Goal: Task Accomplishment & Management: Use online tool/utility

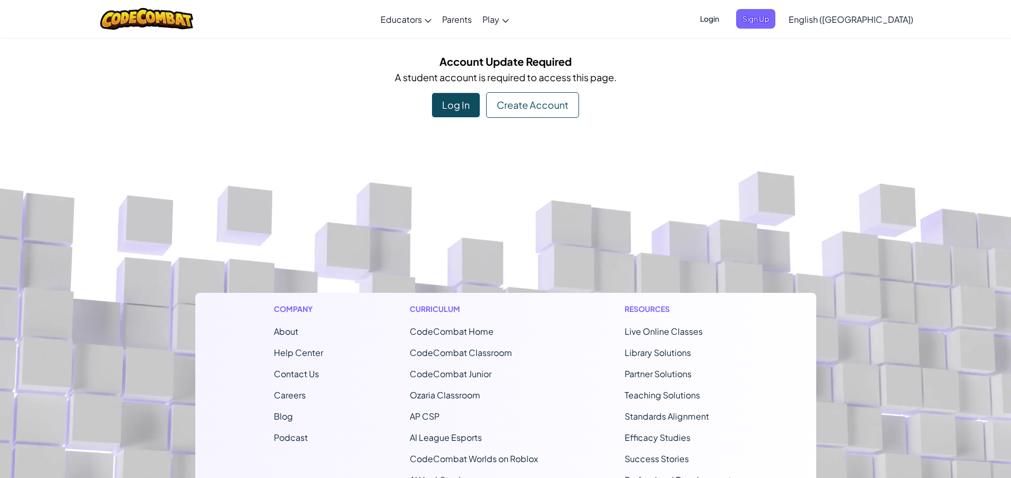
click at [513, 87] on div "Account Update Required A student account is required to access this page. Log …" at bounding box center [505, 85] width 621 height 65
click at [518, 102] on div "Create Account" at bounding box center [532, 104] width 93 height 25
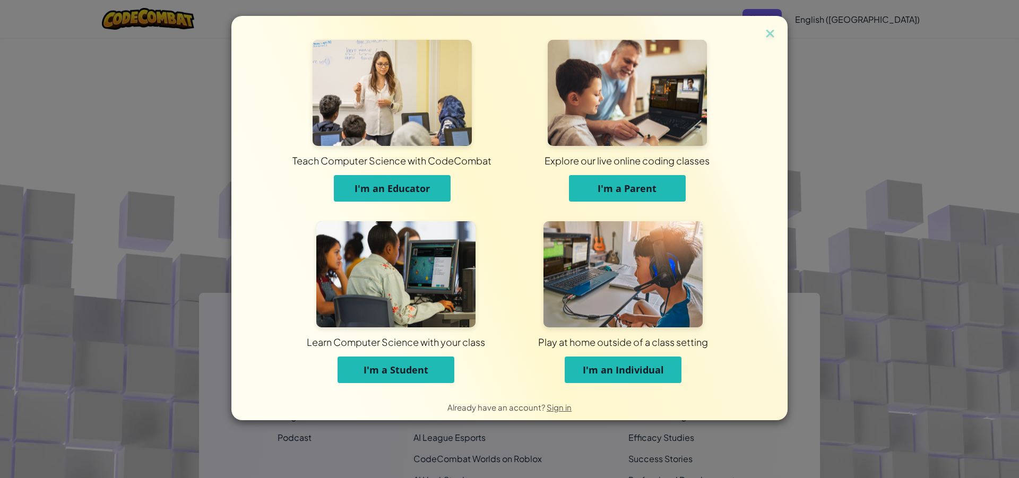
click at [425, 382] on button "I'm a Student" at bounding box center [396, 370] width 117 height 27
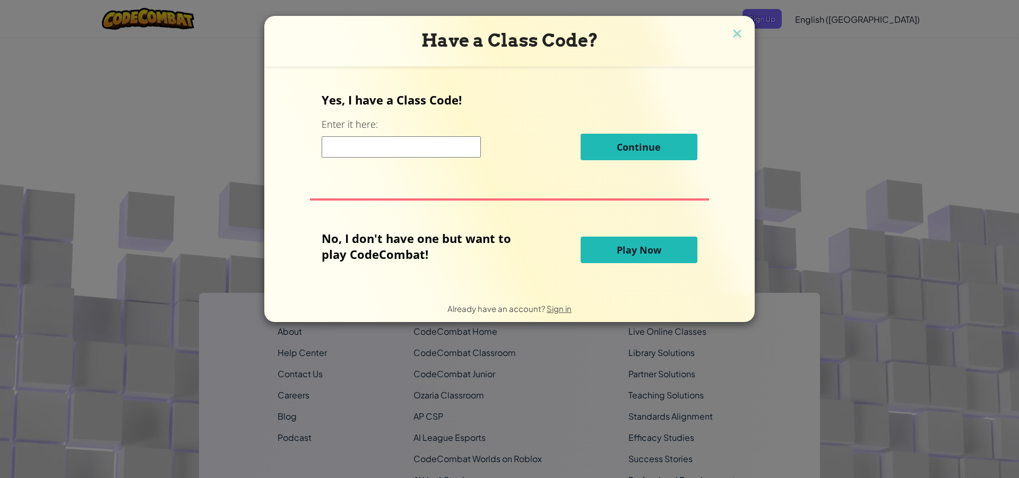
click at [446, 144] on input at bounding box center [401, 146] width 159 height 21
paste input "SideRingSalt"
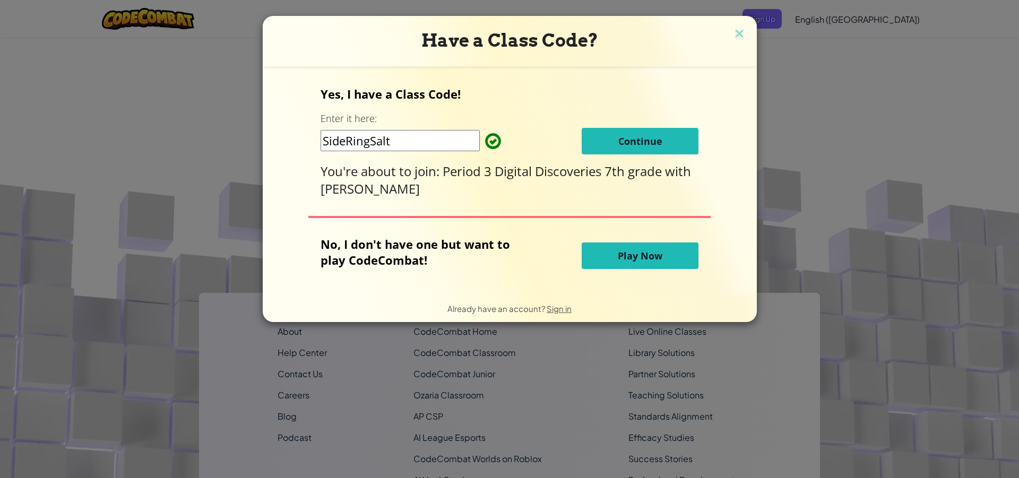
type input "SideRingSalt"
click at [602, 144] on button "Continue" at bounding box center [640, 141] width 117 height 27
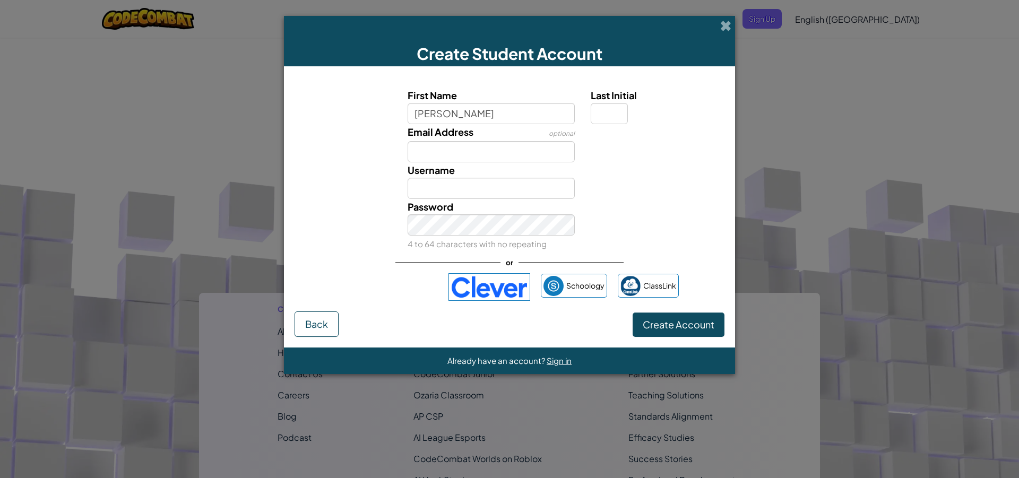
type input "Richard"
click at [620, 105] on input "Last Initial" at bounding box center [609, 113] width 37 height 21
type input "m"
type input "RichardM"
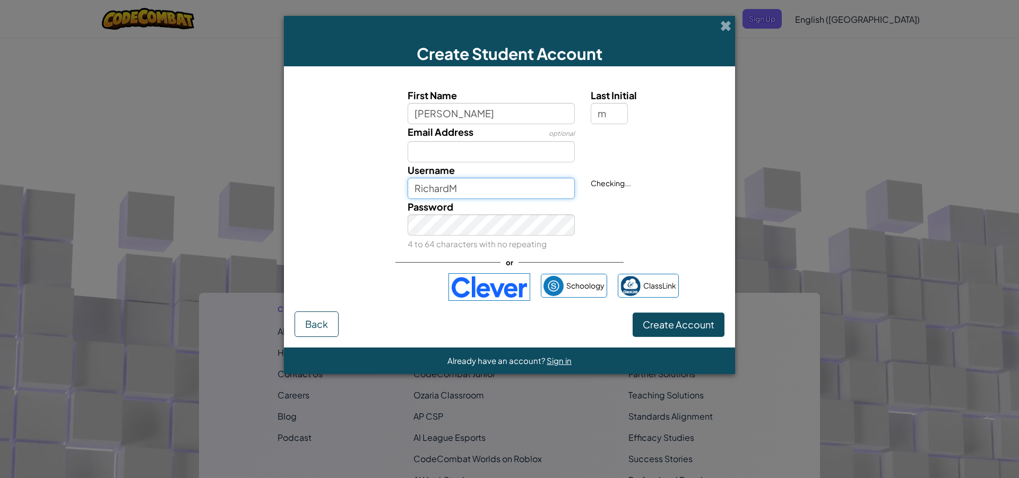
click at [516, 192] on input "RichardM" at bounding box center [492, 188] width 168 height 21
drag, startPoint x: 516, startPoint y: 192, endPoint x: 415, endPoint y: 185, distance: 101.7
click at [415, 185] on input "RichardM" at bounding box center [492, 188] width 168 height 21
click at [421, 186] on input "S536416" at bounding box center [492, 188] width 168 height 21
type input "s536416"
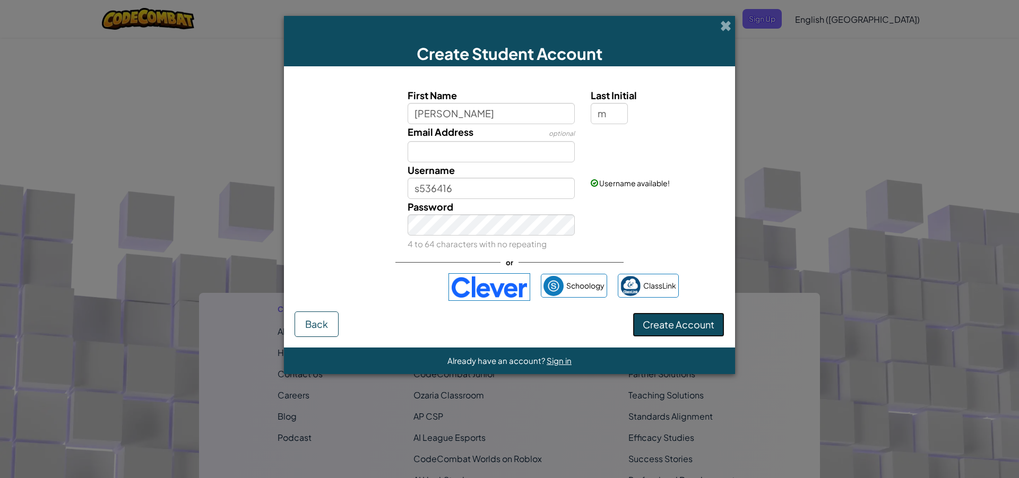
click at [686, 327] on span "Create Account" at bounding box center [679, 324] width 72 height 12
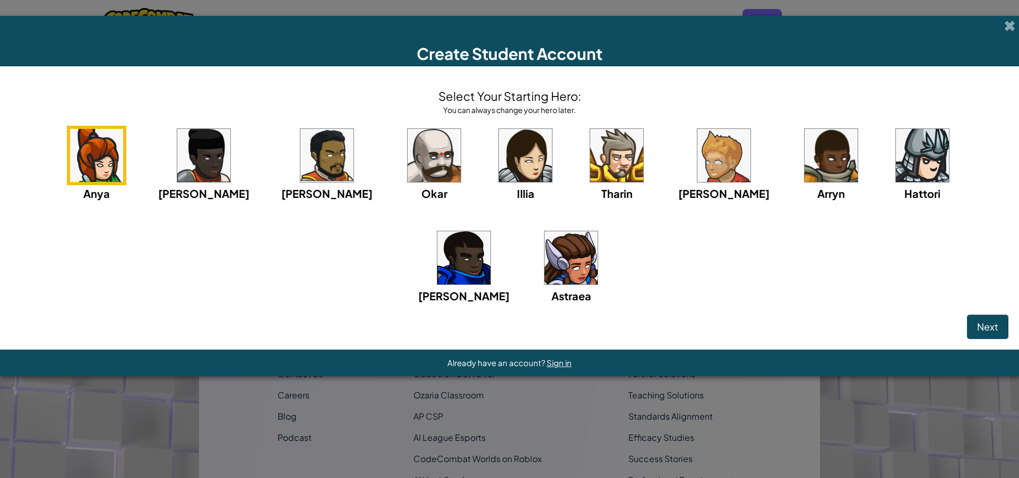
click at [408, 159] on img at bounding box center [434, 155] width 53 height 53
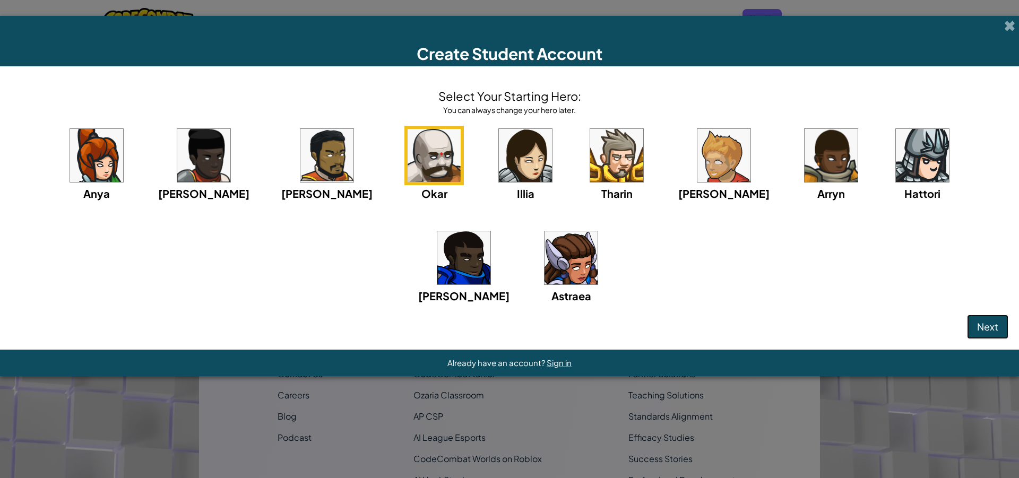
click at [1003, 328] on button "Next" at bounding box center [987, 327] width 41 height 24
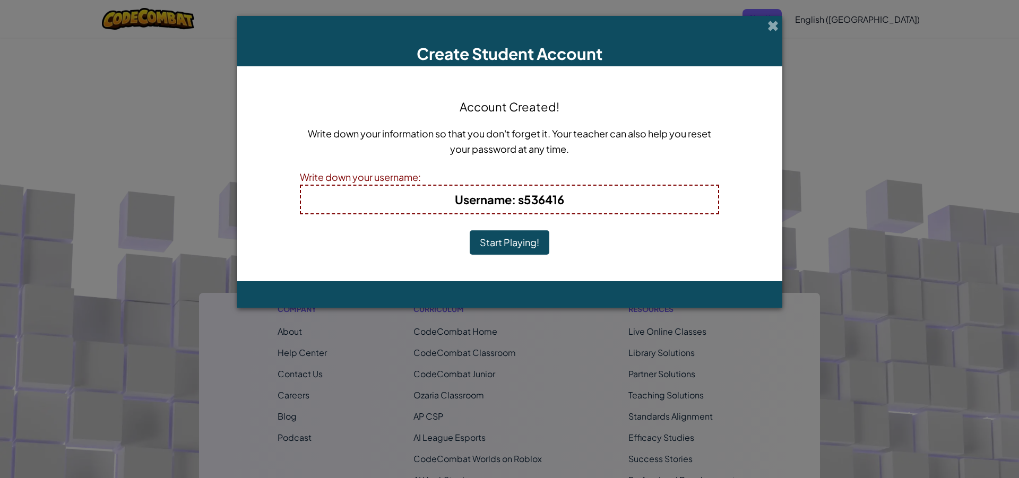
click at [541, 249] on button "Start Playing!" at bounding box center [510, 242] width 80 height 24
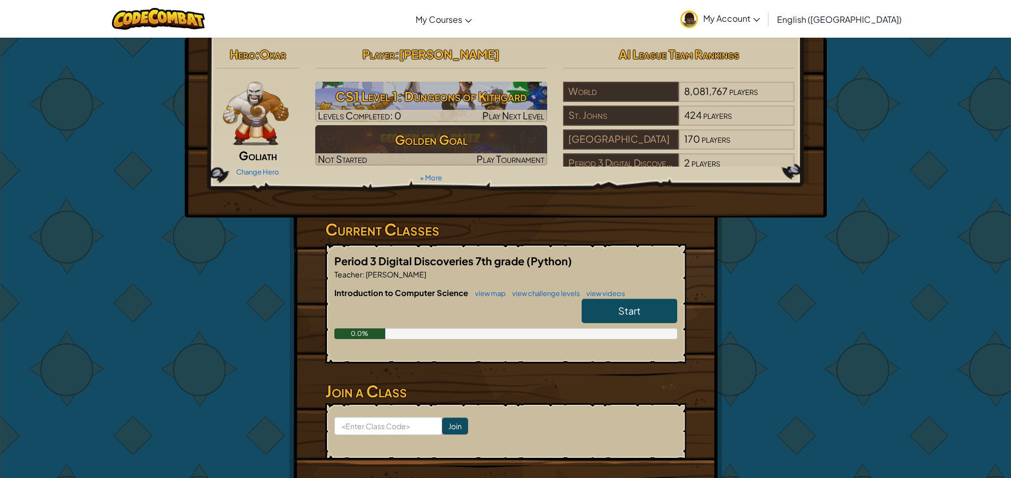
click at [594, 309] on link "Start" at bounding box center [630, 311] width 96 height 24
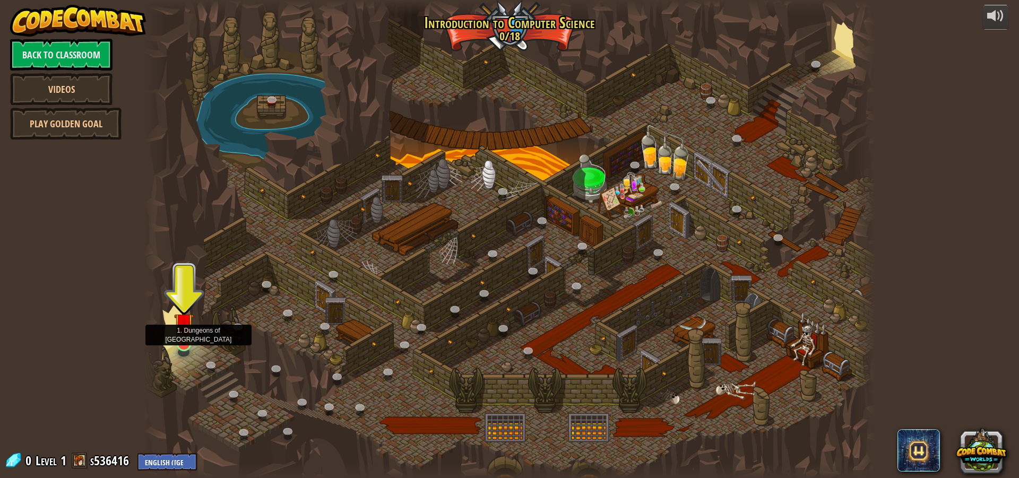
click at [190, 337] on img at bounding box center [184, 322] width 20 height 45
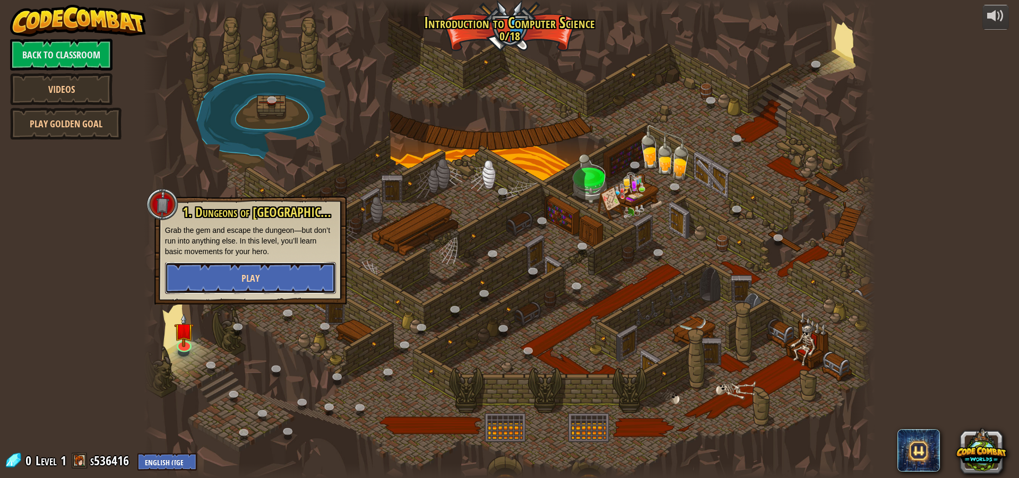
click at [190, 275] on button "Play" at bounding box center [250, 278] width 171 height 32
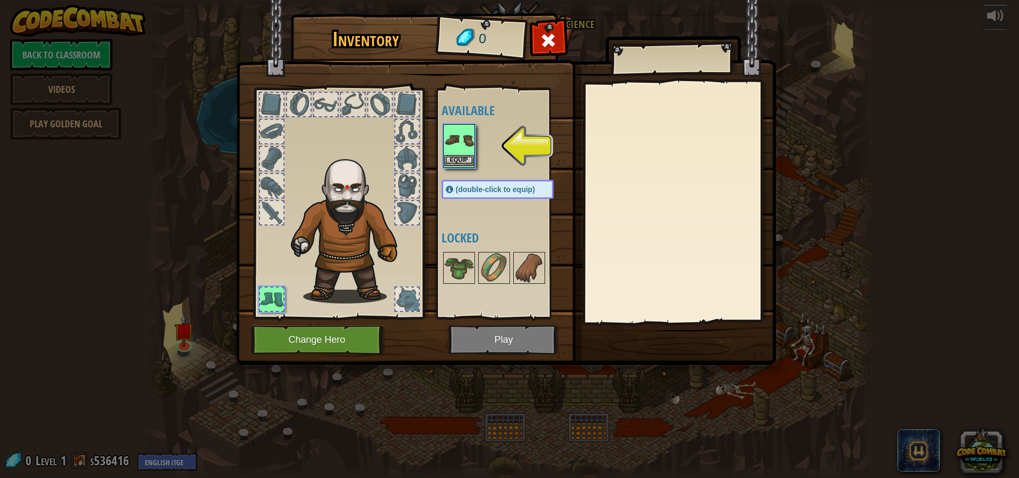
click at [462, 151] on img at bounding box center [459, 140] width 30 height 30
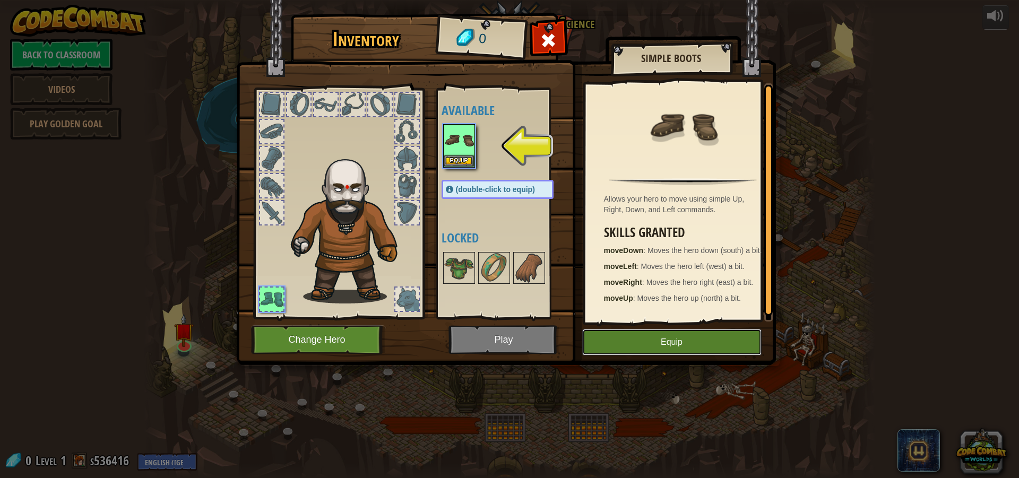
click at [722, 345] on button "Equip" at bounding box center [671, 342] width 179 height 27
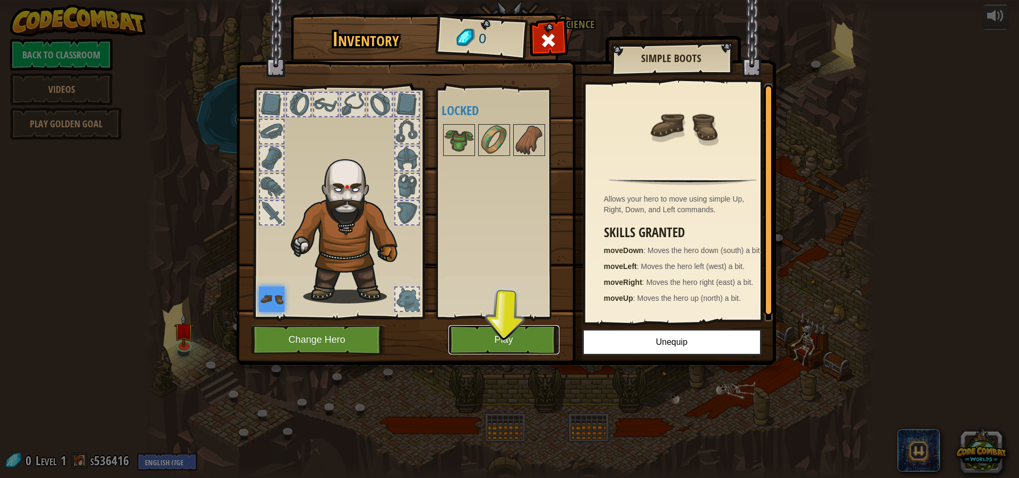
click at [539, 330] on button "Play" at bounding box center [504, 339] width 111 height 29
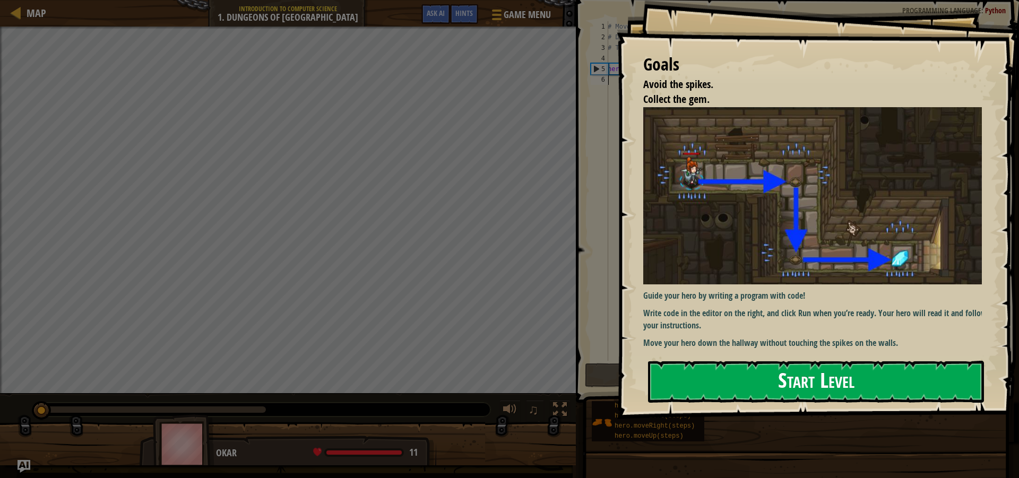
click at [772, 391] on button "Start Level" at bounding box center [816, 382] width 336 height 42
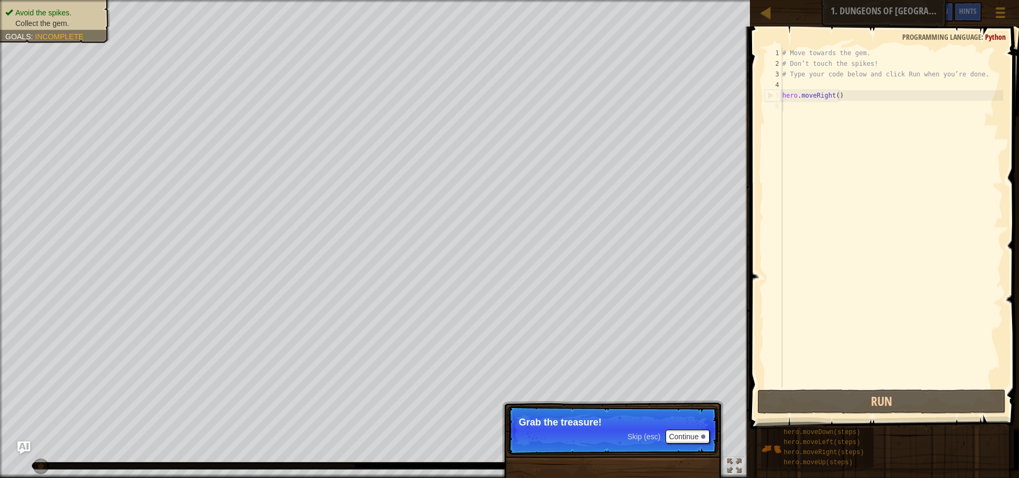
click at [646, 439] on span "Skip (esc)" at bounding box center [643, 437] width 33 height 8
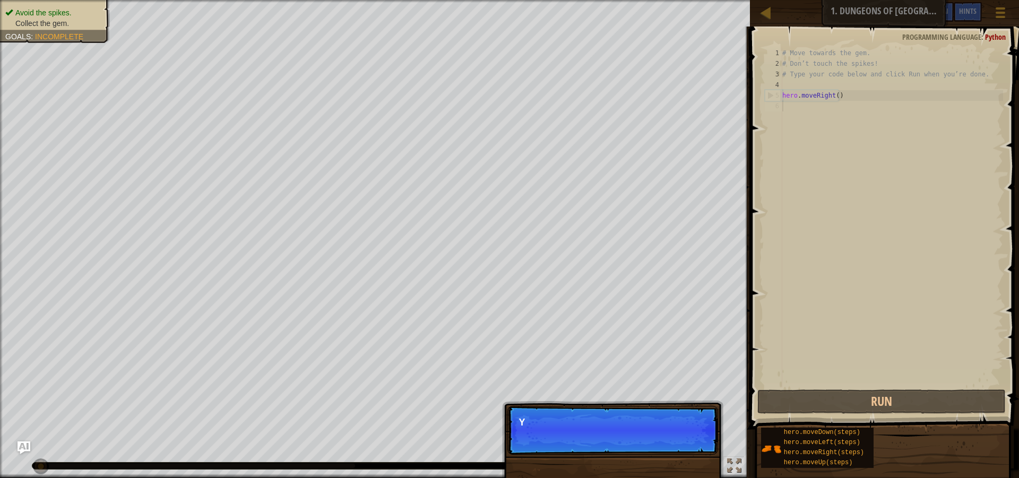
scroll to position [5, 0]
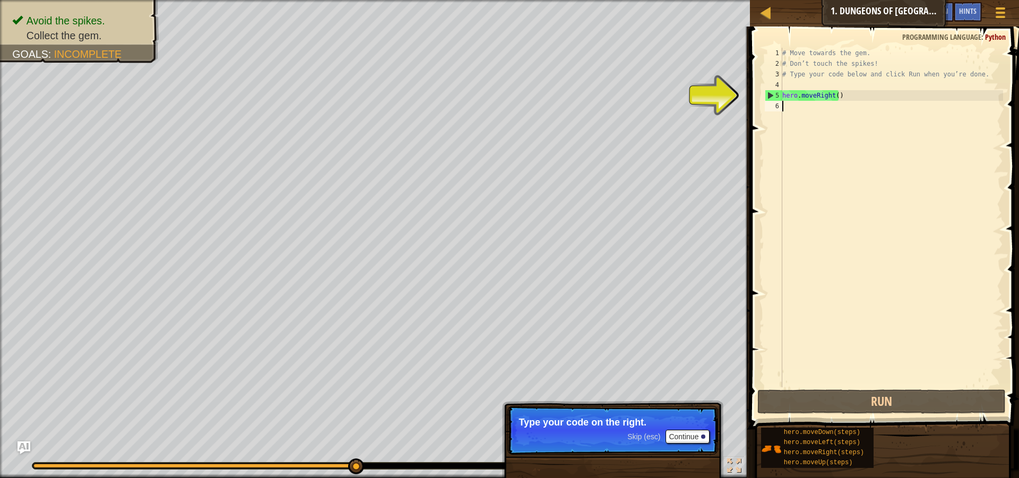
click at [825, 94] on div "# Move towards the gem. # Don’t touch the spikes! # Type your code below and cl…" at bounding box center [891, 228] width 223 height 361
type textarea "hero.moveRight()"
click at [837, 94] on div "# Move towards the gem. # Don’t touch the spikes! # Type your code below and cl…" at bounding box center [891, 228] width 223 height 361
click at [849, 87] on div "# Move towards the gem. # Don’t touch the spikes! # Type your code below and cl…" at bounding box center [891, 228] width 223 height 361
click at [850, 96] on div "# Move towards the gem. # Don’t touch the spikes! # Type your code below and cl…" at bounding box center [891, 228] width 223 height 361
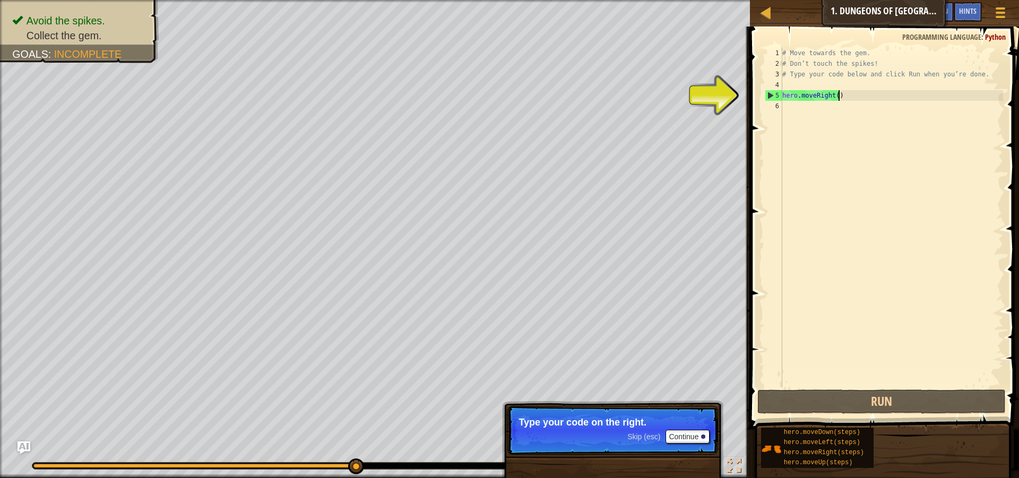
type textarea "hero.moveRight()"
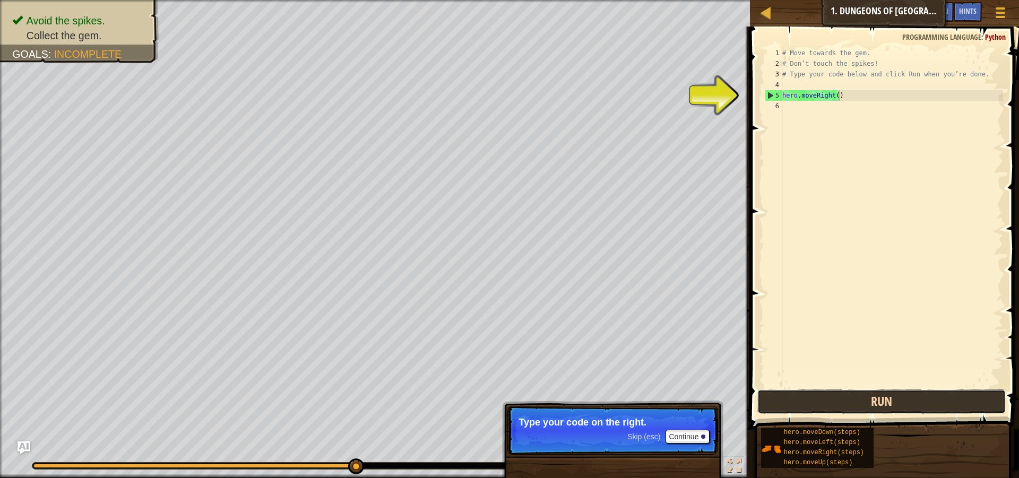
click at [873, 401] on button "Run" at bounding box center [881, 402] width 248 height 24
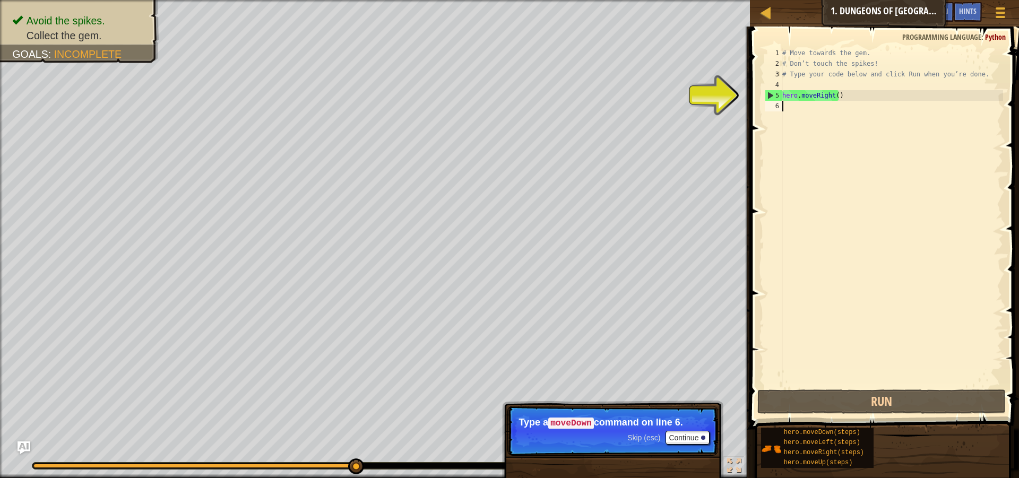
click at [819, 109] on div "# Move towards the gem. # Don’t touch the spikes! # Type your code below and cl…" at bounding box center [891, 228] width 223 height 361
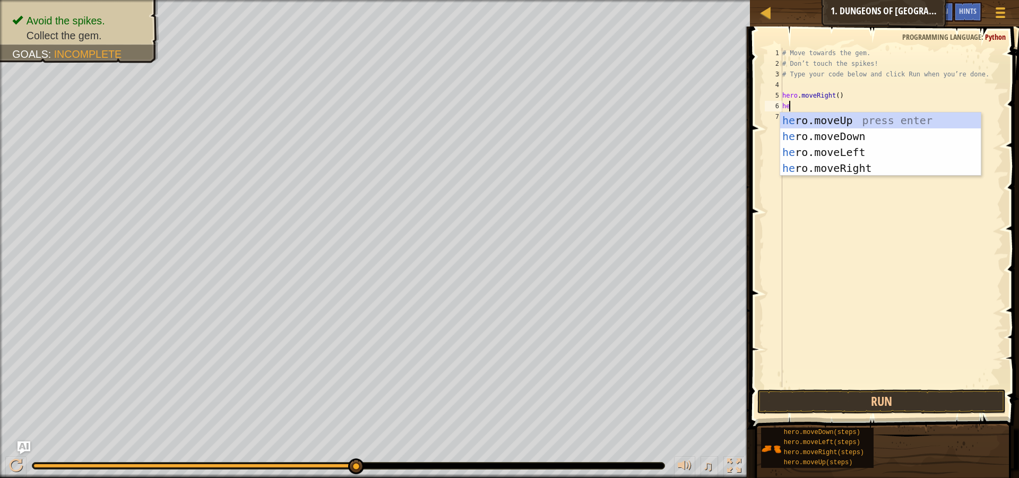
type textarea "her"
click at [864, 134] on div "her o.moveUp press enter her o.moveDown press enter her o.moveLeft press enter …" at bounding box center [880, 161] width 201 height 96
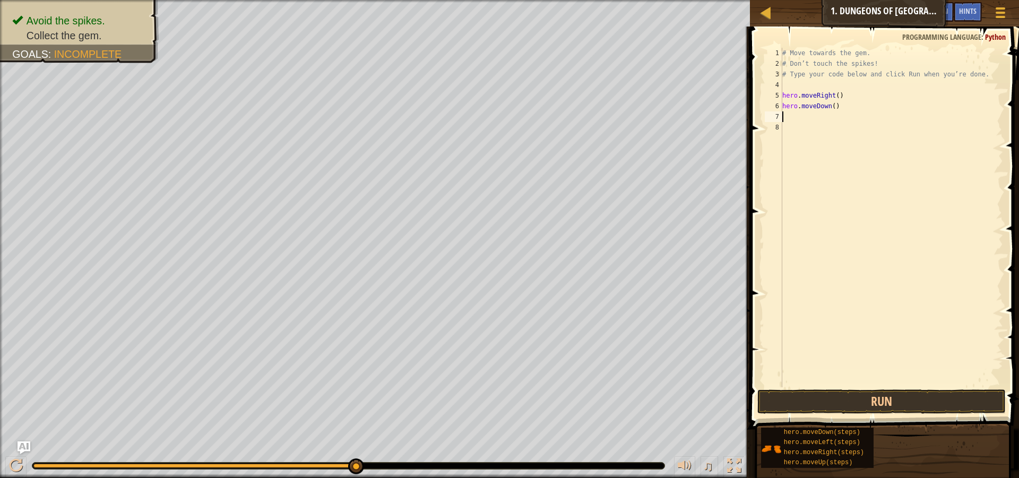
scroll to position [5, 0]
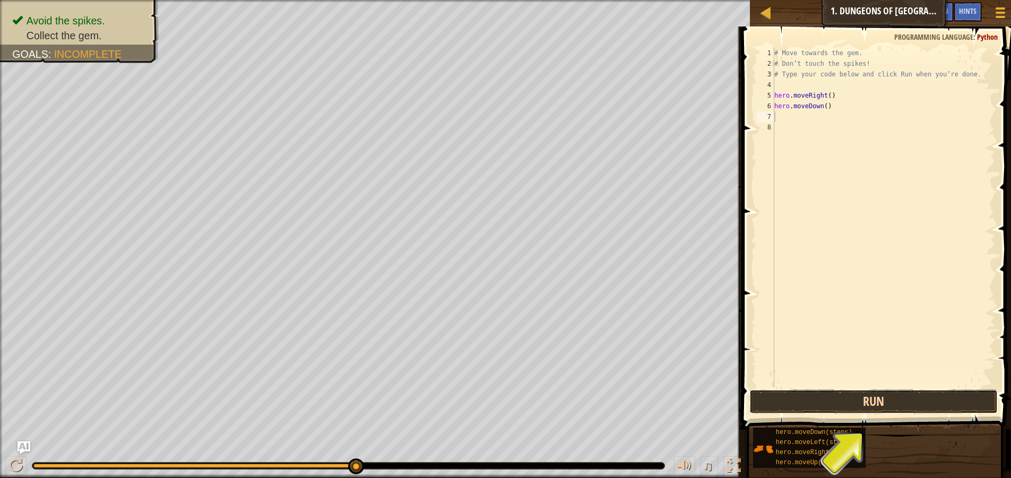
click at [877, 399] on button "Run" at bounding box center [873, 402] width 248 height 24
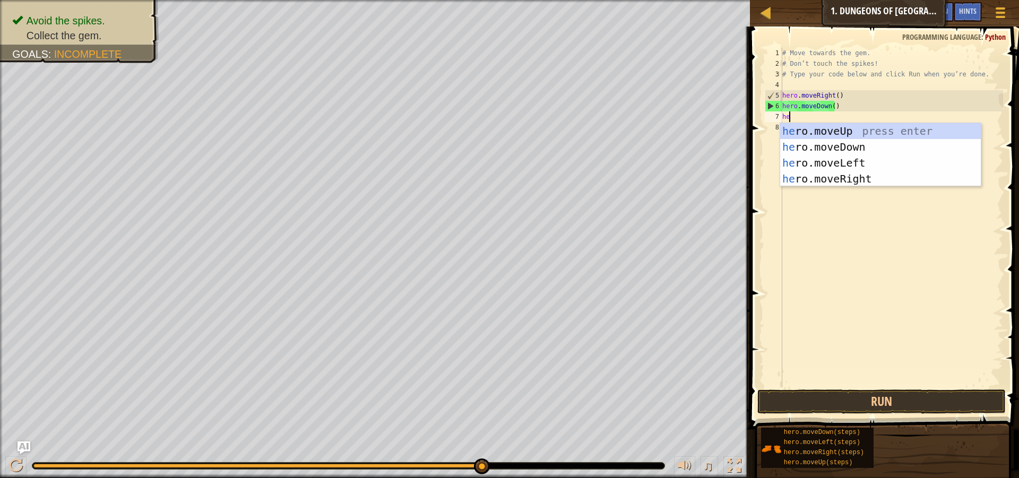
type textarea "her"
click at [784, 174] on div "her o.moveUp press enter her o.moveDown press enter her o.moveLeft press enter …" at bounding box center [880, 171] width 201 height 96
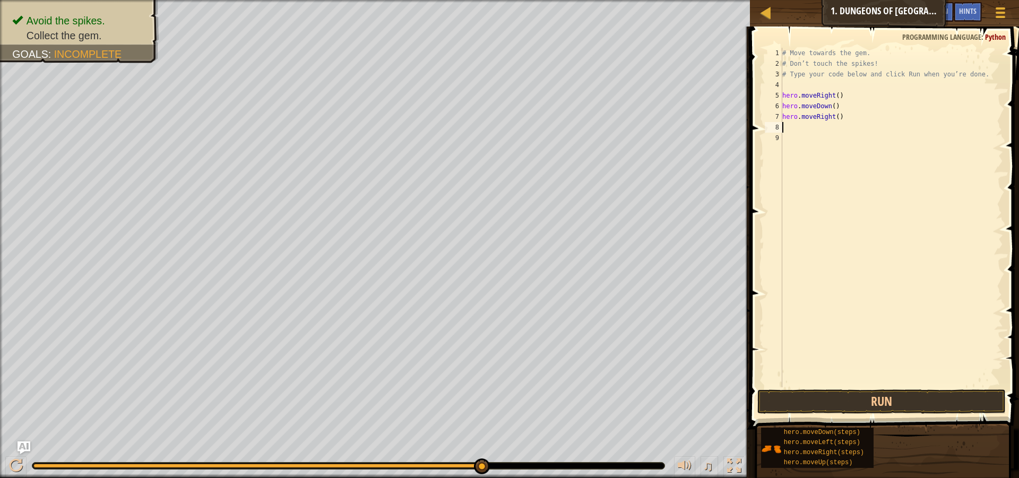
scroll to position [5, 0]
click at [938, 402] on button "Run" at bounding box center [881, 402] width 248 height 24
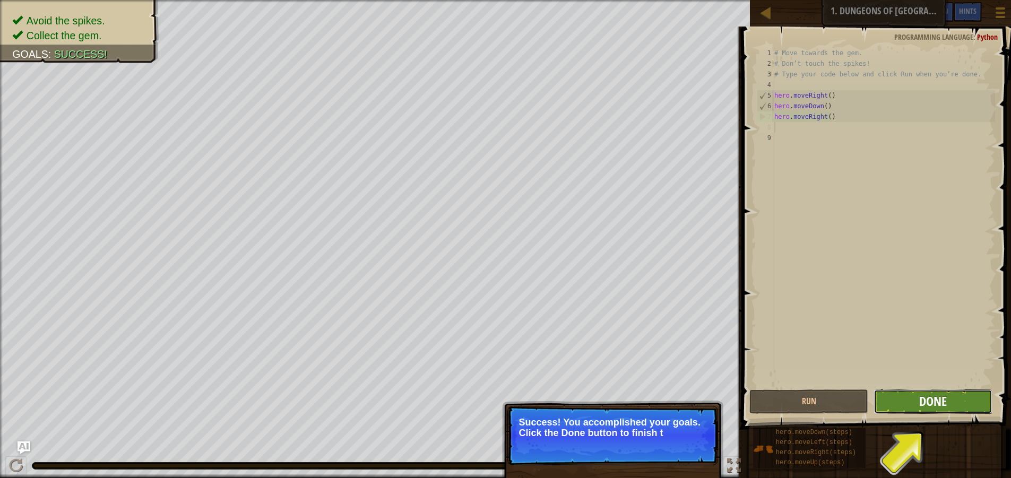
click at [938, 408] on span "Done" at bounding box center [933, 401] width 28 height 17
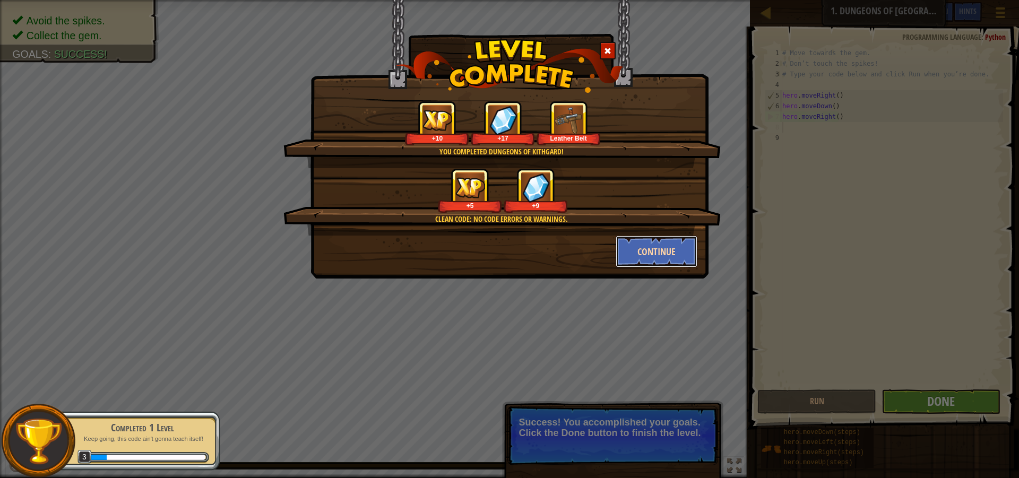
click at [635, 253] on button "Continue" at bounding box center [657, 252] width 82 height 32
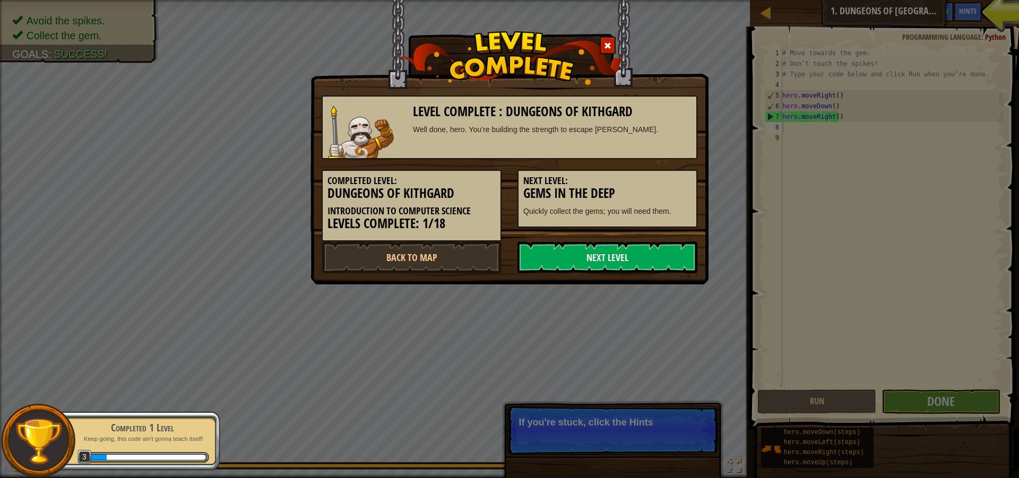
click at [635, 253] on link "Next Level" at bounding box center [608, 258] width 180 height 32
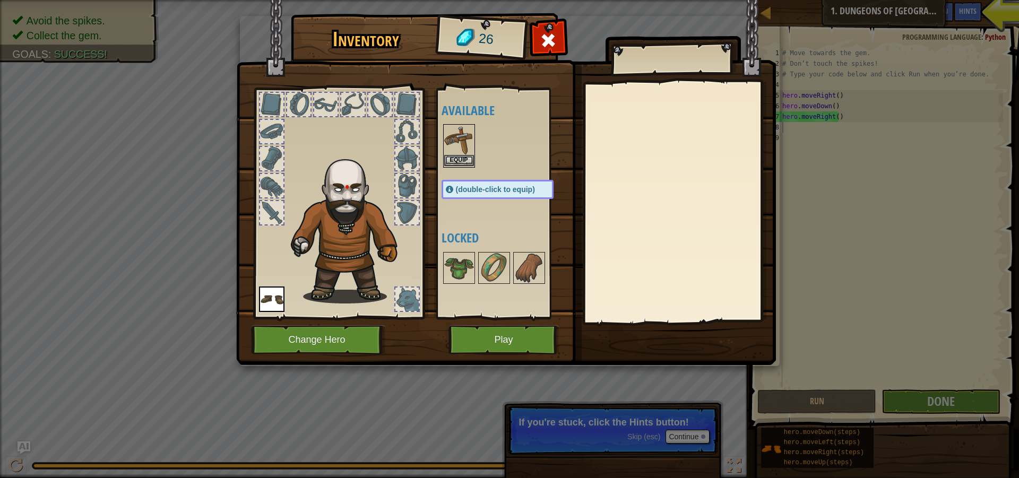
click at [475, 156] on div "Equip" at bounding box center [459, 146] width 32 height 44
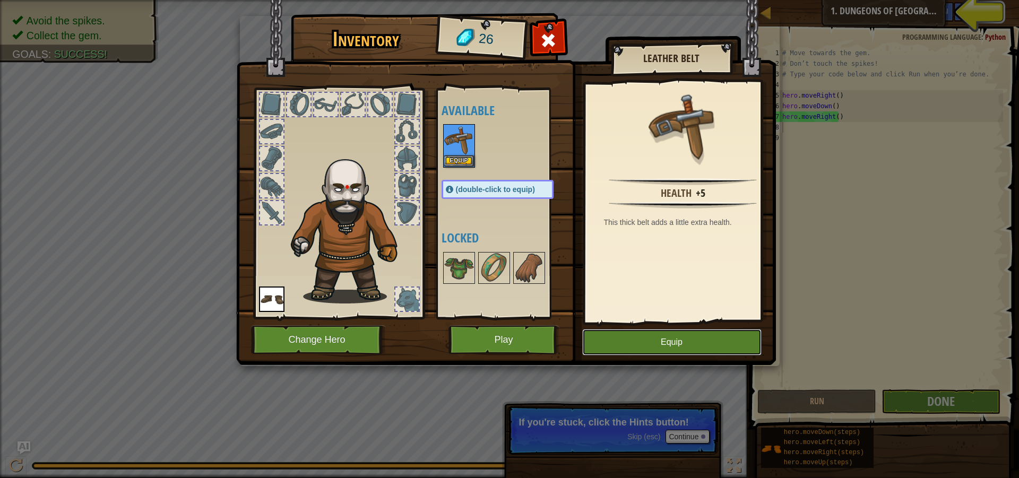
click at [627, 337] on button "Equip" at bounding box center [671, 342] width 179 height 27
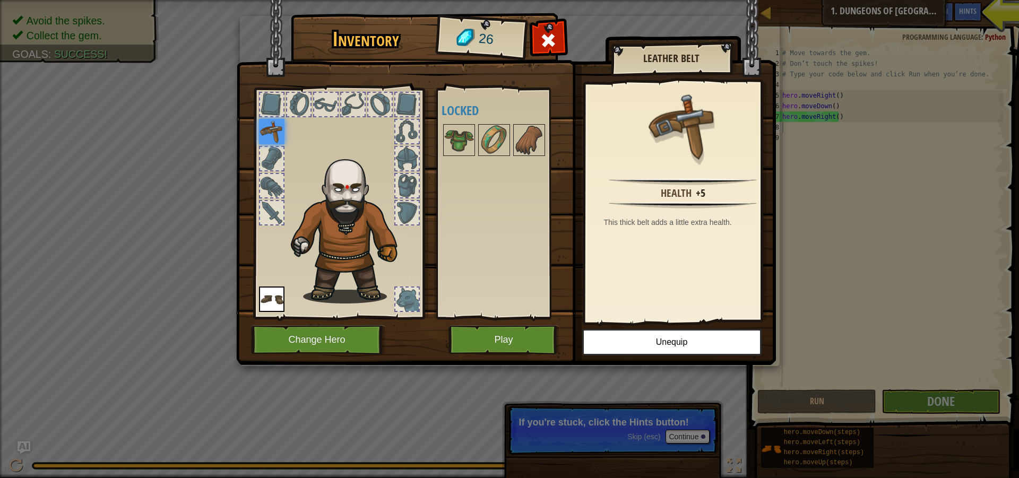
click at [293, 359] on img at bounding box center [506, 172] width 540 height 385
click at [297, 345] on button "Change Hero" at bounding box center [318, 339] width 135 height 29
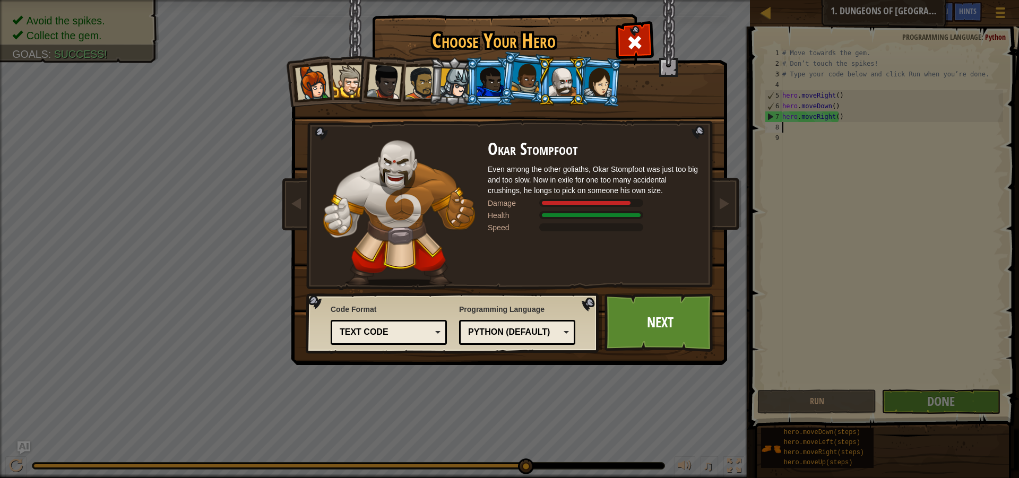
click at [591, 75] on div at bounding box center [599, 81] width 30 height 30
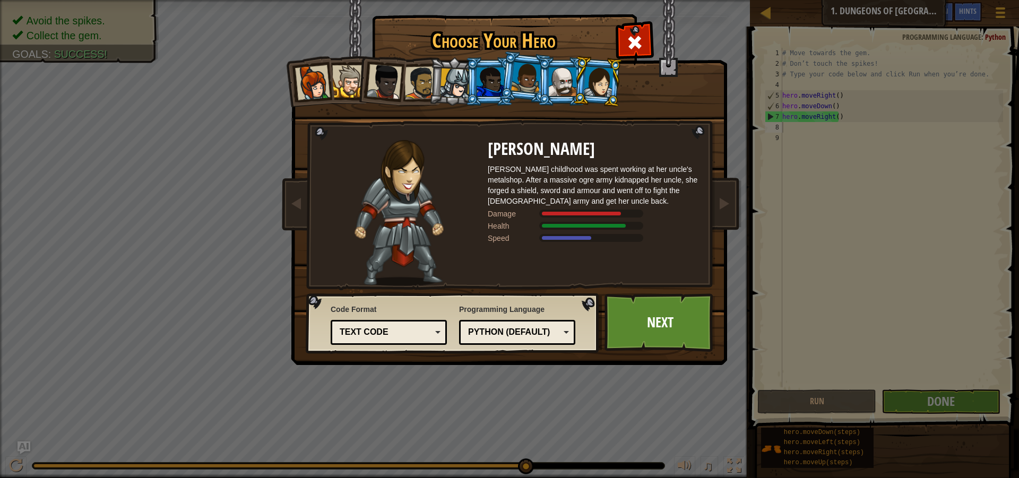
click at [298, 84] on div at bounding box center [312, 82] width 35 height 35
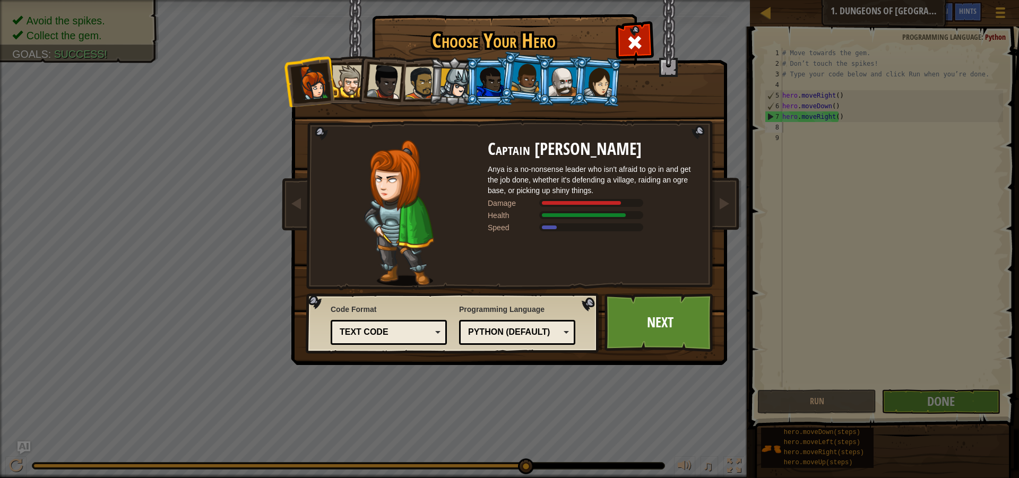
click at [349, 82] on div at bounding box center [348, 81] width 32 height 32
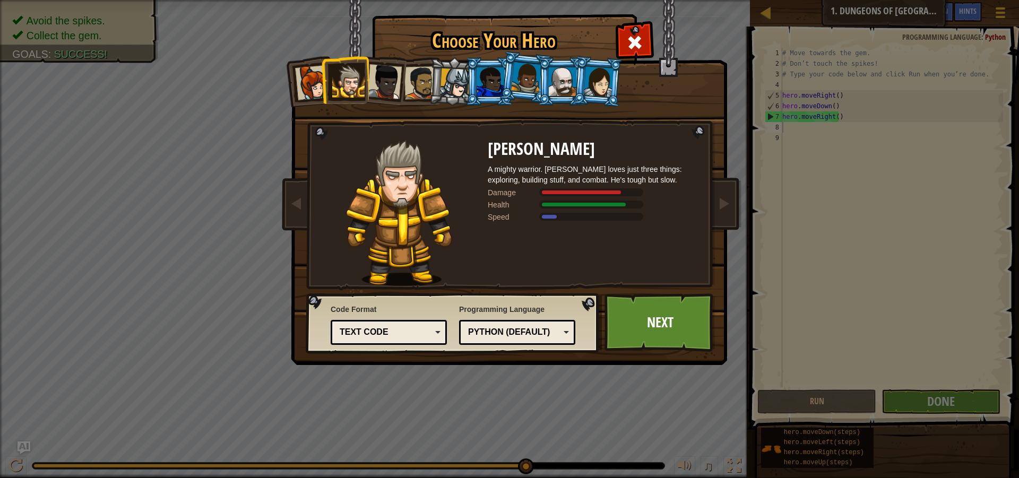
click at [390, 73] on div at bounding box center [384, 81] width 35 height 35
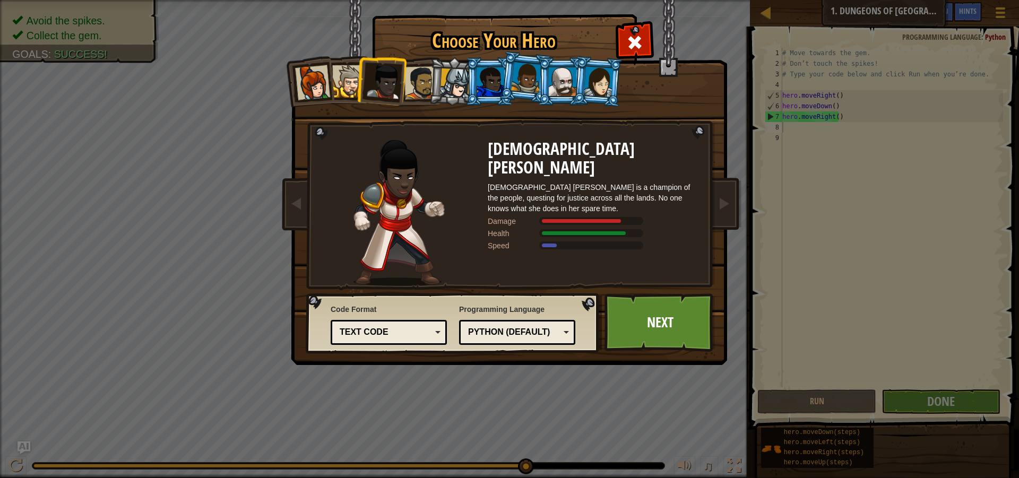
click at [422, 85] on div at bounding box center [420, 82] width 33 height 33
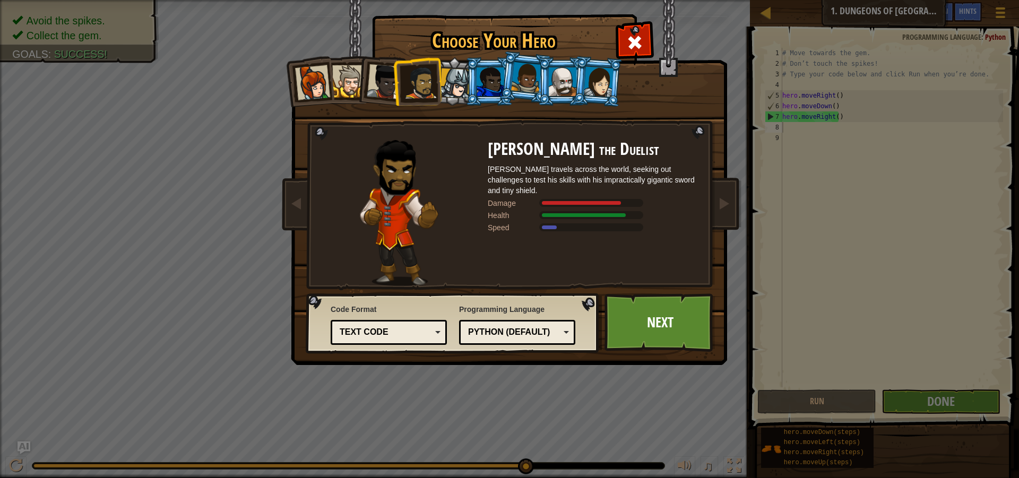
click at [472, 77] on li at bounding box center [489, 81] width 48 height 48
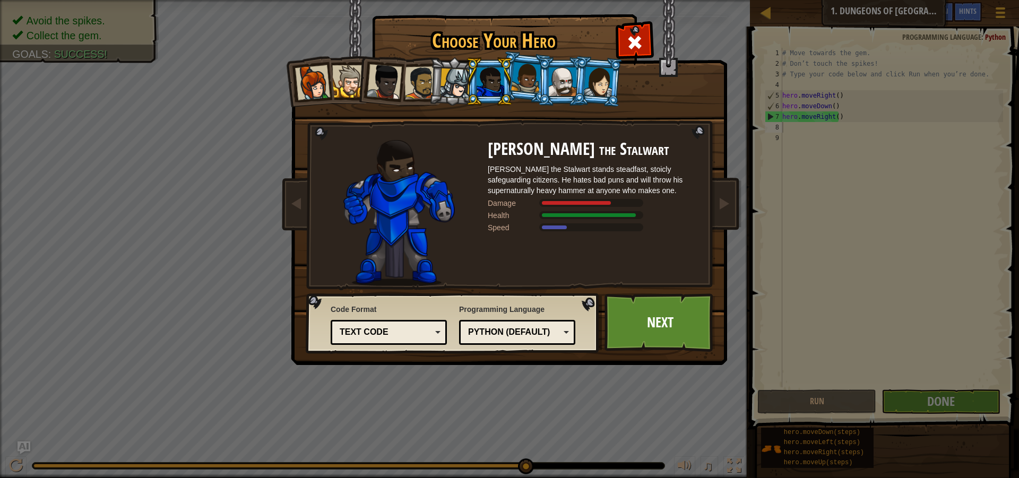
click at [463, 80] on div at bounding box center [455, 83] width 30 height 30
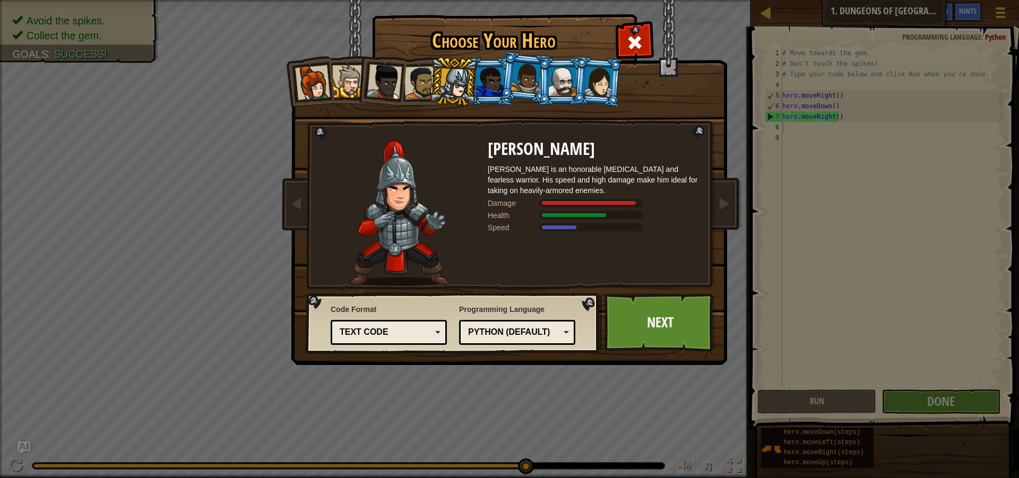
click at [601, 78] on div at bounding box center [599, 81] width 30 height 30
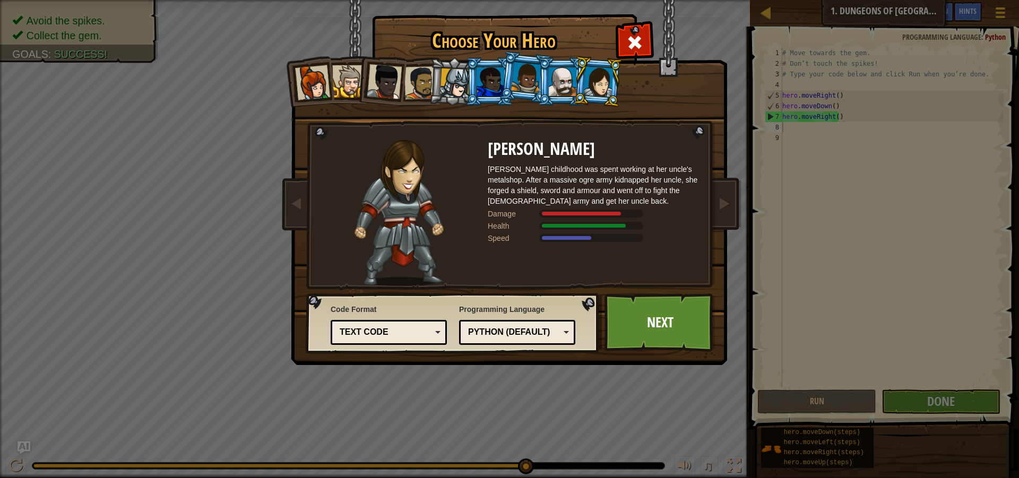
click at [561, 87] on div at bounding box center [563, 81] width 28 height 29
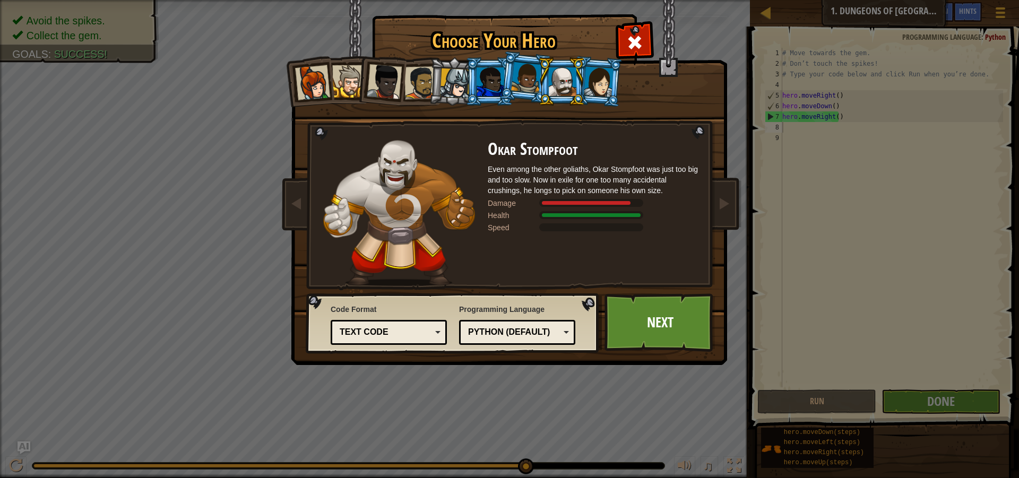
click at [542, 86] on li at bounding box center [562, 81] width 48 height 48
click at [531, 83] on div at bounding box center [526, 77] width 30 height 31
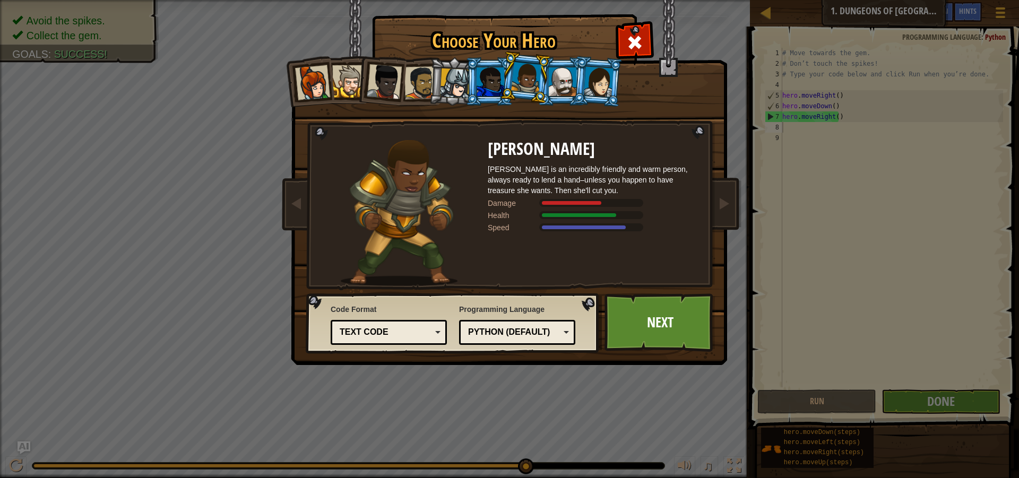
click at [503, 86] on li at bounding box center [525, 77] width 53 height 53
click at [489, 79] on div at bounding box center [491, 81] width 28 height 29
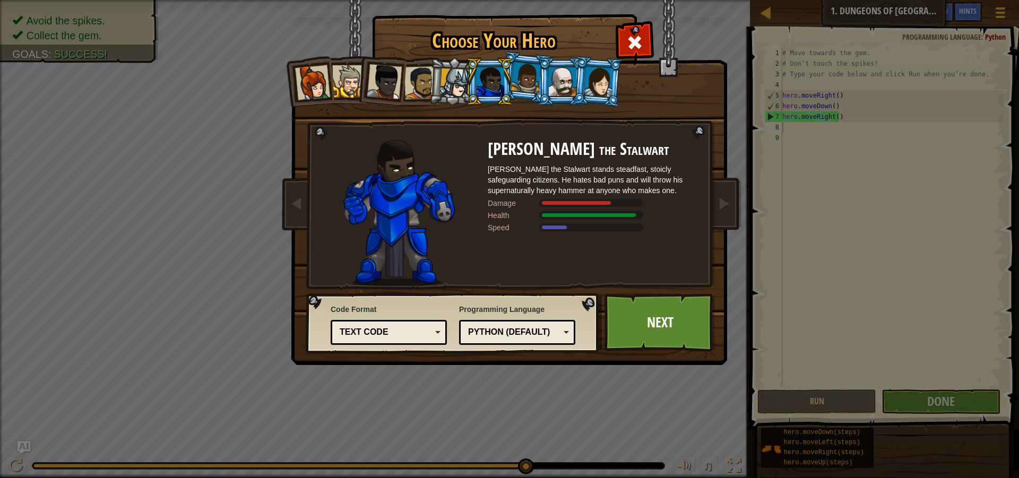
click at [534, 96] on li at bounding box center [525, 77] width 53 height 53
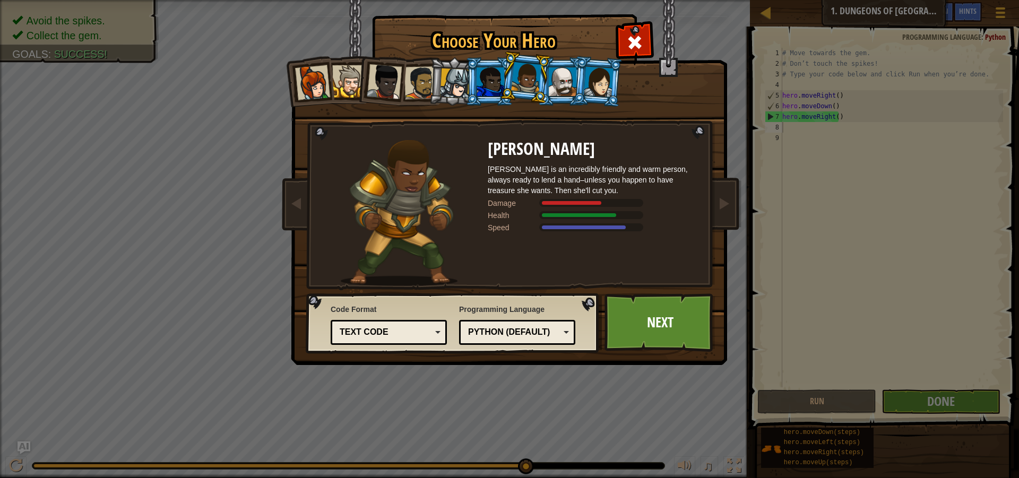
click at [609, 104] on li at bounding box center [597, 81] width 51 height 51
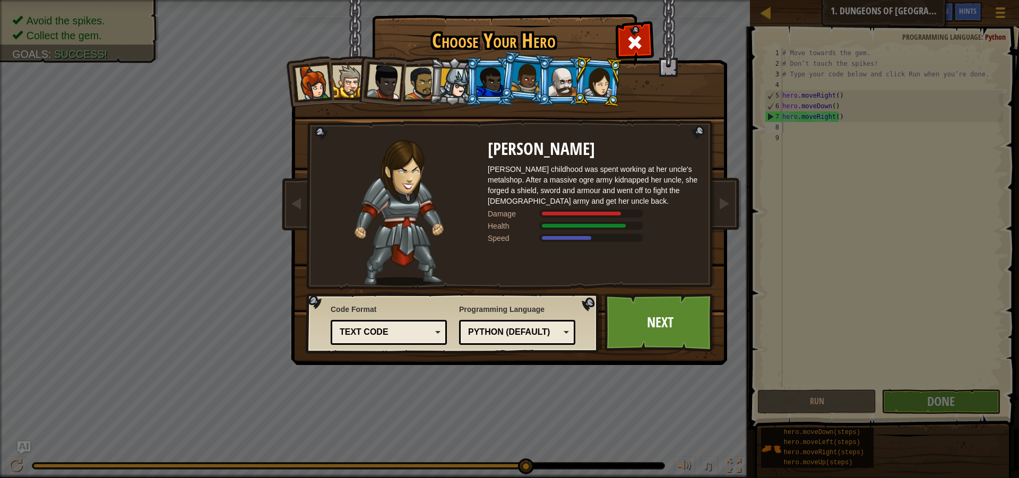
click at [576, 74] on li at bounding box center [597, 81] width 51 height 51
click at [557, 75] on div at bounding box center [563, 81] width 28 height 29
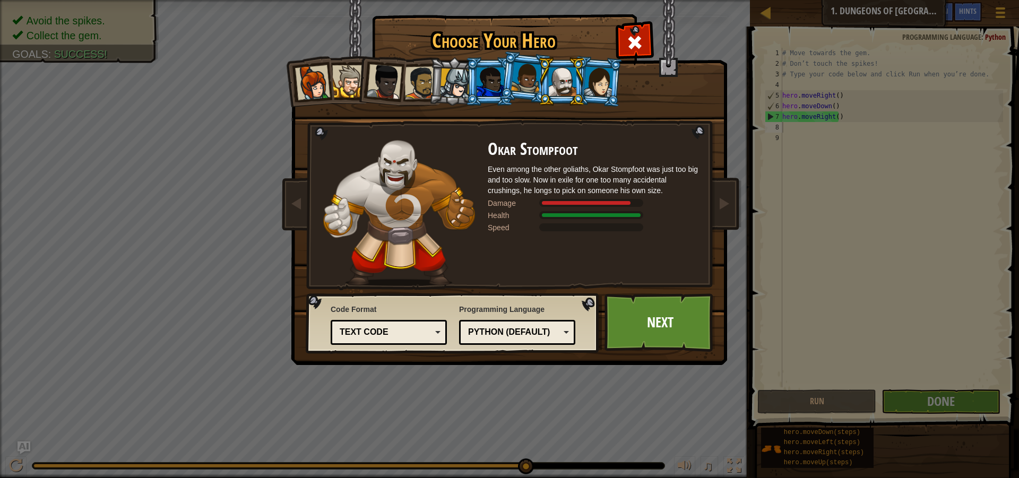
click at [533, 93] on li at bounding box center [525, 77] width 53 height 53
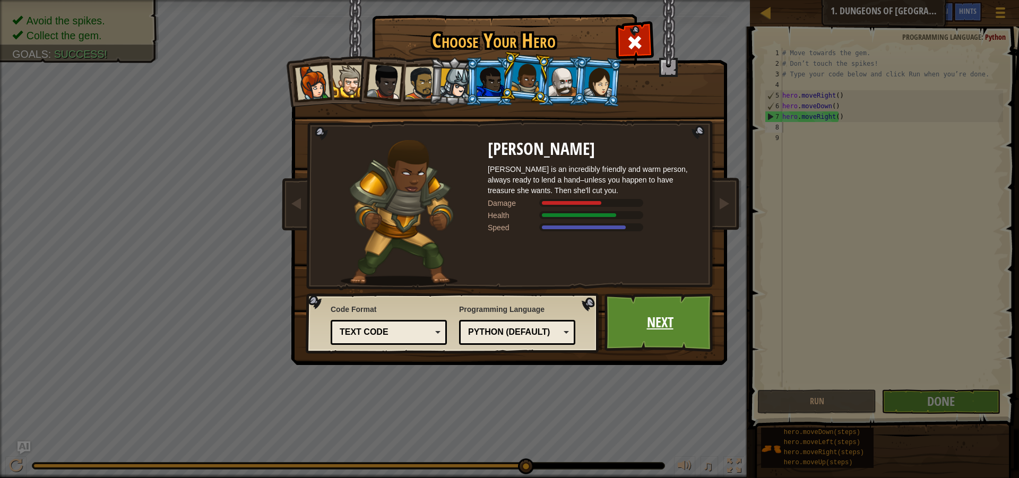
click at [650, 340] on link "Next" at bounding box center [660, 323] width 111 height 58
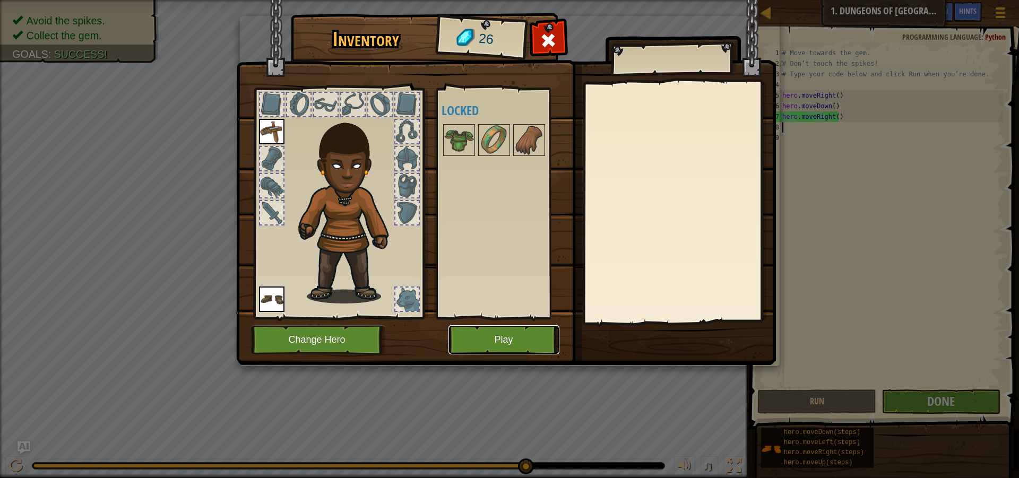
click at [522, 339] on button "Play" at bounding box center [504, 339] width 111 height 29
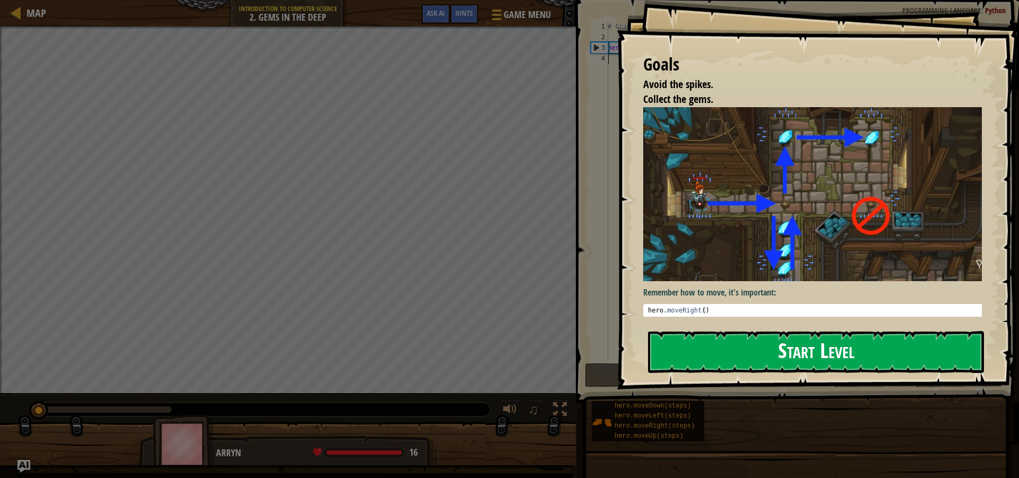
click at [702, 335] on button "Start Level" at bounding box center [816, 352] width 336 height 42
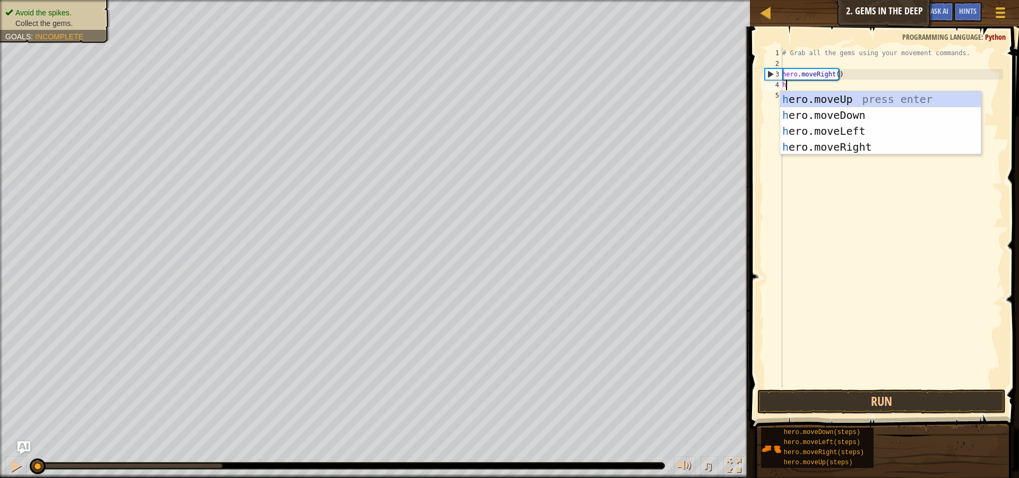
scroll to position [5, 0]
type textarea "her"
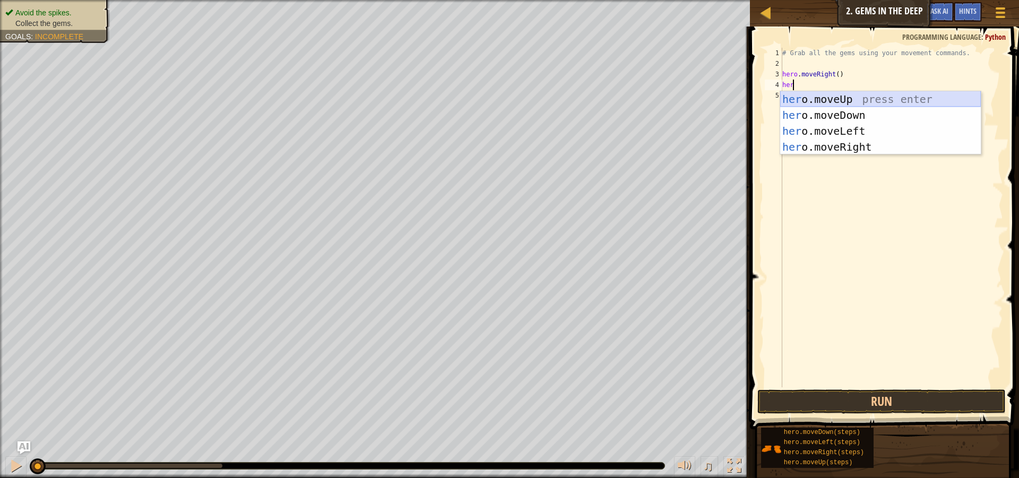
click at [799, 96] on div "her o.moveUp press enter her o.moveDown press enter her o.moveLeft press enter …" at bounding box center [880, 139] width 201 height 96
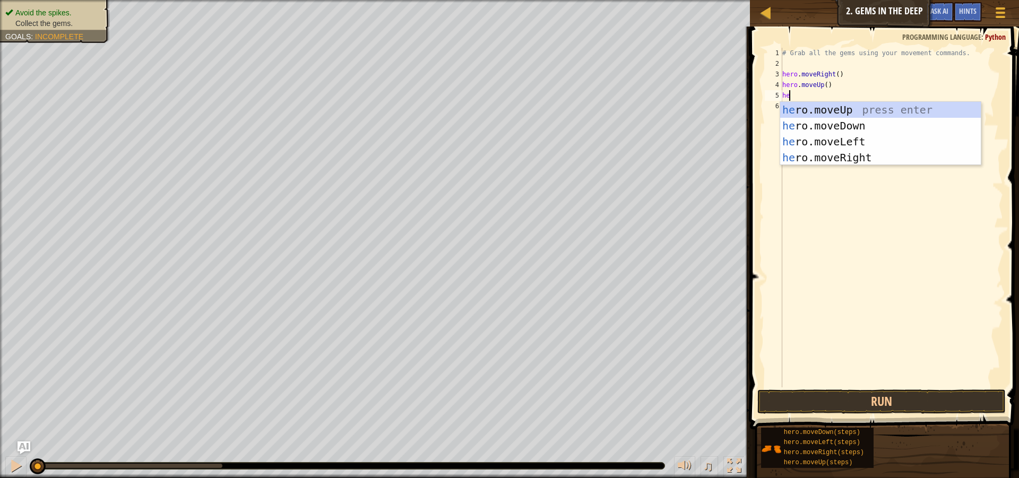
type textarea "her"
click at [872, 164] on div "her o.moveUp press enter her o.moveDown press enter her o.moveLeft press enter …" at bounding box center [880, 150] width 201 height 96
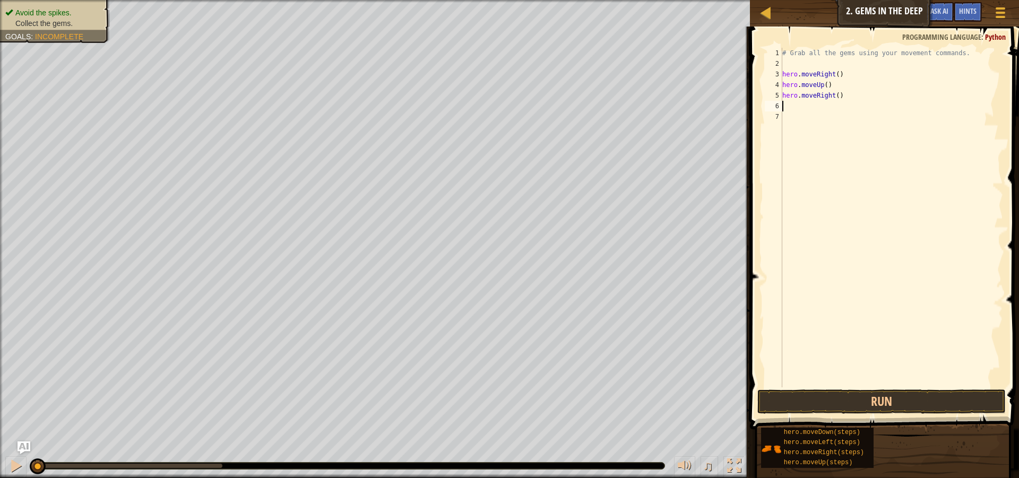
scroll to position [5, 0]
click at [883, 401] on button "Run" at bounding box center [881, 402] width 248 height 24
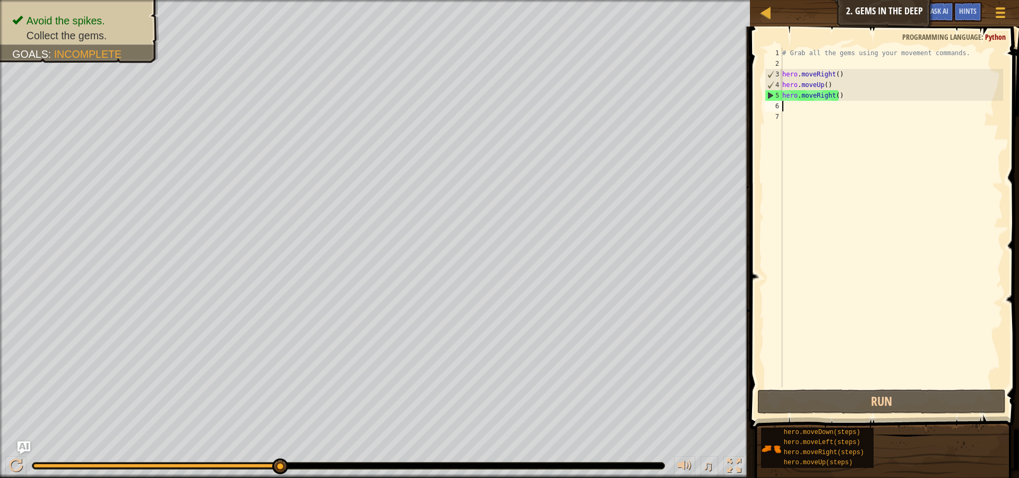
click at [786, 85] on div "# Grab all the gems using your movement commands. hero . moveRight ( ) hero . m…" at bounding box center [891, 228] width 223 height 361
click at [850, 70] on div "# Grab all the gems using your movement commands. hero . moveRight ( ) hero . m…" at bounding box center [891, 228] width 223 height 361
click at [848, 83] on div "# Grab all the gems using your movement commands. hero . moveRight ( ) hero . m…" at bounding box center [891, 228] width 223 height 361
click at [784, 82] on div "# Grab all the gems using your movement commands. hero . moveRight ( ) hero . m…" at bounding box center [891, 228] width 223 height 361
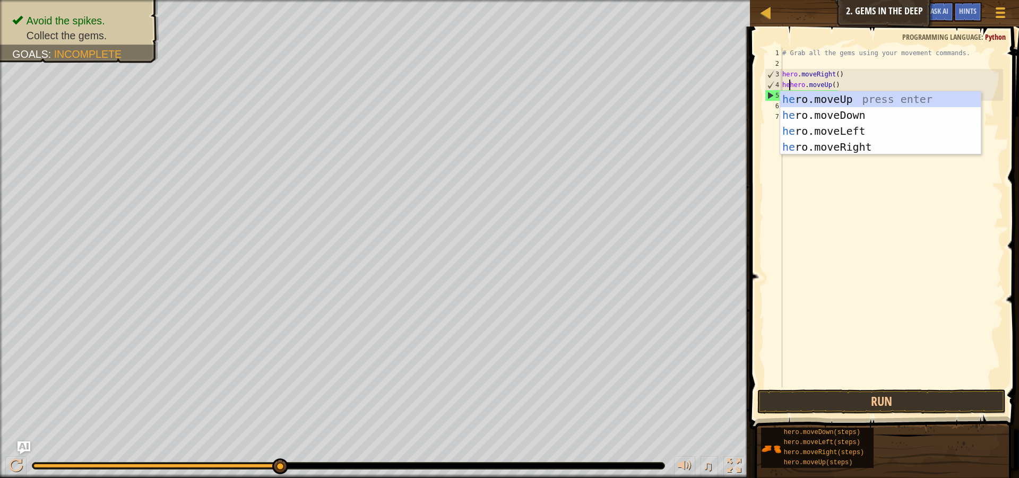
scroll to position [5, 1]
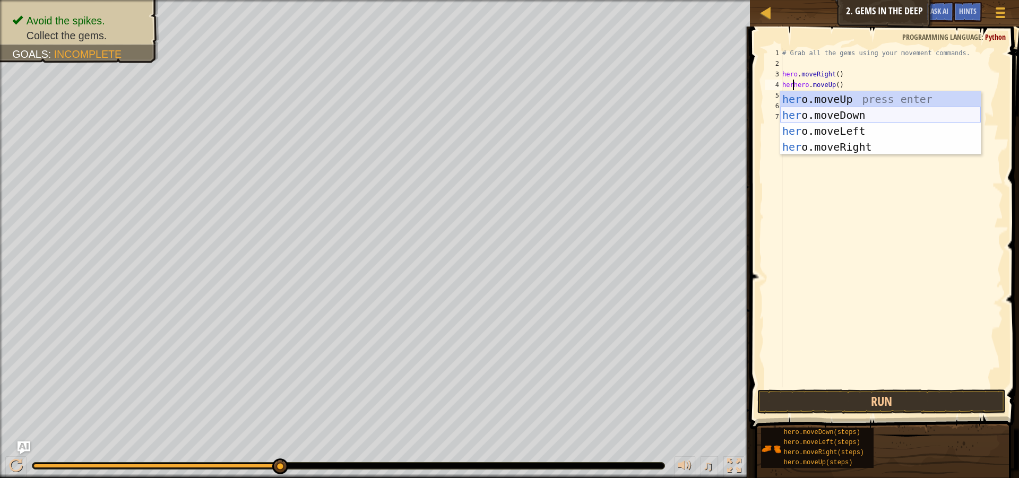
click at [856, 114] on div "her o.moveUp press enter her o.moveDown press enter her o.moveLeft press enter …" at bounding box center [880, 139] width 201 height 96
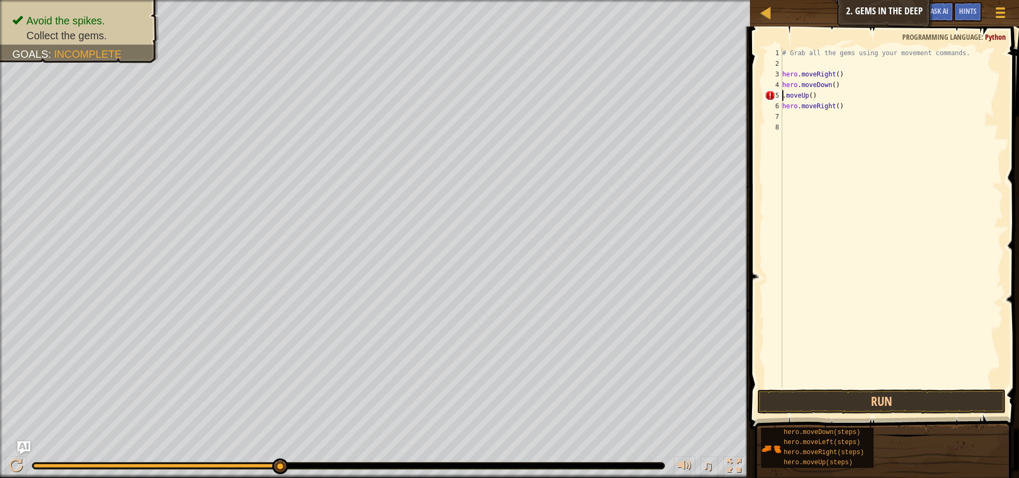
click at [796, 107] on div "# Grab all the gems using your movement commands. hero . moveRight ( ) hero . m…" at bounding box center [891, 228] width 223 height 361
click at [781, 108] on div "6" at bounding box center [774, 106] width 18 height 11
type textarea "."
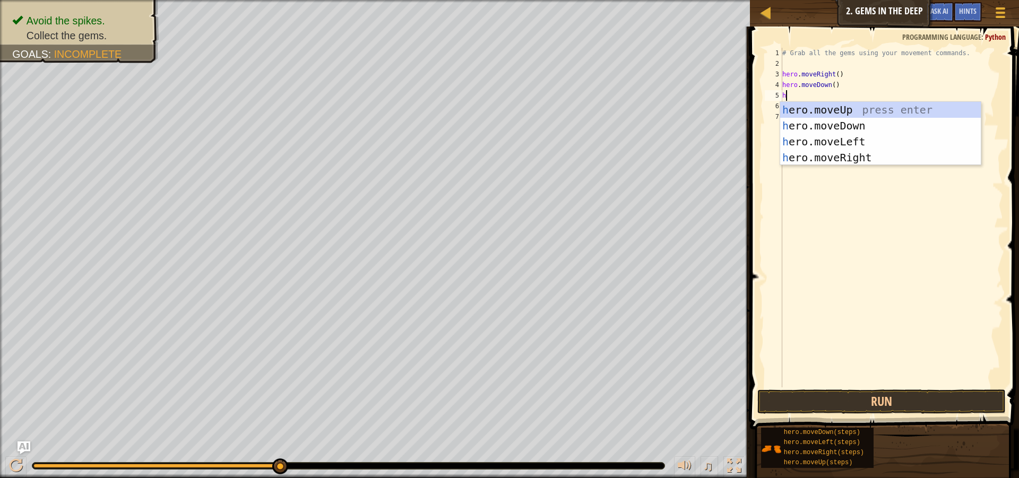
type textarea "her"
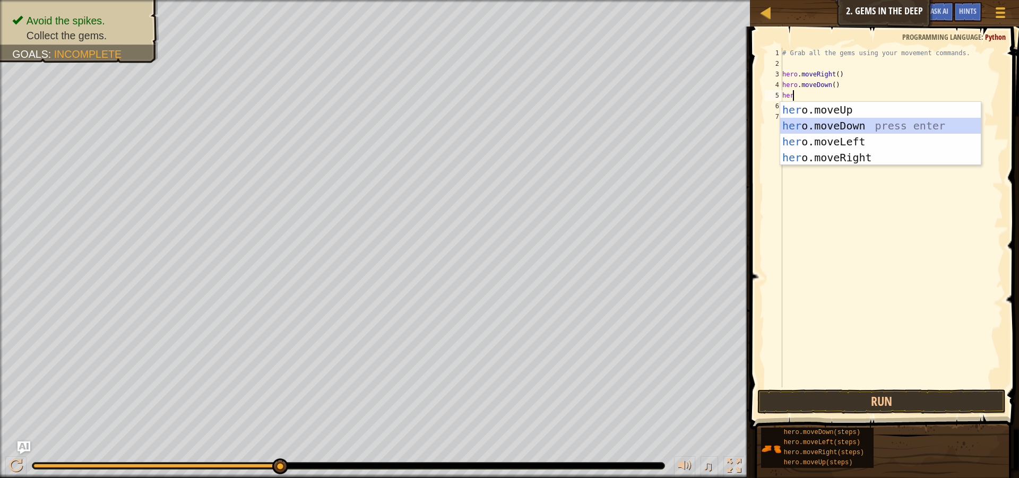
click at [852, 132] on div "her o.moveUp press enter her o.moveDown press enter her o.moveLeft press enter …" at bounding box center [880, 150] width 201 height 96
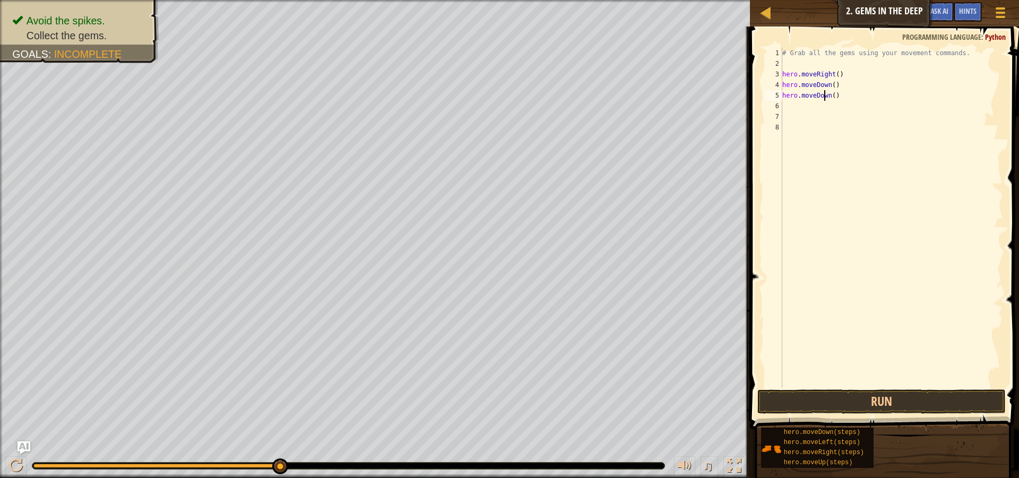
click at [825, 92] on div "# Grab all the gems using your movement commands. hero . moveRight ( ) hero . m…" at bounding box center [891, 228] width 223 height 361
click at [828, 92] on div "# Grab all the gems using your movement commands. hero . moveRight ( ) hero . m…" at bounding box center [891, 228] width 223 height 361
click at [817, 114] on div "hero.moveUp press enter" at bounding box center [880, 126] width 201 height 48
type textarea "hero.moveUp"
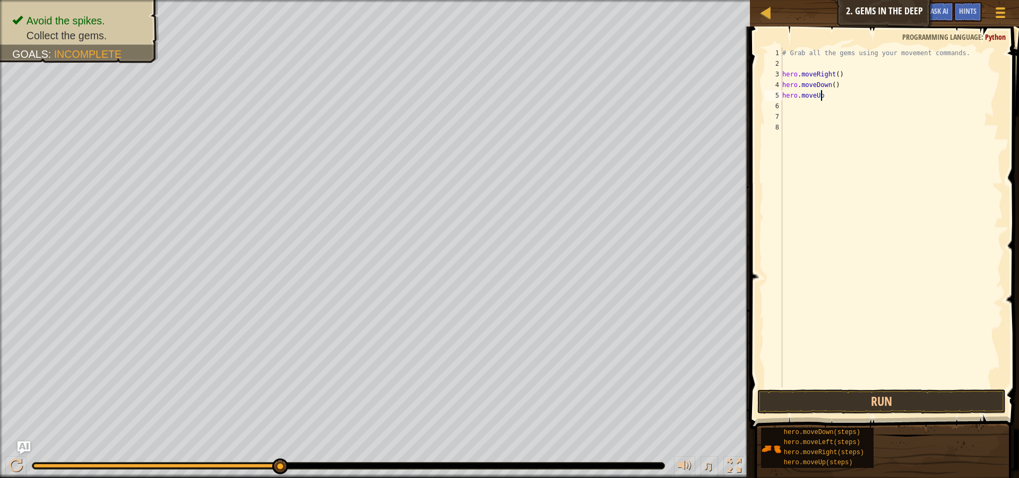
scroll to position [5, 3]
click at [816, 106] on div "# Grab all the gems using your movement commands. hero . moveRight ( ) hero . m…" at bounding box center [891, 228] width 223 height 361
click at [823, 98] on div "# Grab all the gems using your movement commands. hero . moveRight ( ) hero . m…" at bounding box center [891, 228] width 223 height 361
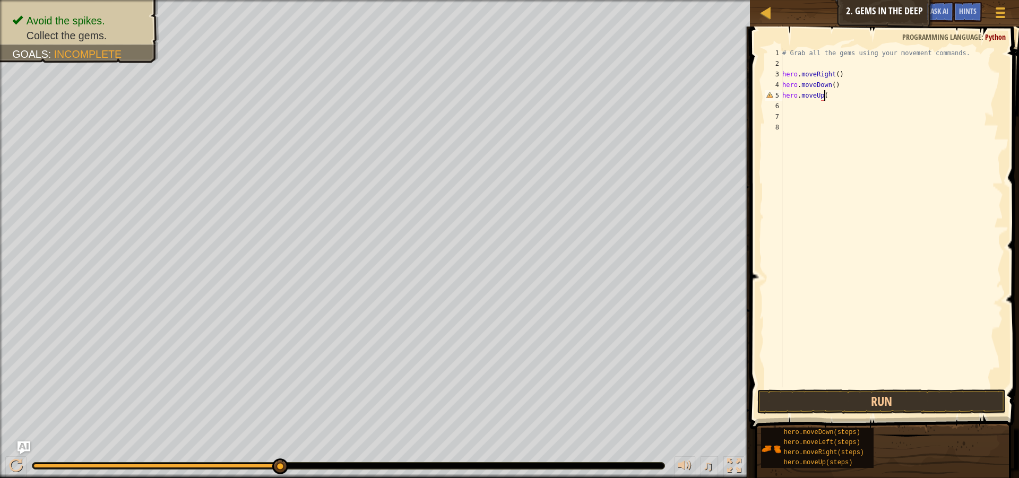
type textarea "hero.moveUp()"
click at [797, 106] on div "# Grab all the gems using your movement commands. hero . moveRight ( ) hero . m…" at bounding box center [891, 228] width 223 height 361
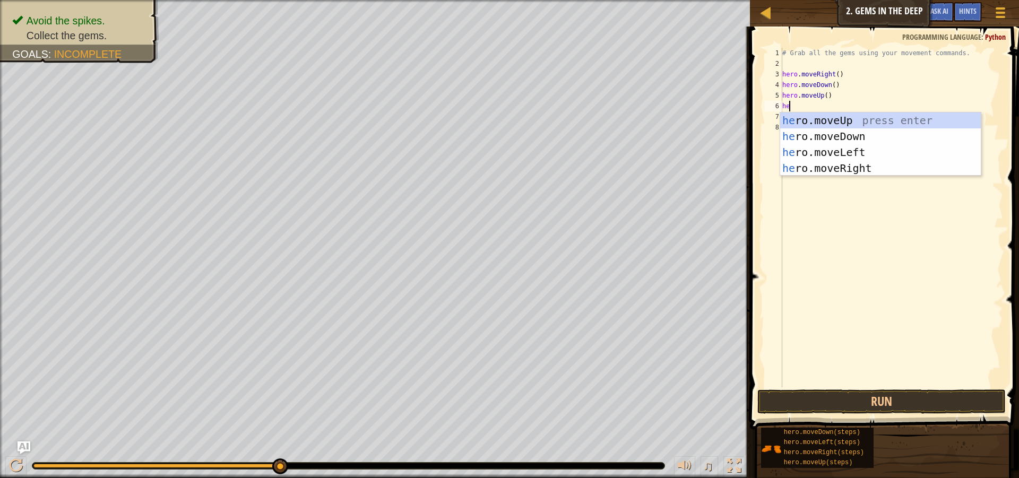
type textarea "her"
click at [923, 165] on div "her o.moveUp press enter her o.moveDown press enter her o.moveLeft press enter …" at bounding box center [880, 161] width 201 height 96
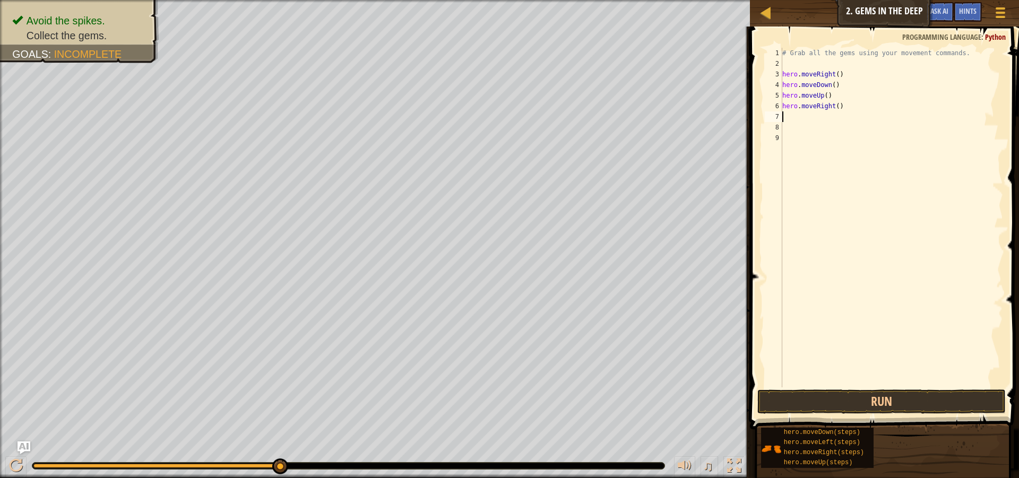
scroll to position [5, 0]
click at [932, 398] on button "Run" at bounding box center [881, 402] width 248 height 24
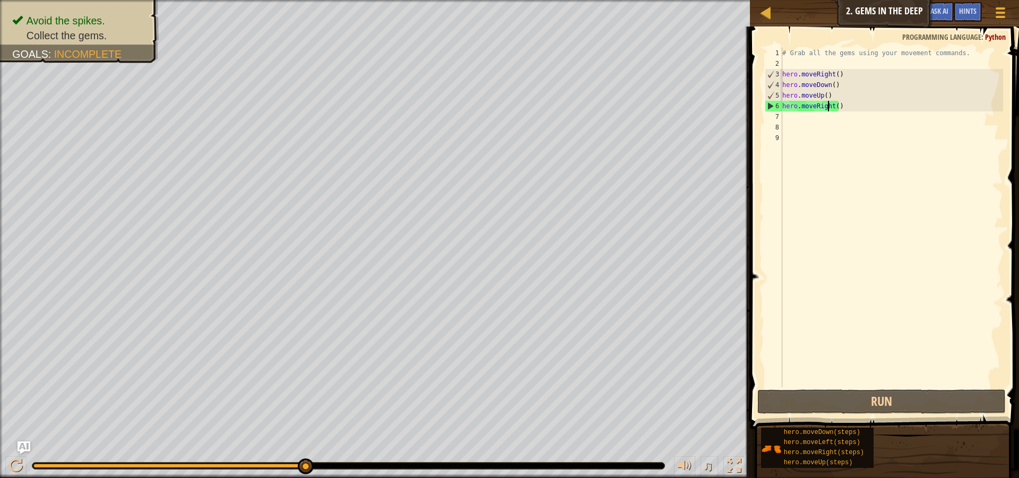
click at [829, 105] on div "# Grab all the gems using your movement commands. hero . moveRight ( ) hero . m…" at bounding box center [891, 228] width 223 height 361
click at [833, 106] on div "# Grab all the gems using your movement commands. hero . moveRight ( ) hero . m…" at bounding box center [891, 228] width 223 height 361
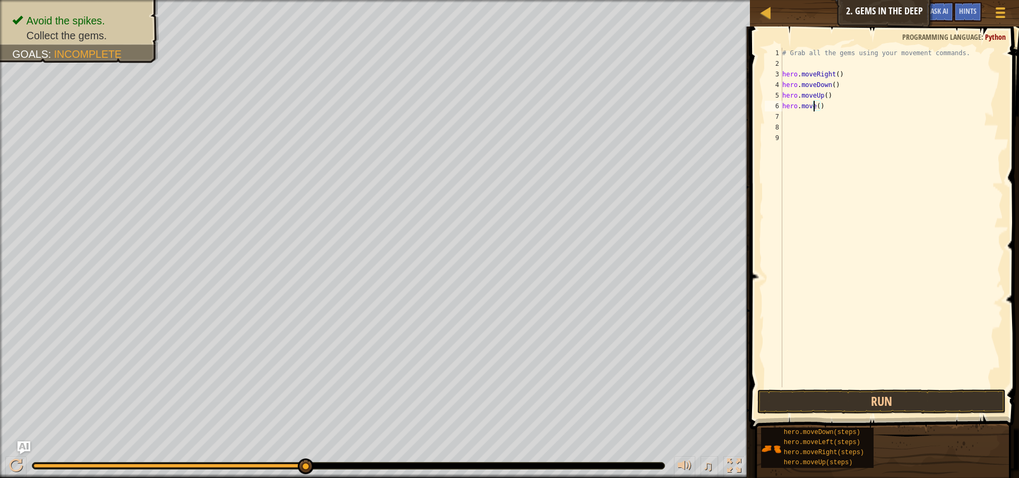
scroll to position [5, 3]
click at [868, 101] on div "# Grab all the gems using your movement commands. hero . moveRight ( ) hero . m…" at bounding box center [891, 228] width 223 height 361
click at [868, 111] on div "# Grab all the gems using your movement commands. hero . moveRight ( ) hero . m…" at bounding box center [891, 218] width 223 height 340
type textarea "hero.moveUp()"
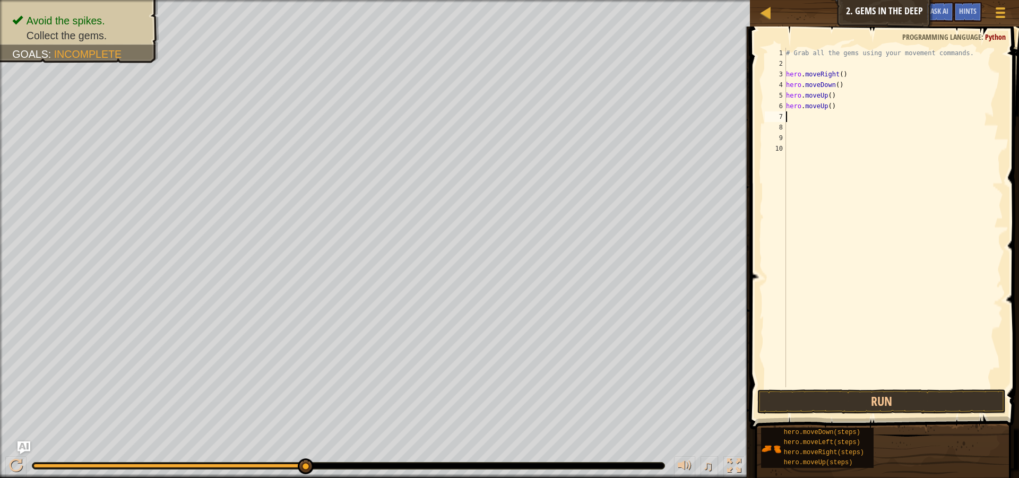
type textarea "H"
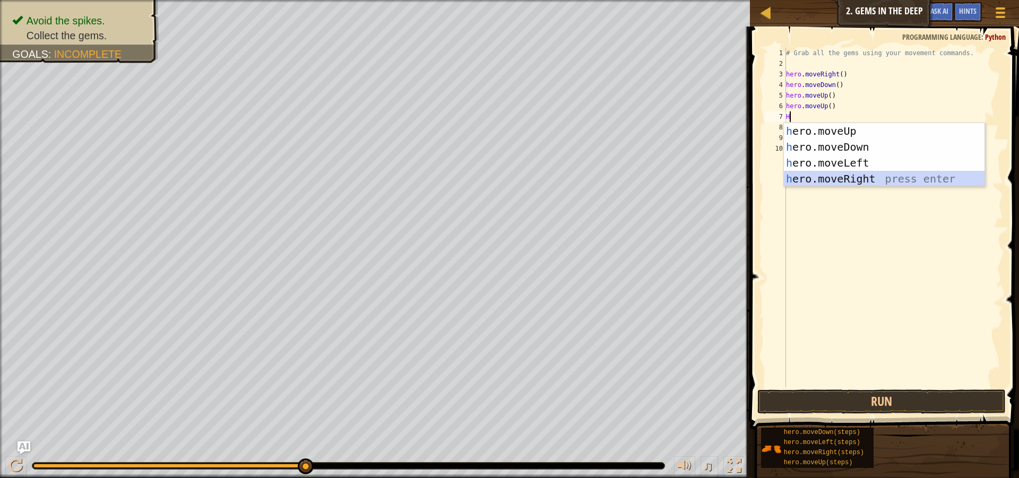
click at [857, 178] on div "h ero.moveUp press enter h ero.moveDown press enter h ero.moveLeft press enter …" at bounding box center [884, 171] width 201 height 96
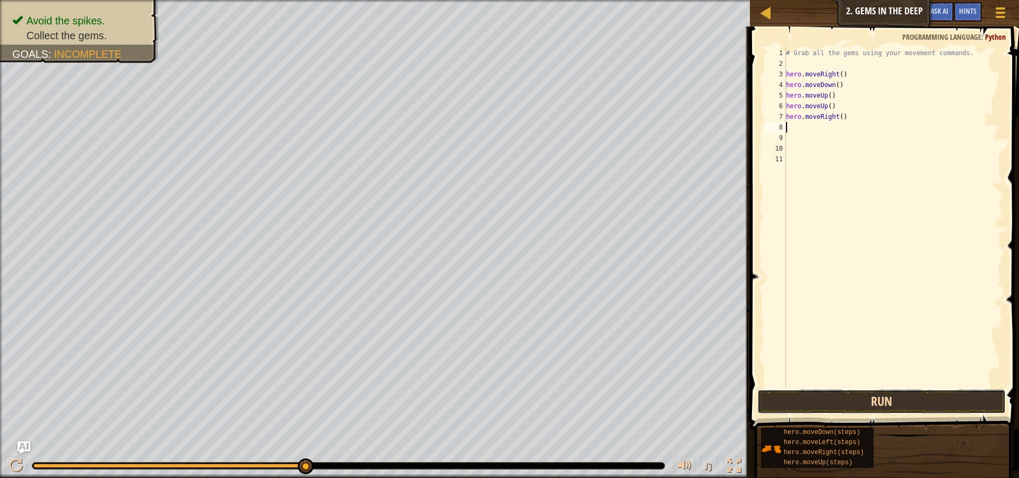
click at [896, 393] on button "Run" at bounding box center [881, 402] width 248 height 24
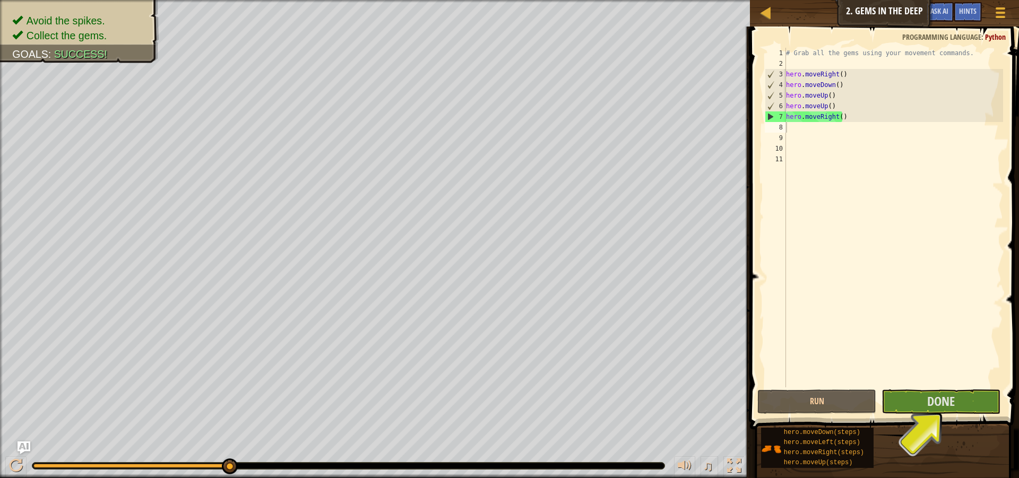
click at [780, 388] on span at bounding box center [886, 213] width 278 height 434
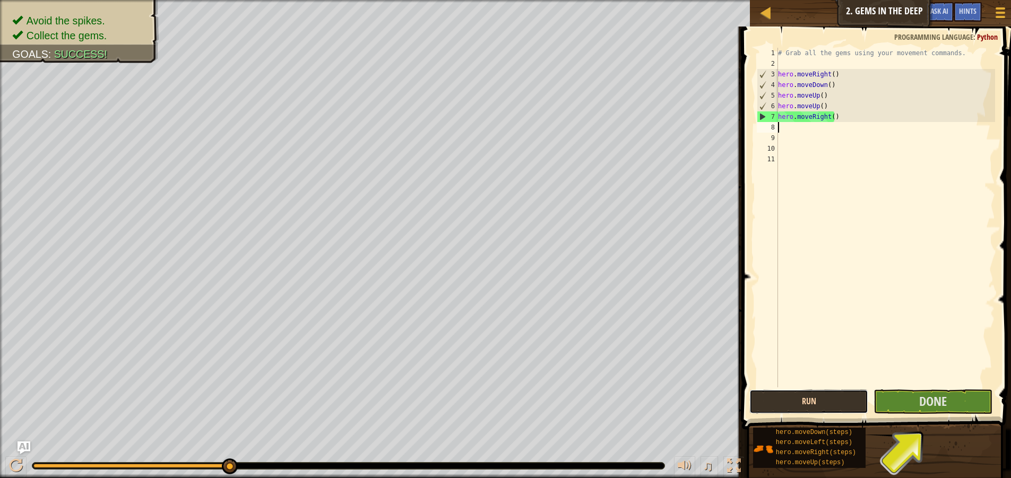
click at [794, 400] on button "Run" at bounding box center [808, 402] width 119 height 24
click at [920, 406] on span "Done" at bounding box center [933, 401] width 28 height 17
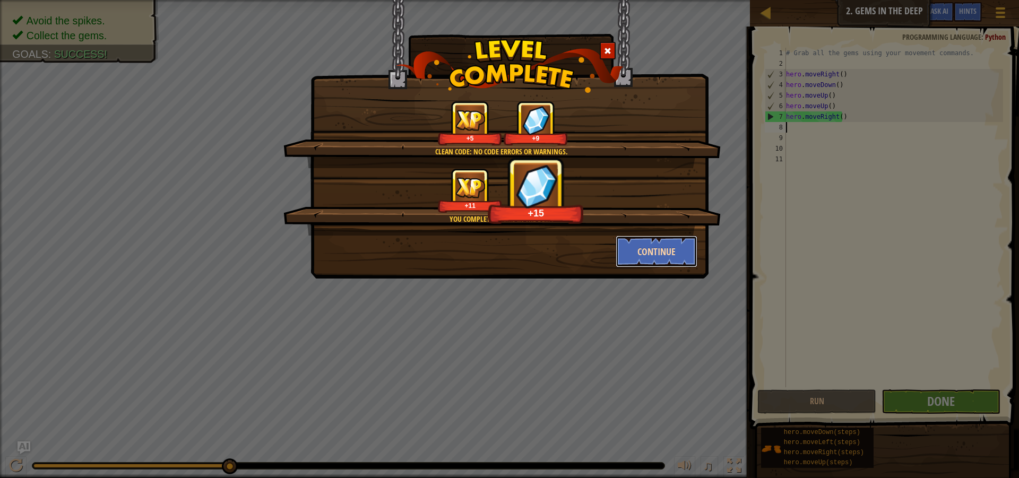
click at [651, 256] on button "Continue" at bounding box center [657, 252] width 82 height 32
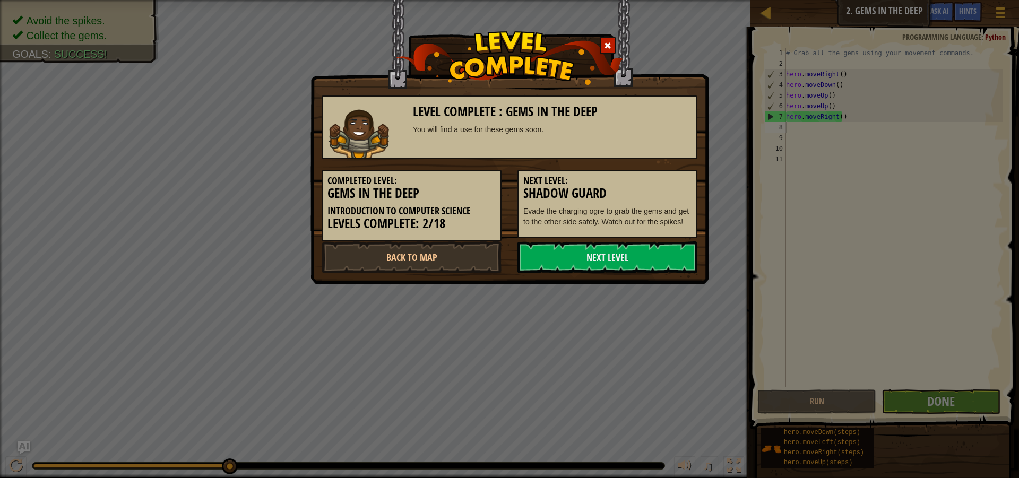
click at [651, 256] on link "Next Level" at bounding box center [608, 258] width 180 height 32
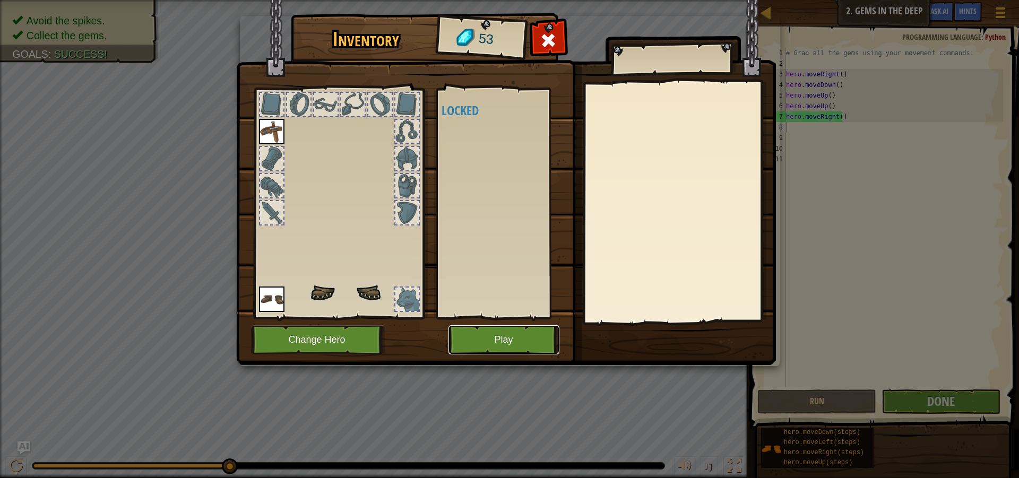
click at [529, 340] on button "Play" at bounding box center [504, 339] width 111 height 29
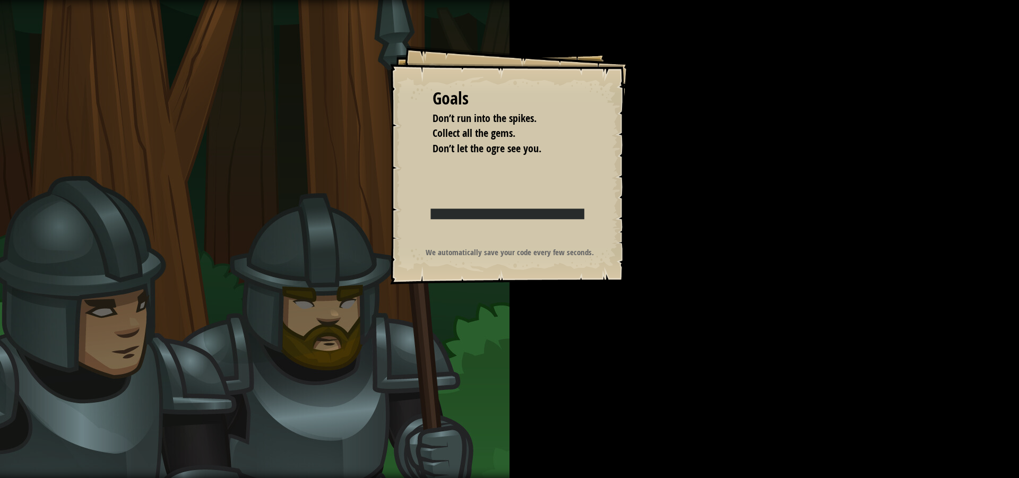
click at [643, 126] on div "Goals Don’t run into the spikes. Collect all the gems. Don’t let the ogre see y…" at bounding box center [509, 239] width 1019 height 478
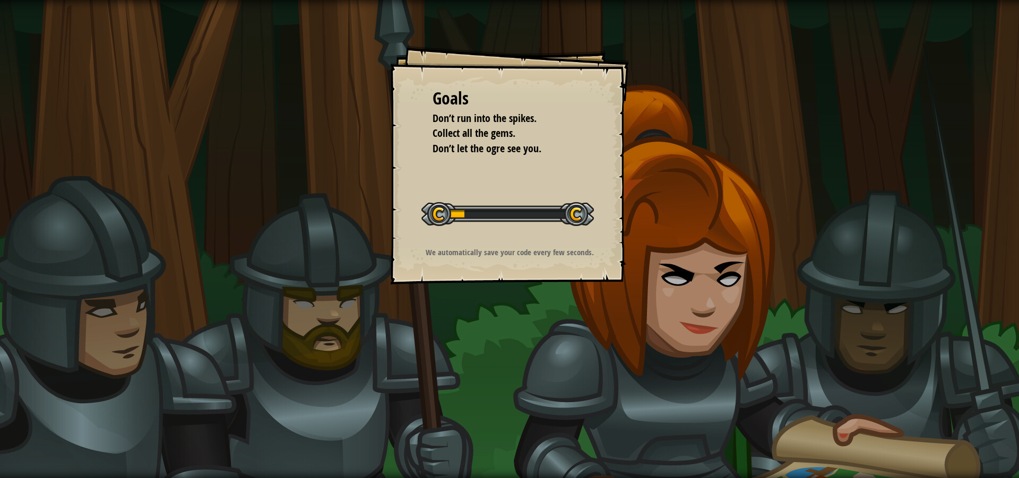
click at [643, 126] on div "Goals Don’t run into the spikes. Collect all the gems. Don’t let the ogre see y…" at bounding box center [509, 239] width 1019 height 478
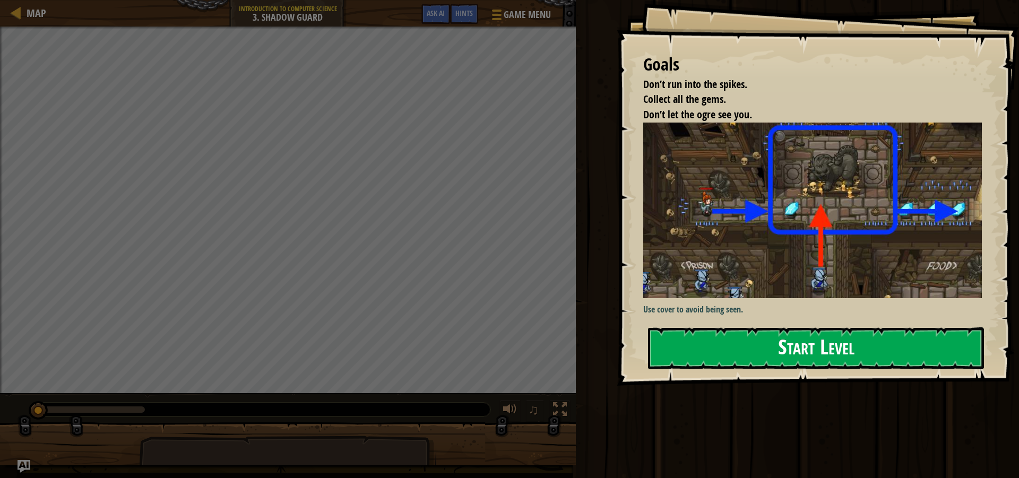
click at [764, 315] on div "Use cover to avoid being seen." at bounding box center [816, 220] width 347 height 195
click at [768, 374] on div "Goals Don’t run into the spikes. Collect all the gems. Don’t let the ogre see y…" at bounding box center [818, 193] width 402 height 386
click at [763, 366] on button "Start Level" at bounding box center [816, 348] width 336 height 42
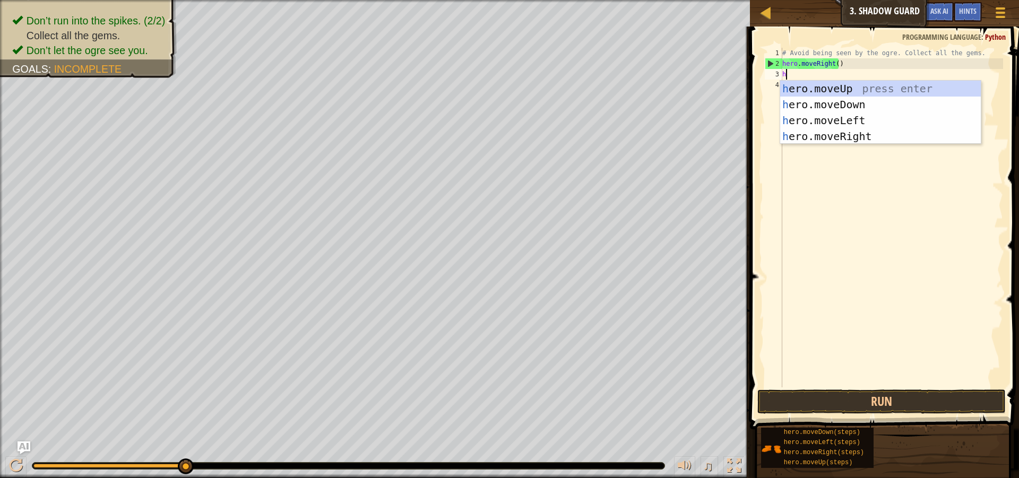
scroll to position [5, 0]
type textarea "her"
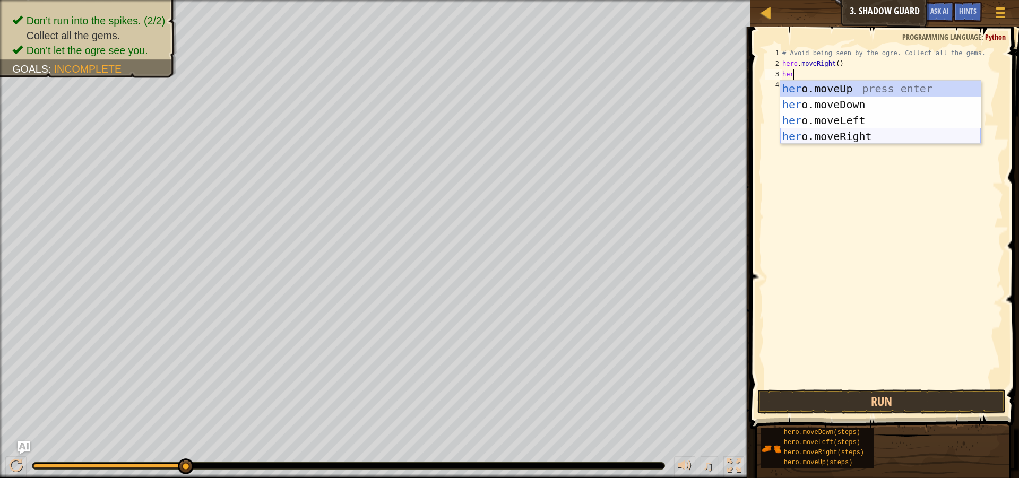
click at [865, 134] on div "her o.moveUp press enter her o.moveDown press enter her o.moveLeft press enter …" at bounding box center [880, 129] width 201 height 96
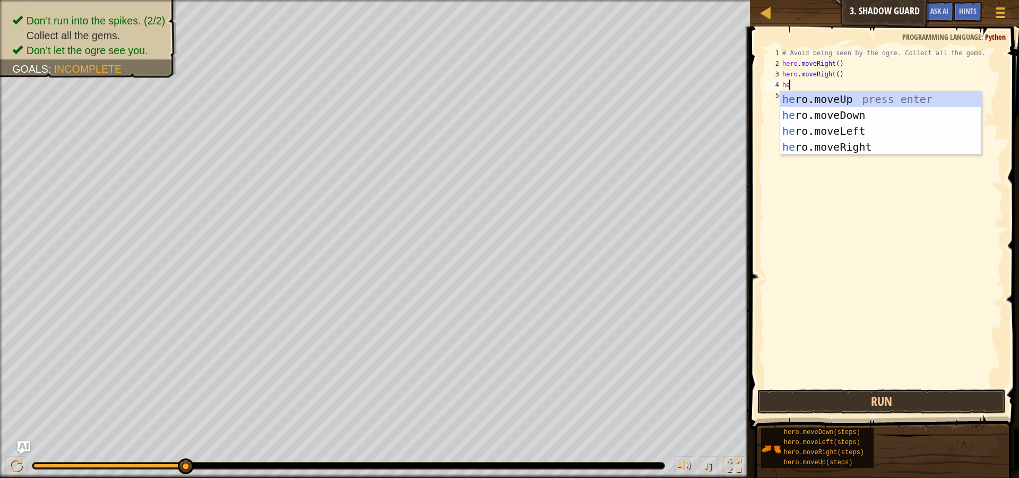
type textarea "her"
click at [876, 142] on div "her o.moveUp press enter her o.moveDown press enter her o.moveLeft press enter …" at bounding box center [880, 139] width 201 height 96
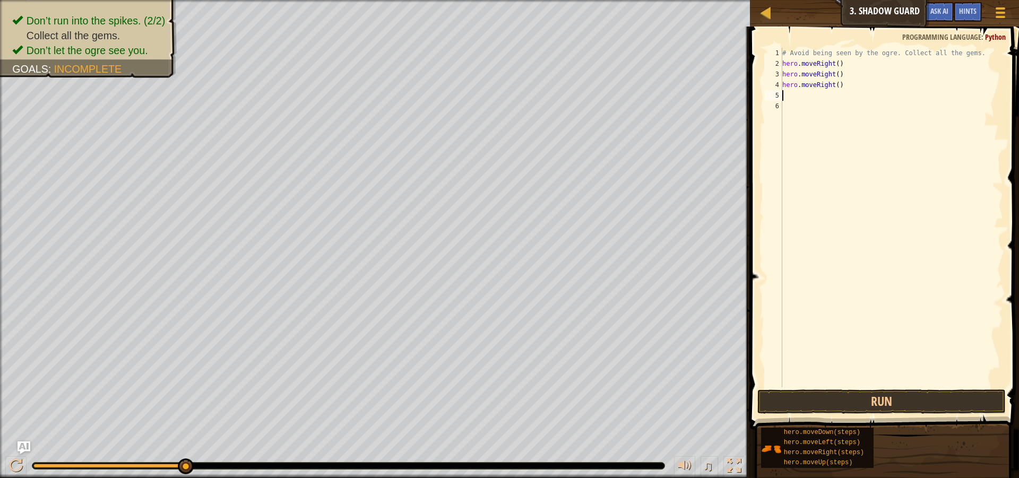
scroll to position [5, 0]
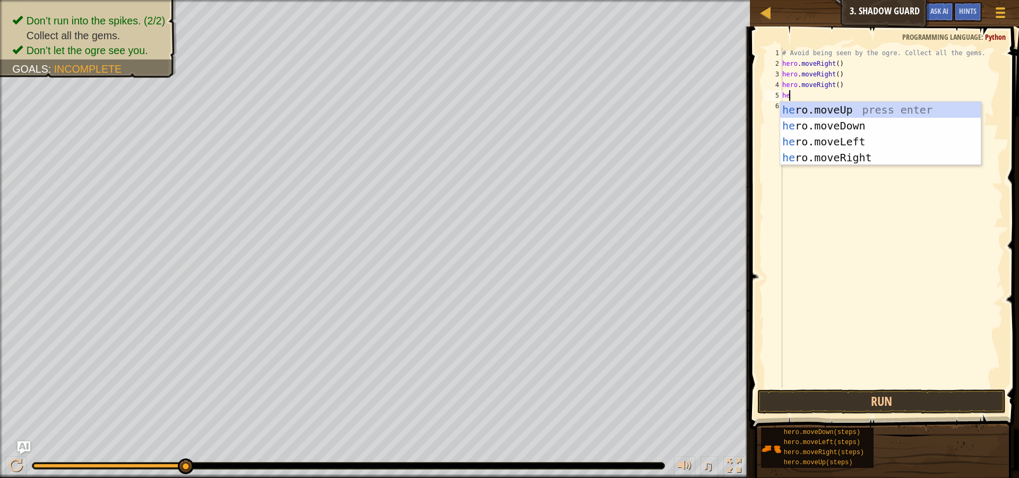
type textarea "her"
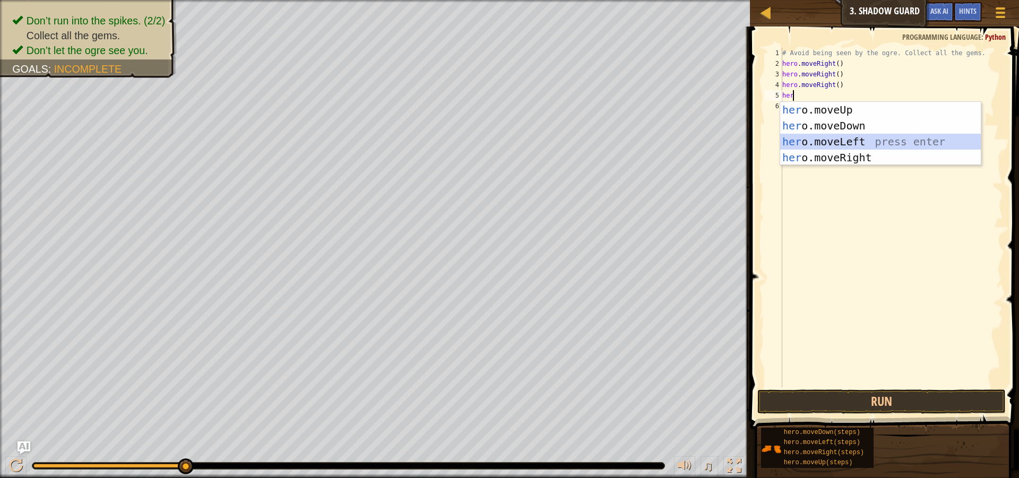
click at [919, 140] on div "her o.moveUp press enter her o.moveDown press enter her o.moveLeft press enter …" at bounding box center [880, 150] width 201 height 96
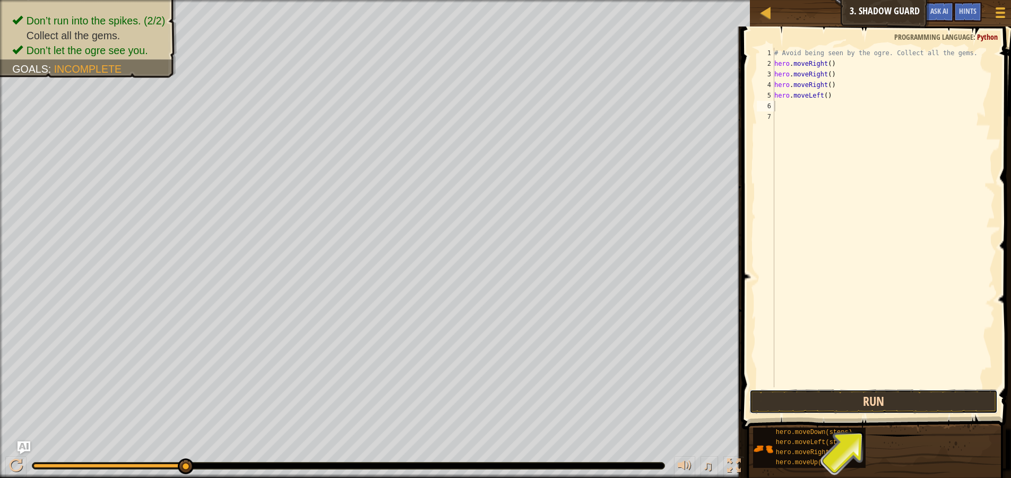
click at [877, 392] on button "Run" at bounding box center [873, 402] width 248 height 24
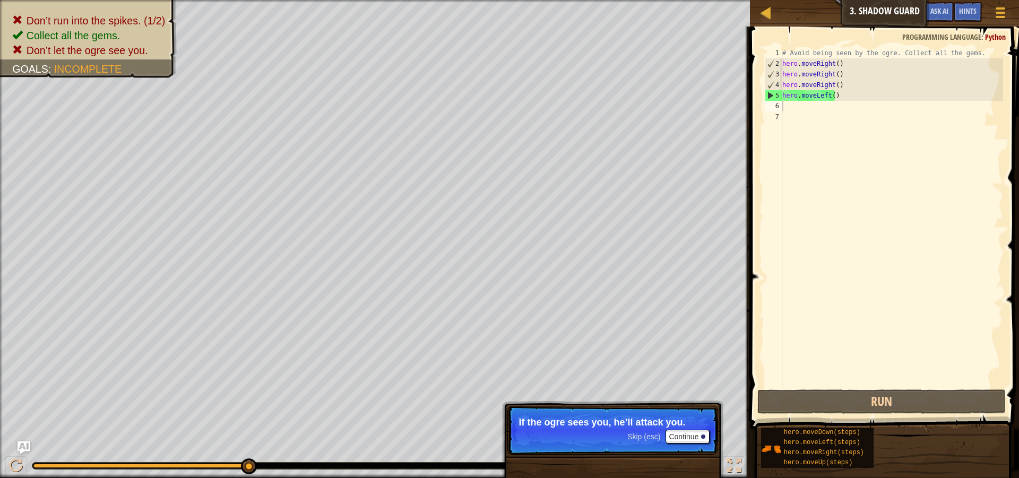
click at [644, 437] on span "Skip (esc)" at bounding box center [643, 437] width 33 height 8
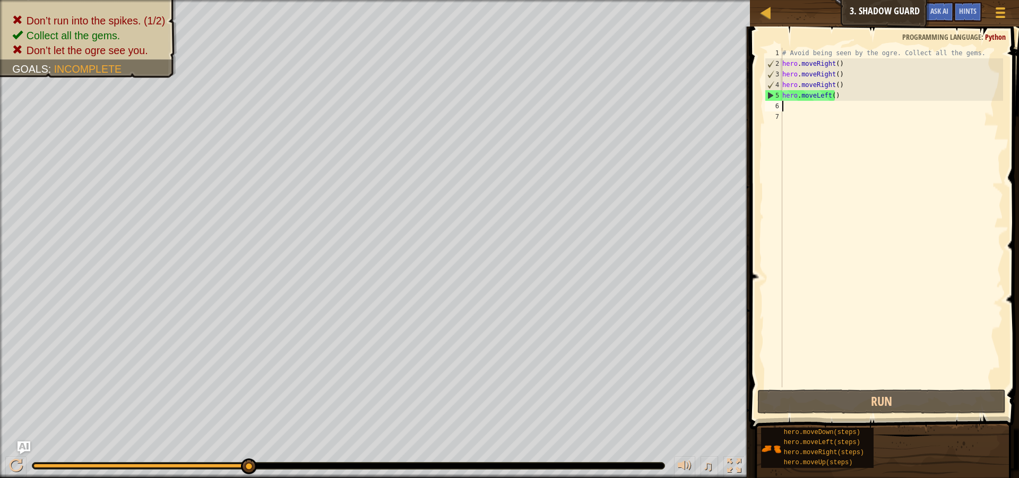
type textarea "g"
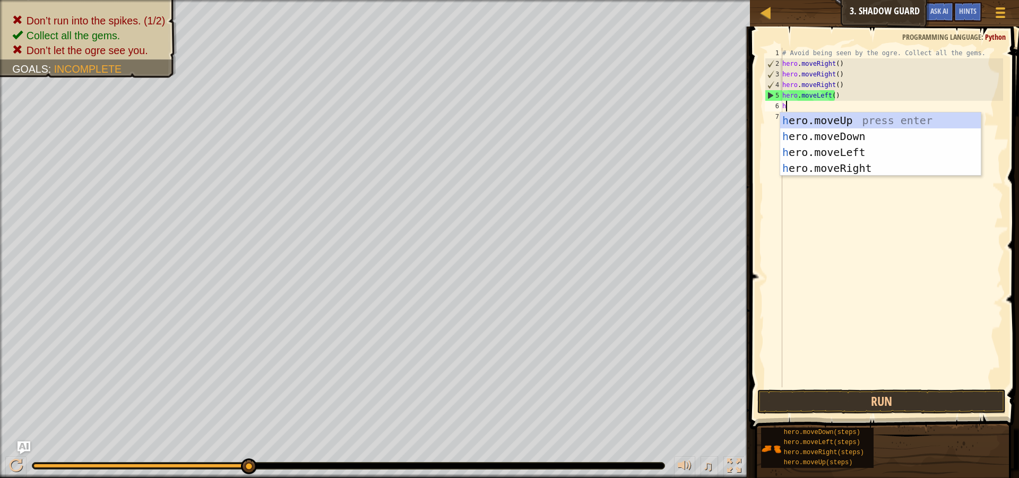
type textarea "her"
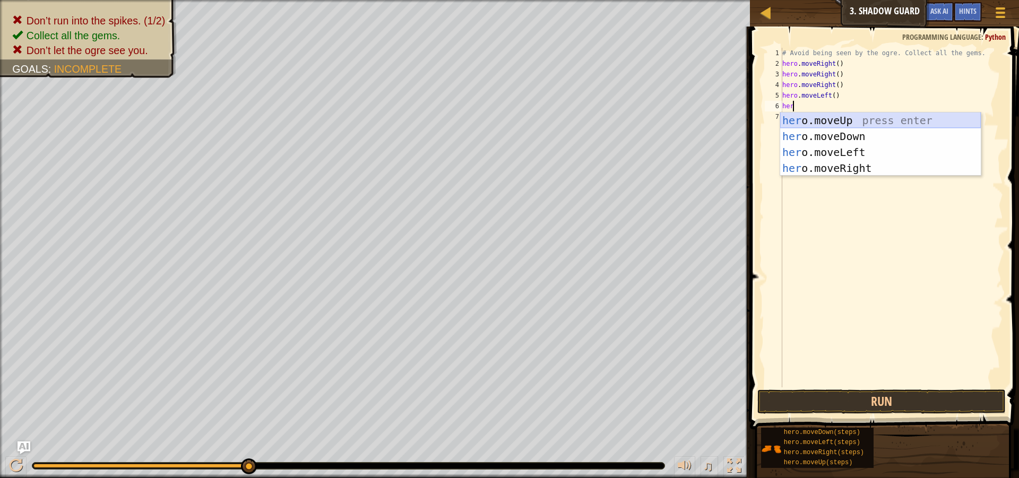
click at [835, 124] on div "her o.moveUp press enter her o.moveDown press enter her o.moveLeft press enter …" at bounding box center [880, 161] width 201 height 96
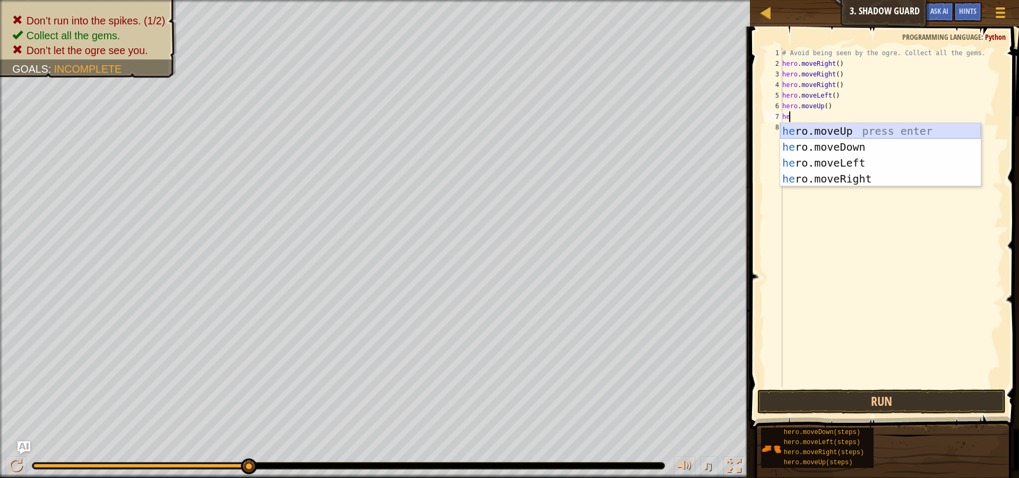
type textarea "her"
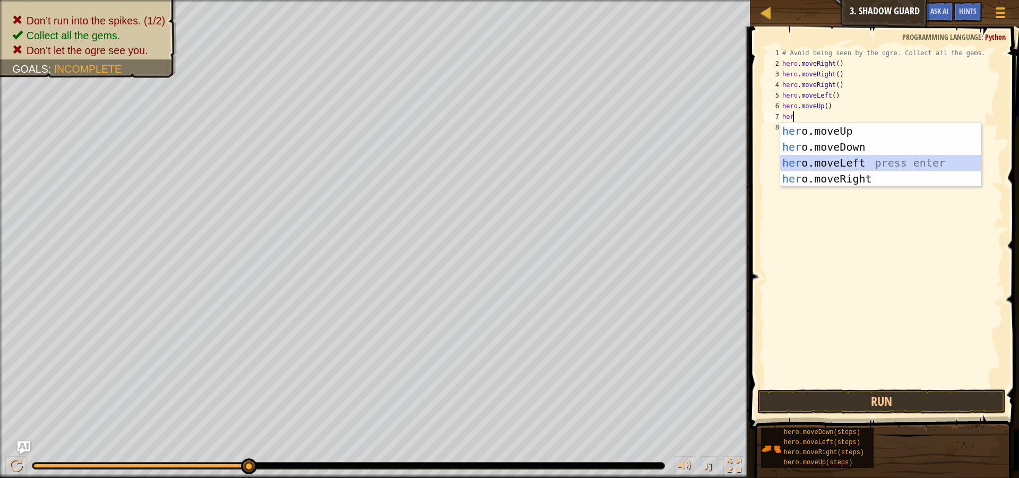
click at [840, 155] on div "her o.moveUp press enter her o.moveDown press enter her o.moveLeft press enter …" at bounding box center [880, 171] width 201 height 96
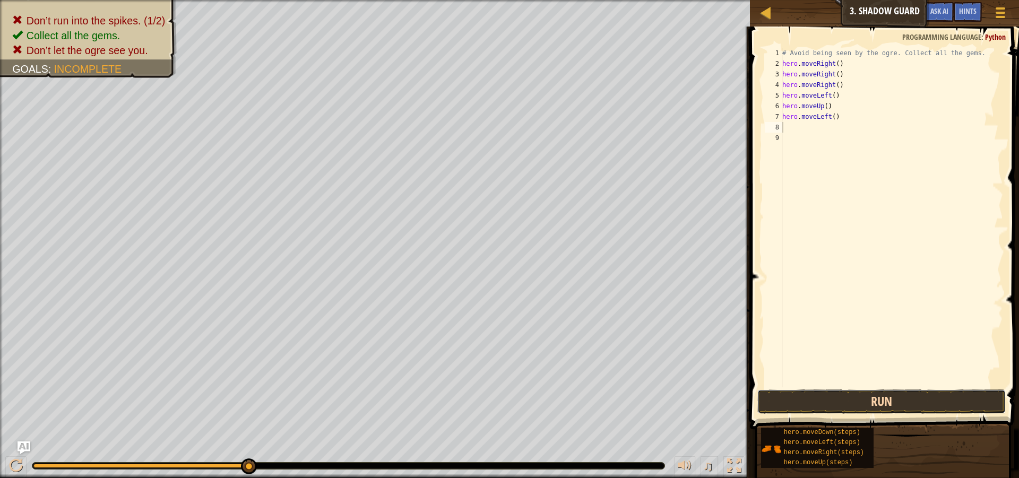
click at [931, 398] on button "Run" at bounding box center [881, 402] width 248 height 24
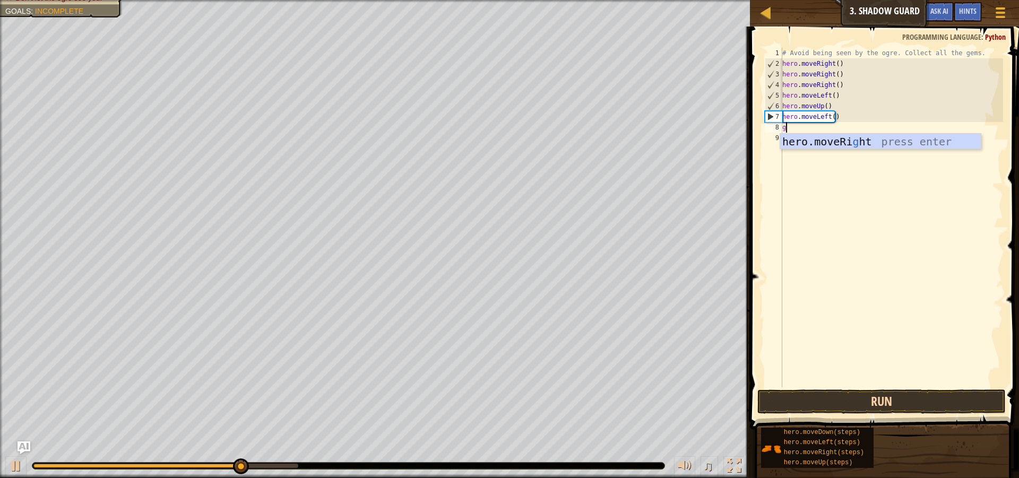
type textarea "g"
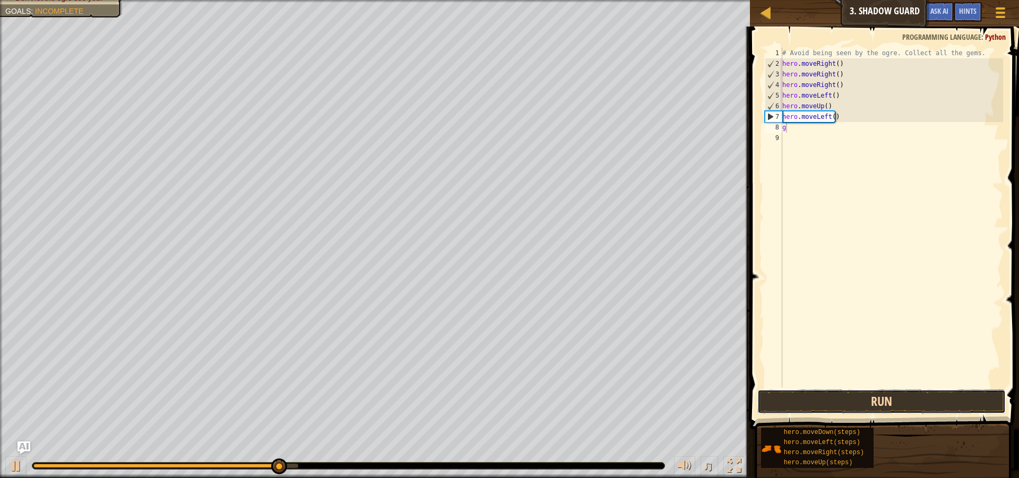
click at [931, 398] on button "Run" at bounding box center [881, 402] width 248 height 24
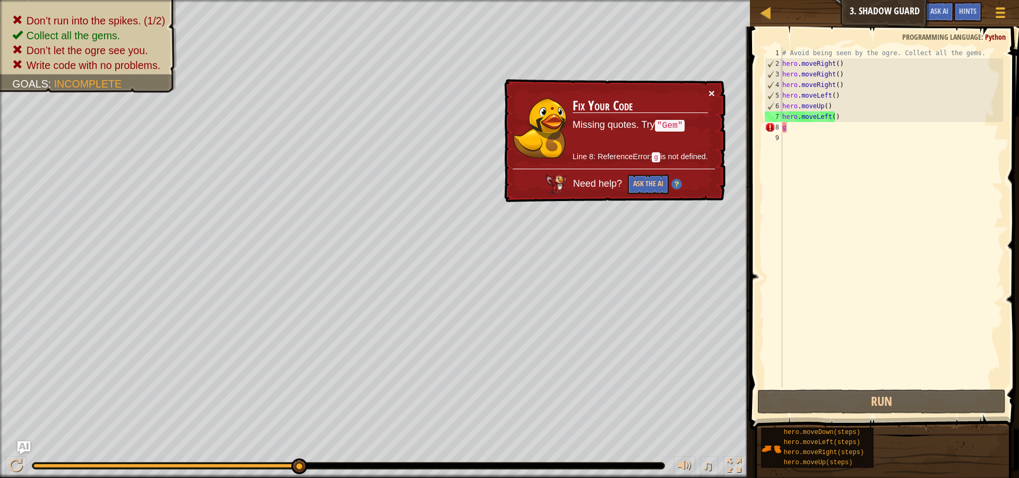
click at [712, 94] on button "×" at bounding box center [712, 93] width 6 height 11
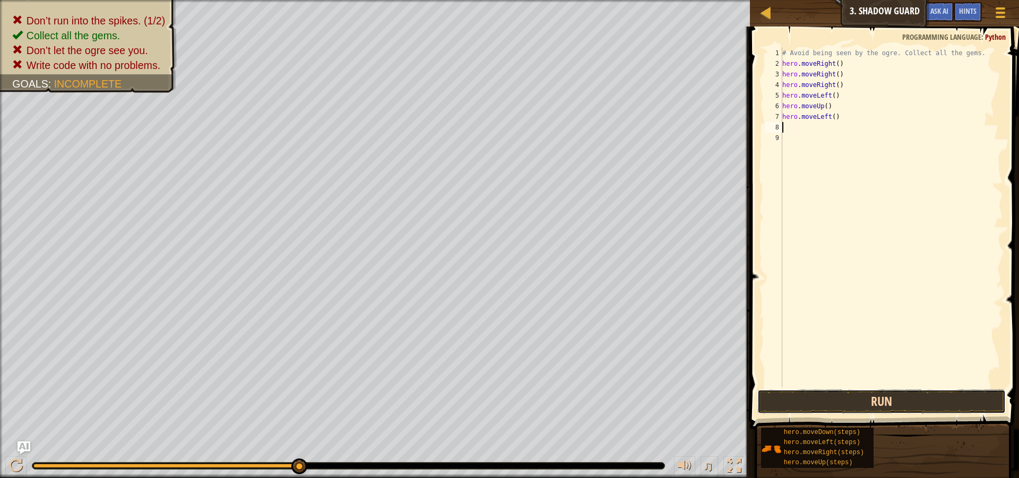
click at [790, 395] on button "Run" at bounding box center [881, 402] width 248 height 24
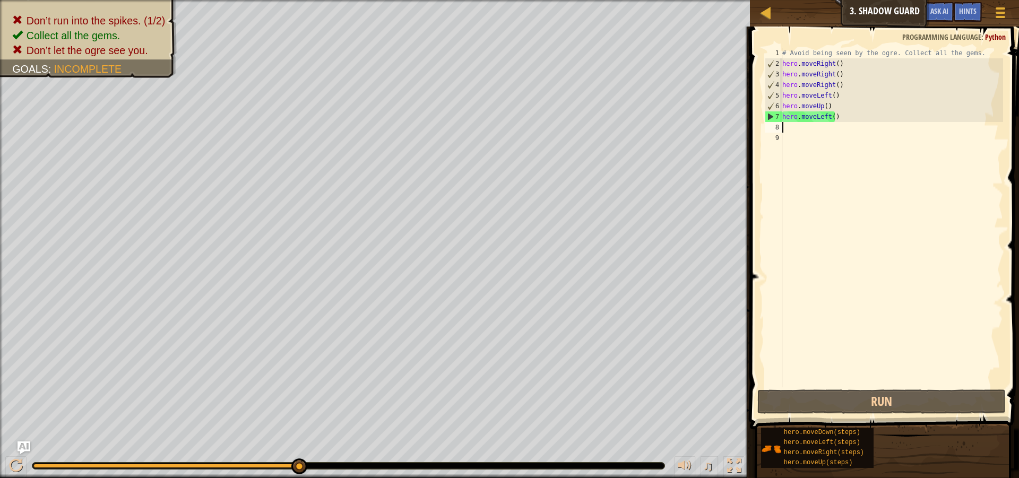
drag, startPoint x: 299, startPoint y: 468, endPoint x: 318, endPoint y: 460, distance: 21.2
drag, startPoint x: 299, startPoint y: 463, endPoint x: 318, endPoint y: 463, distance: 19.1
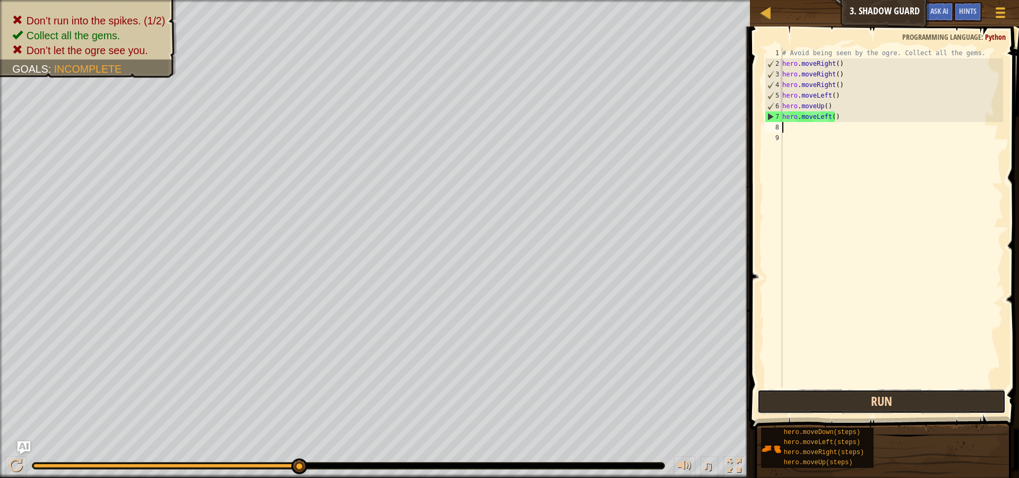
click at [826, 410] on button "Run" at bounding box center [881, 402] width 248 height 24
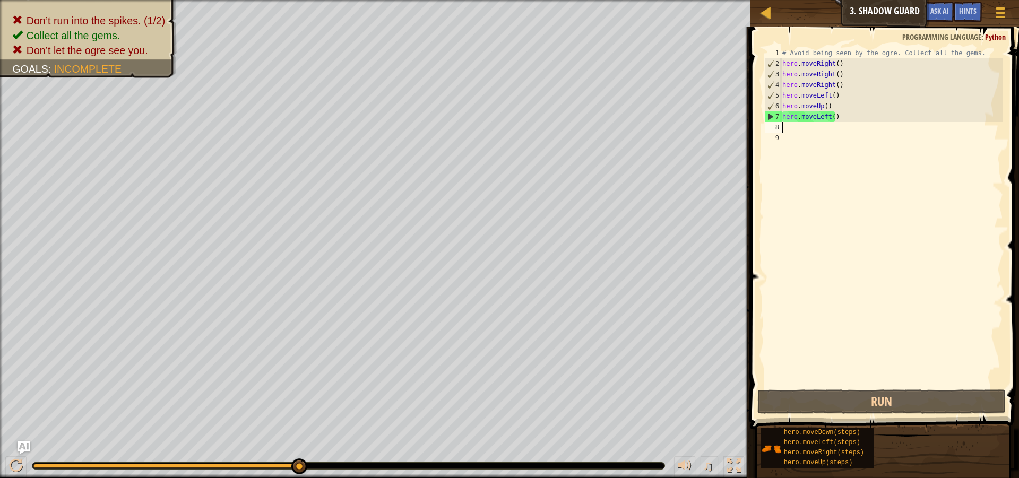
click at [840, 67] on div "# Avoid being seen by the ogre. Collect all the gems. hero . moveRight ( ) hero…" at bounding box center [891, 228] width 223 height 361
click at [830, 78] on div "# Avoid being seen by the ogre. Collect all the gems. hero . moveRight ( ) hero…" at bounding box center [891, 228] width 223 height 361
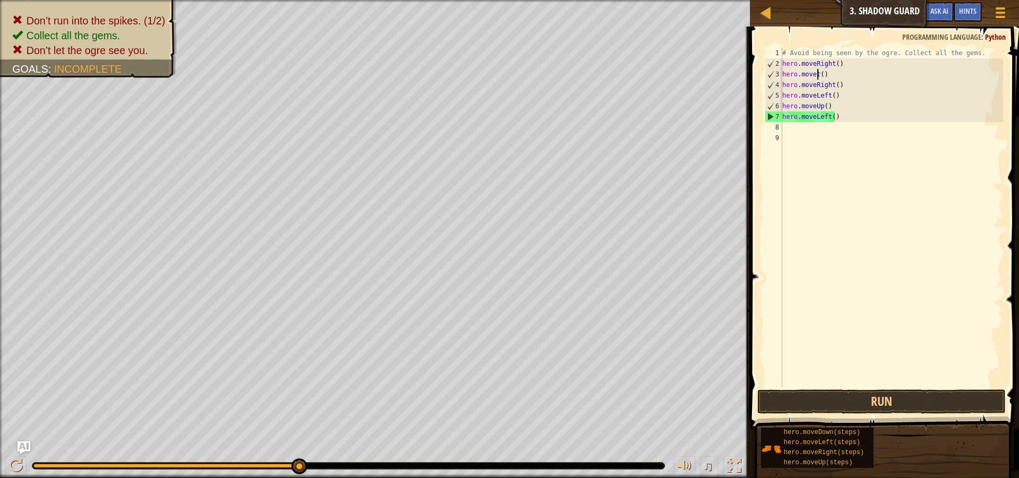
click at [817, 74] on div "# Avoid being seen by the ogre. Collect all the gems. hero . moveRight ( ) hero…" at bounding box center [891, 228] width 223 height 361
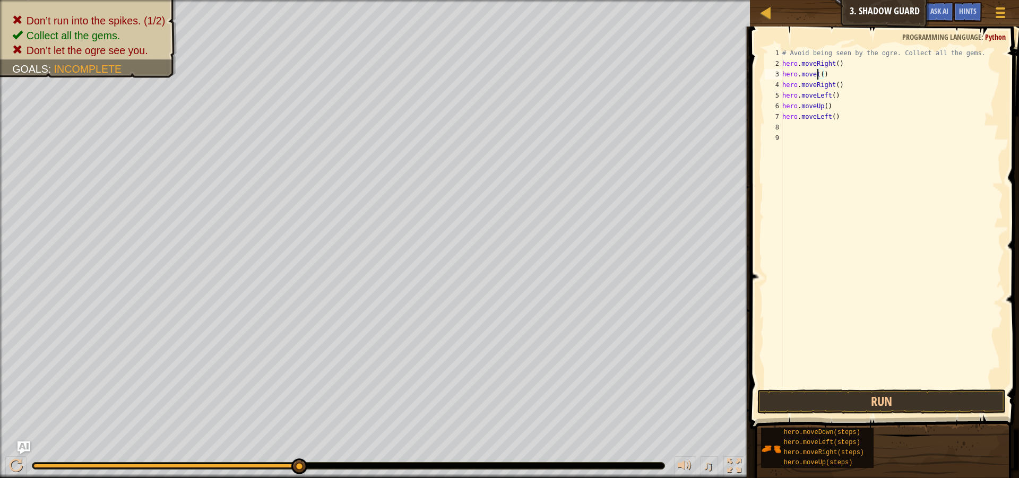
click at [817, 74] on div "# Avoid being seen by the ogre. Collect all the gems. hero . moveRight ( ) hero…" at bounding box center [891, 228] width 223 height 361
click at [947, 95] on div "hero.moveUp press enter" at bounding box center [880, 105] width 201 height 48
click at [826, 96] on div "# Avoid being seen by the ogre. Collect all the gems. hero . moveRight ( ) hero…" at bounding box center [891, 228] width 223 height 361
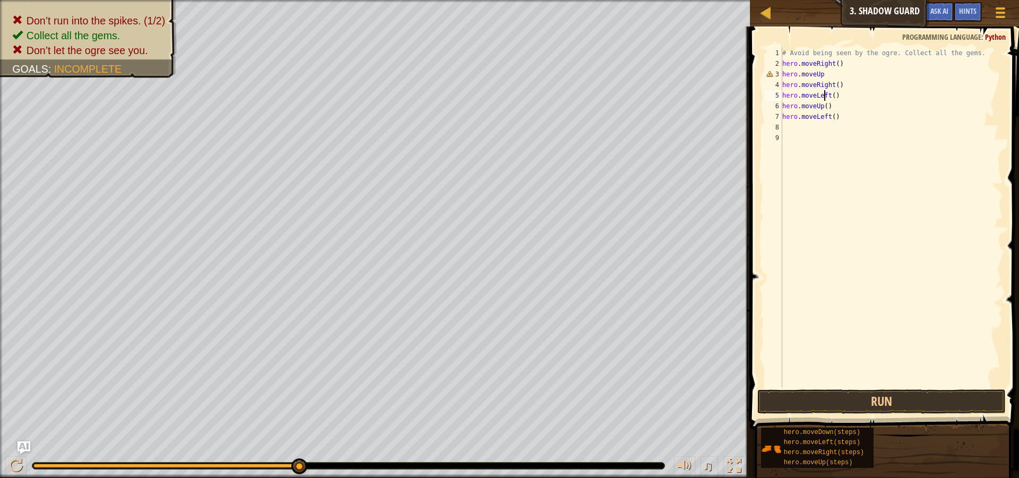
click at [830, 97] on div "# Avoid being seen by the ogre. Collect all the gems. hero . moveRight ( ) hero…" at bounding box center [891, 228] width 223 height 361
click at [826, 92] on div "# Avoid being seen by the ogre. Collect all the gems. hero . moveRight ( ) hero…" at bounding box center [891, 228] width 223 height 361
click at [827, 96] on div "# Avoid being seen by the ogre. Collect all the gems. hero . moveRight ( ) hero…" at bounding box center [891, 228] width 223 height 361
click at [850, 116] on div "hero.moveDown press enter" at bounding box center [880, 126] width 201 height 48
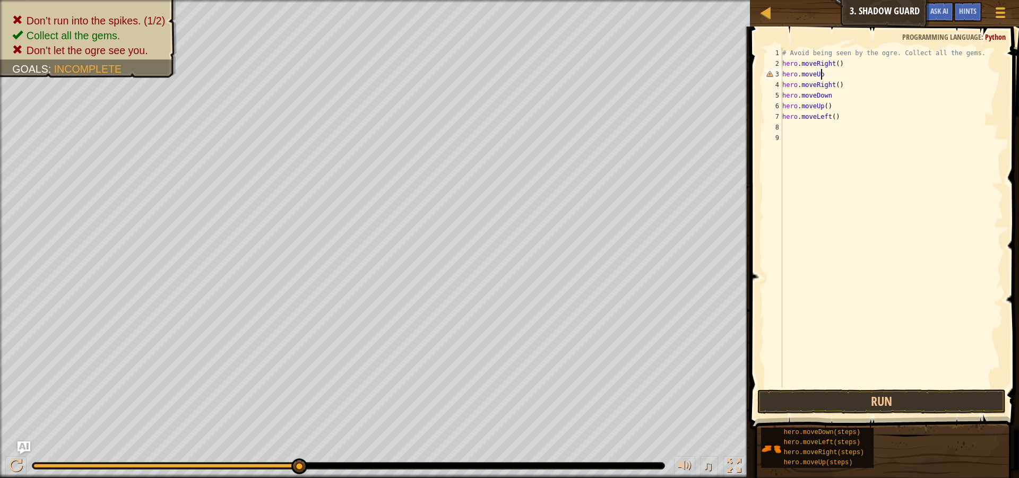
click at [837, 70] on div "# Avoid being seen by the ogre. Collect all the gems. hero . moveRight ( ) hero…" at bounding box center [891, 228] width 223 height 361
click at [843, 97] on div "# Avoid being seen by the ogre. Collect all the gems. hero . moveRight ( ) hero…" at bounding box center [891, 228] width 223 height 361
click at [819, 107] on div "# Avoid being seen by the ogre. Collect all the gems. hero . moveRight ( ) hero…" at bounding box center [891, 228] width 223 height 361
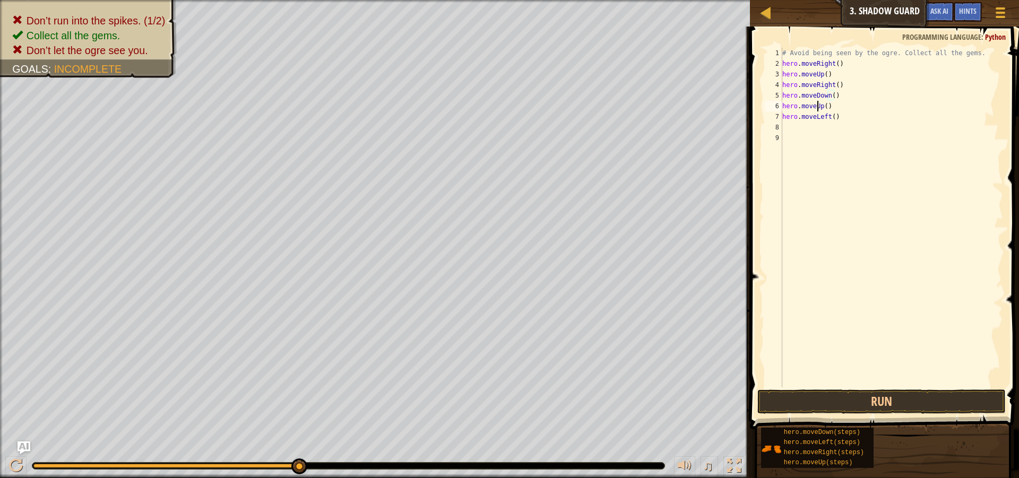
scroll to position [5, 3]
click at [821, 108] on div "# Avoid being seen by the ogre. Collect all the gems. hero . moveRight ( ) hero…" at bounding box center [891, 228] width 223 height 361
drag, startPoint x: 839, startPoint y: 119, endPoint x: 844, endPoint y: 132, distance: 14.3
click at [843, 0] on body "Map Introduction to Computer Science 3. Shadow Guard Game Menu Done Hints Ask A…" at bounding box center [509, 0] width 1019 height 0
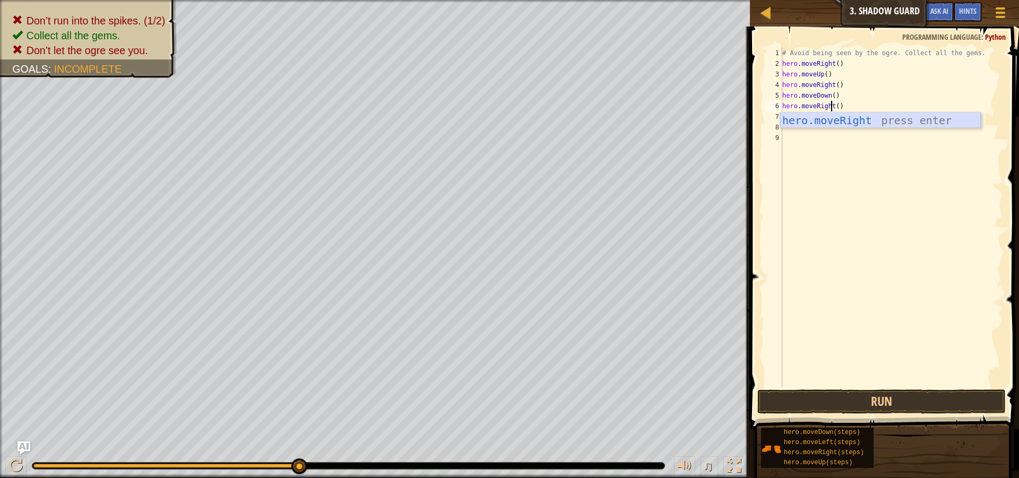
click at [841, 122] on div "hero.moveRight press enter" at bounding box center [880, 137] width 201 height 48
click at [829, 110] on div "# Avoid being seen by the ogre. Collect all the gems. hero . moveRight ( ) hero…" at bounding box center [891, 228] width 223 height 361
drag, startPoint x: 842, startPoint y: 115, endPoint x: 780, endPoint y: 120, distance: 62.3
click at [780, 120] on div "hero.moveRight() 1 2 3 4 5 6 7 8 9 # Avoid being seen by the ogre. Collect all …" at bounding box center [883, 218] width 240 height 340
type textarea "hero.moveLeft()"
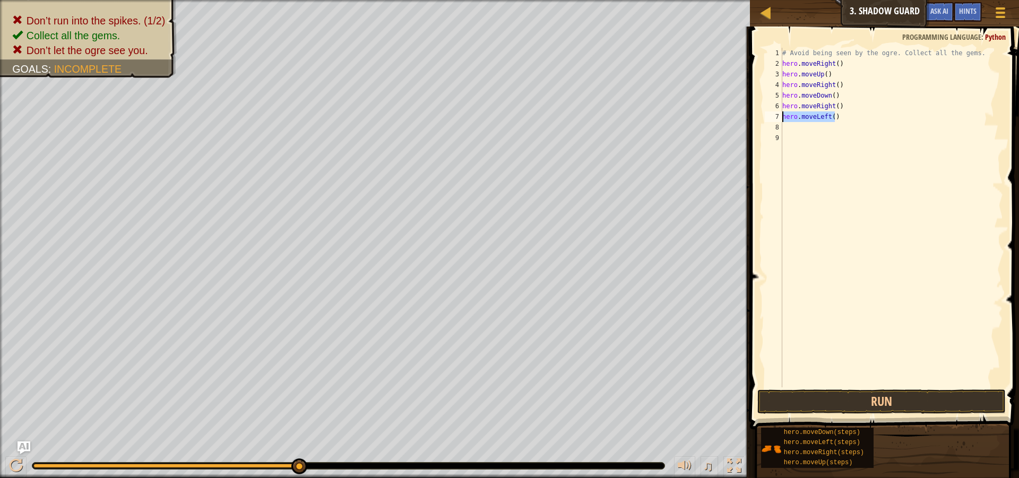
scroll to position [5, 0]
click at [894, 402] on button "Run" at bounding box center [881, 402] width 248 height 24
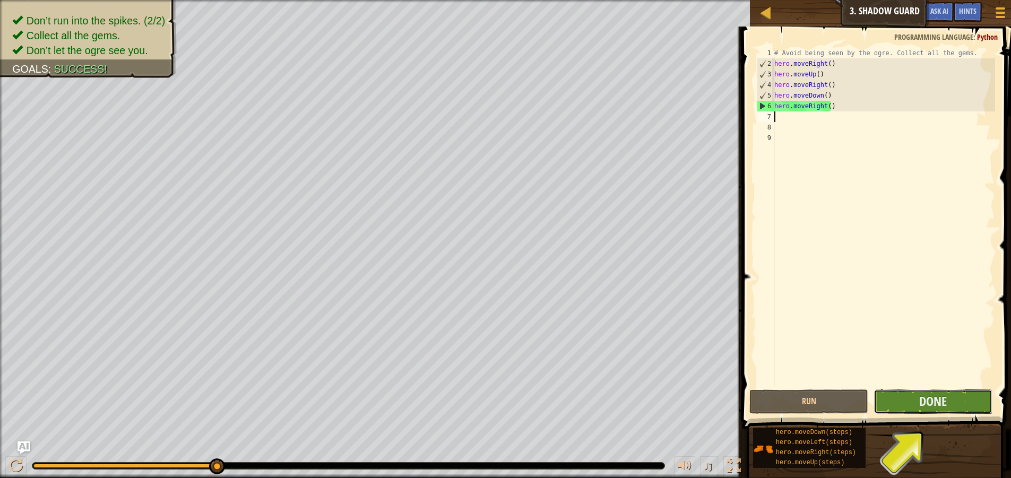
click at [972, 399] on button "Done" at bounding box center [933, 402] width 119 height 24
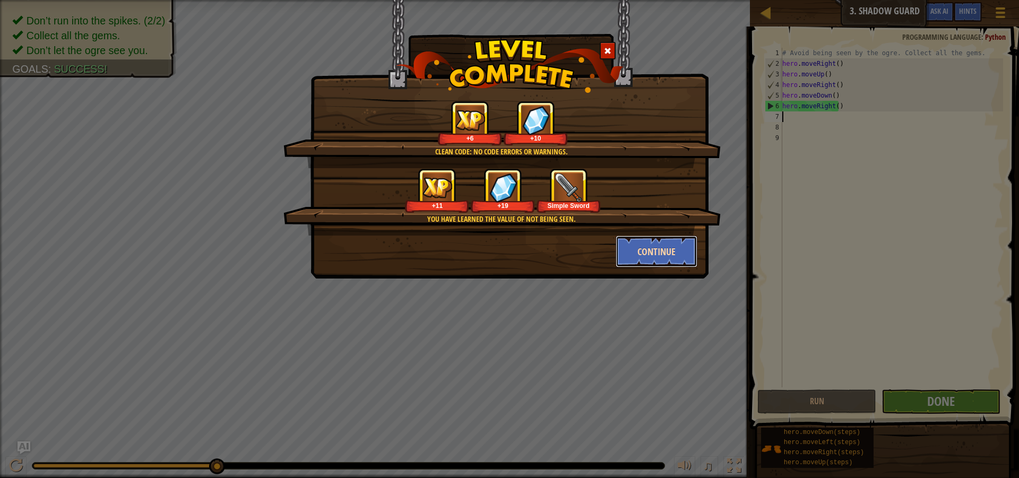
click at [668, 251] on button "Continue" at bounding box center [657, 252] width 82 height 32
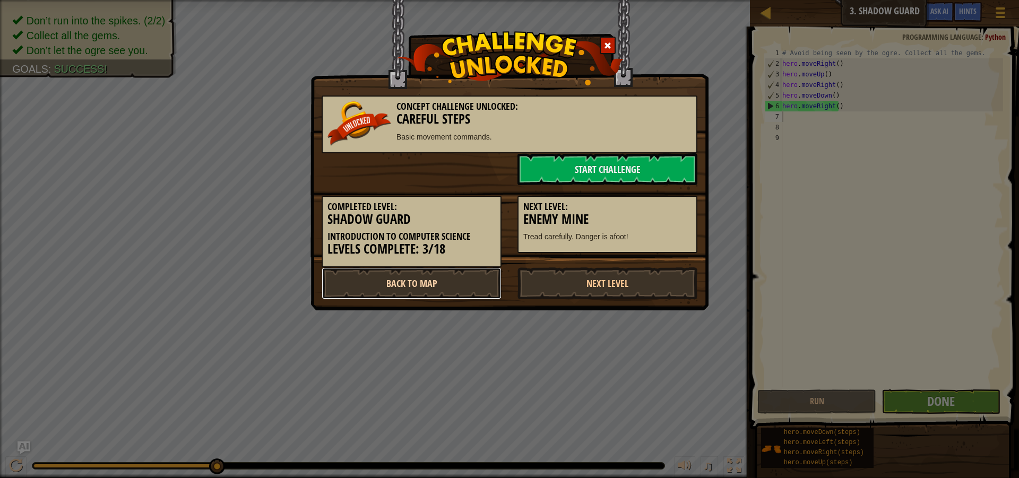
click at [371, 277] on link "Back to Map" at bounding box center [412, 284] width 180 height 32
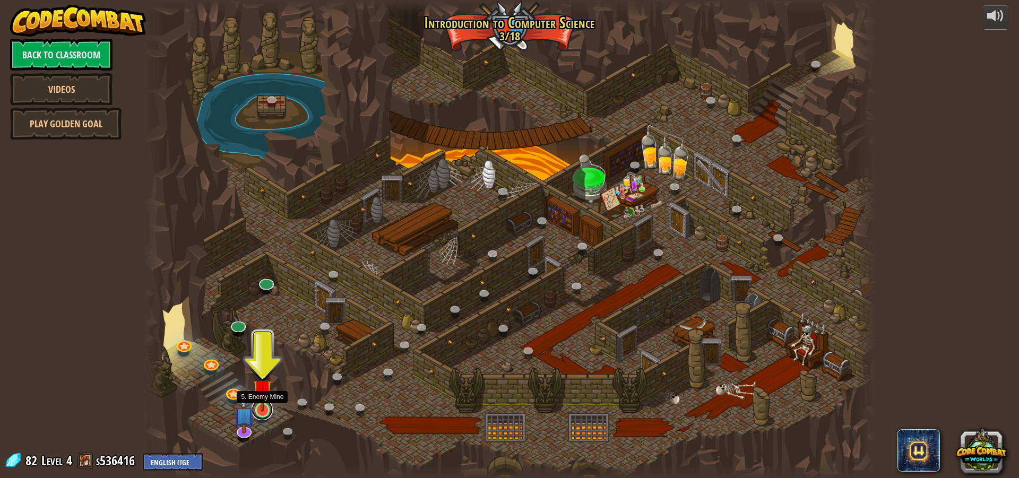
click at [265, 411] on link at bounding box center [262, 409] width 21 height 21
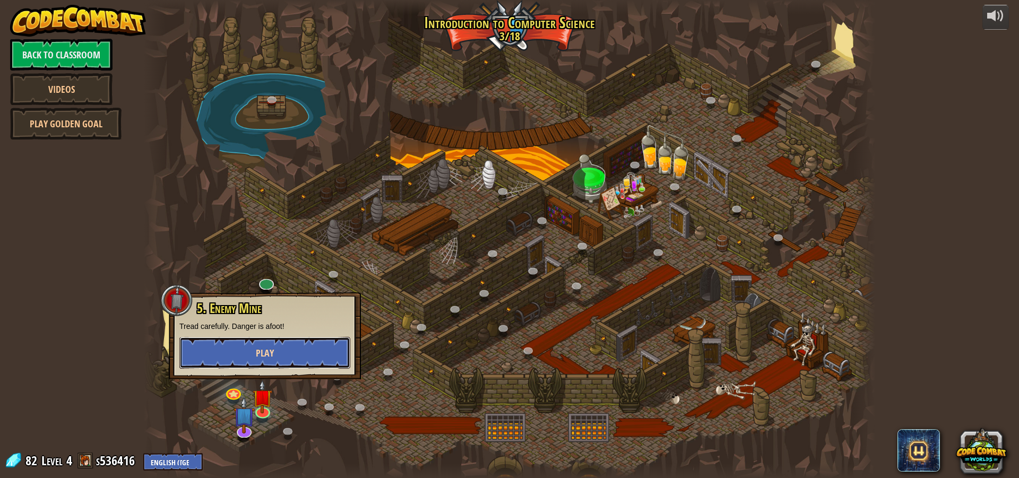
click at [271, 359] on span "Play" at bounding box center [265, 353] width 18 height 13
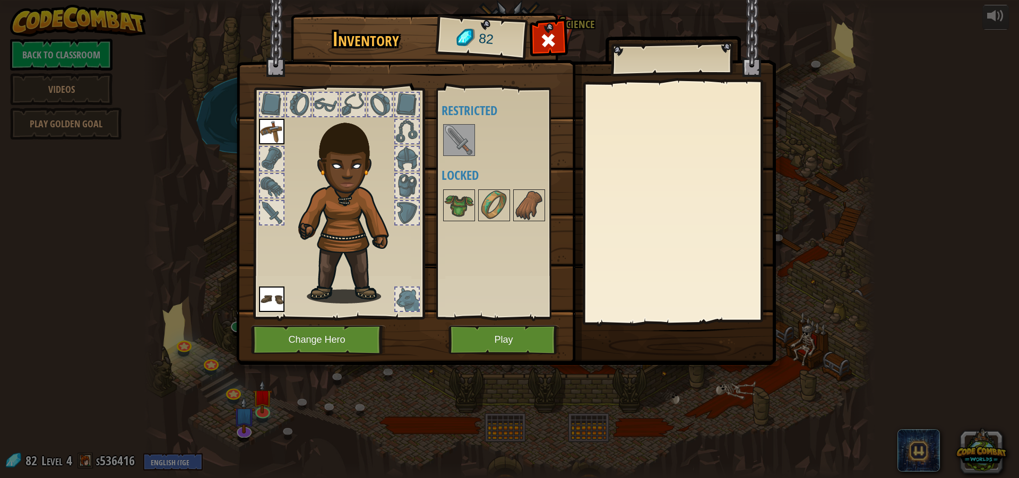
click at [468, 143] on img at bounding box center [459, 140] width 30 height 30
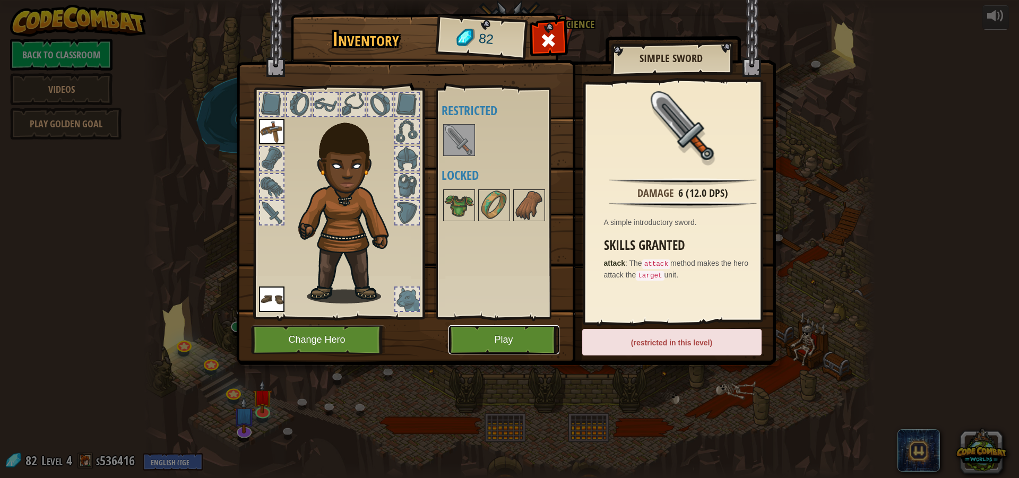
click at [524, 343] on button "Play" at bounding box center [504, 339] width 111 height 29
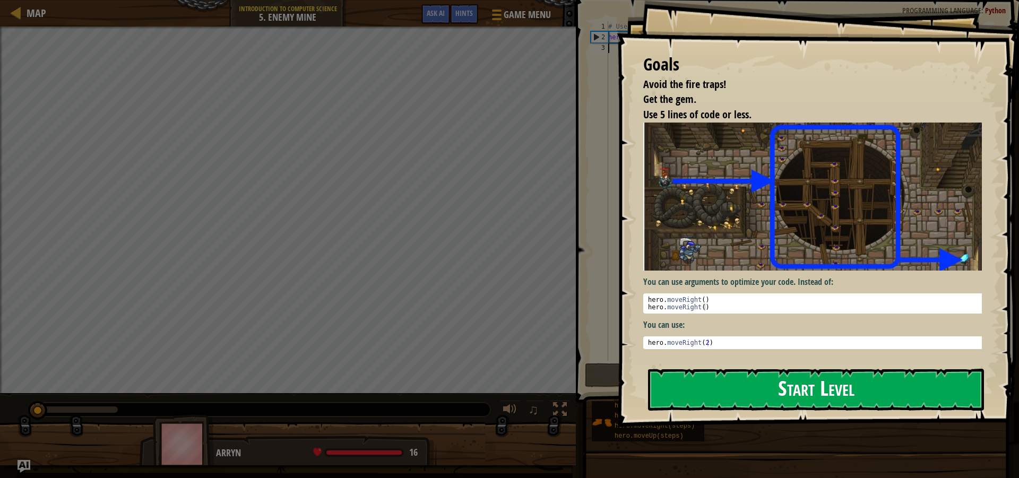
click at [748, 395] on button "Start Level" at bounding box center [816, 390] width 336 height 42
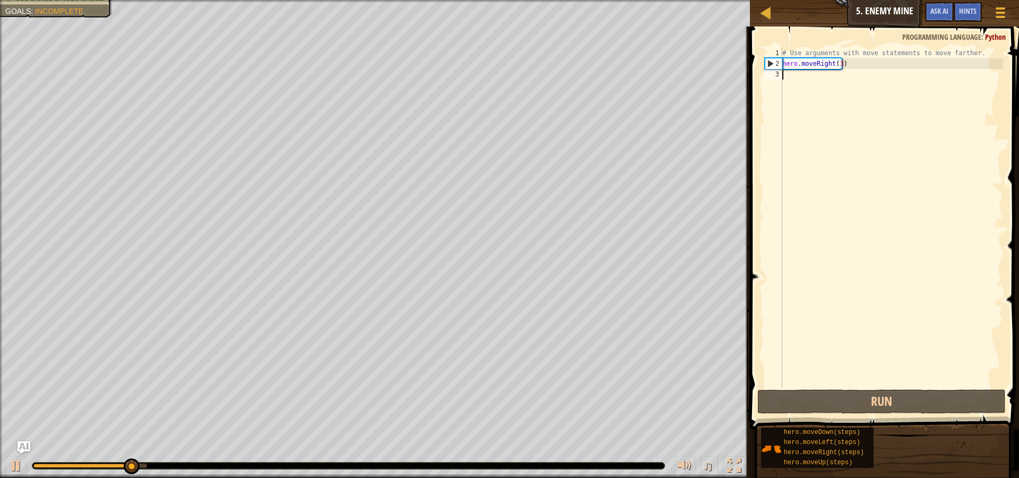
click at [859, 75] on div "# Use arguments with move statements to move farther. hero . moveRight ( 3 )" at bounding box center [891, 228] width 223 height 361
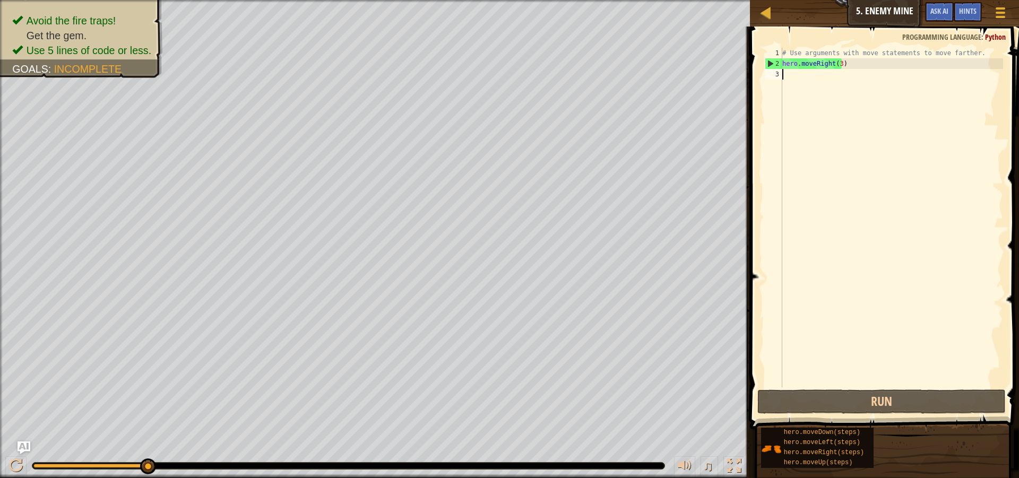
type textarea "h"
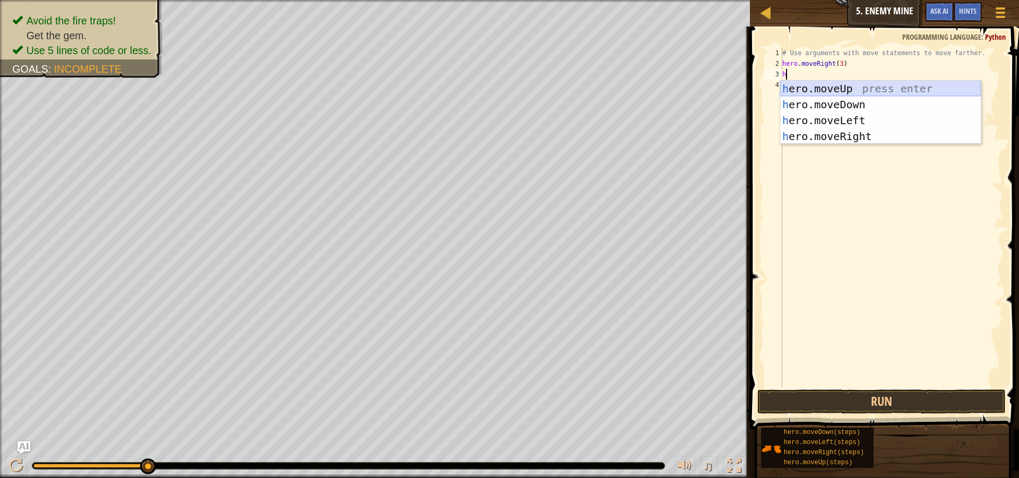
click at [805, 91] on div "h ero.moveUp press enter h ero.moveDown press enter h ero.moveLeft press enter …" at bounding box center [880, 129] width 201 height 96
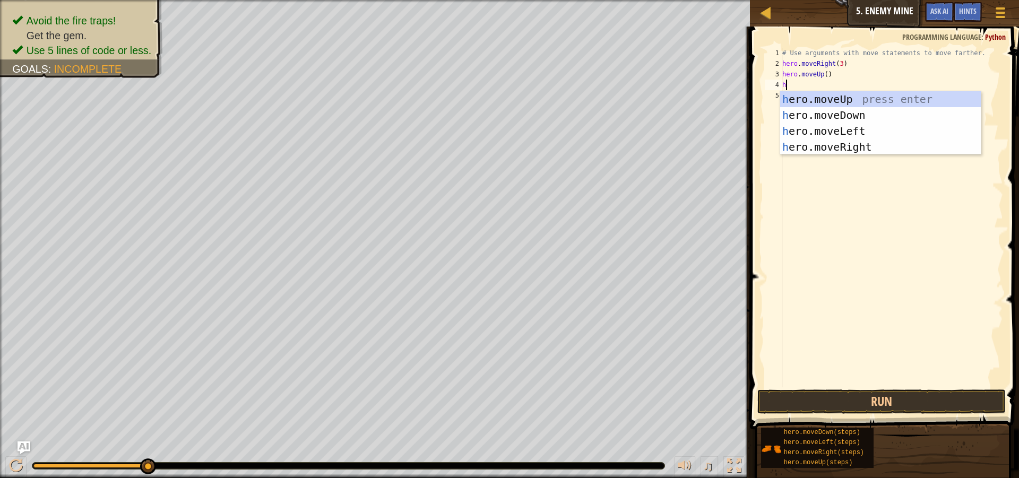
type textarea "he"
click at [873, 148] on div "he ro.moveUp press enter he ro.moveDown press enter he ro.moveLeft press enter …" at bounding box center [880, 139] width 201 height 96
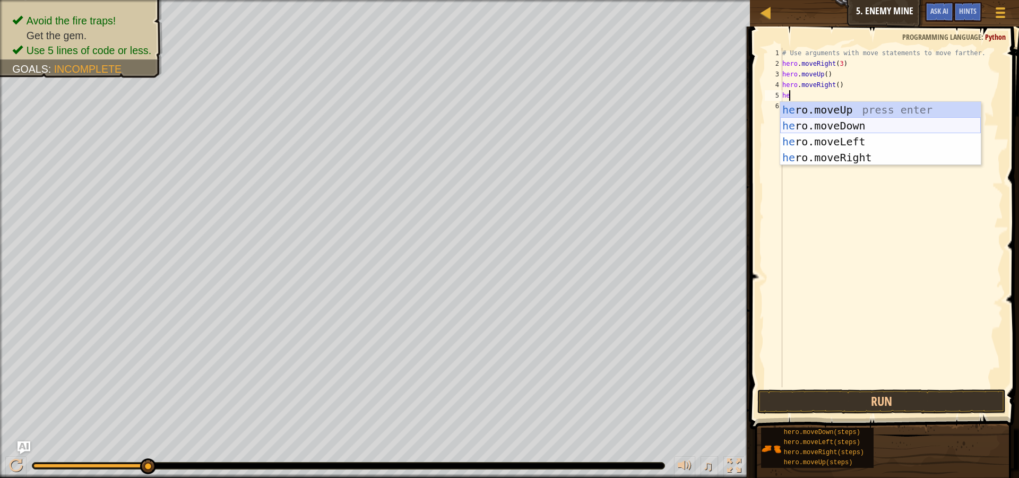
type textarea "her"
click at [861, 130] on div "her o.moveUp press enter her o.moveDown press enter her o.moveLeft press enter …" at bounding box center [880, 150] width 201 height 96
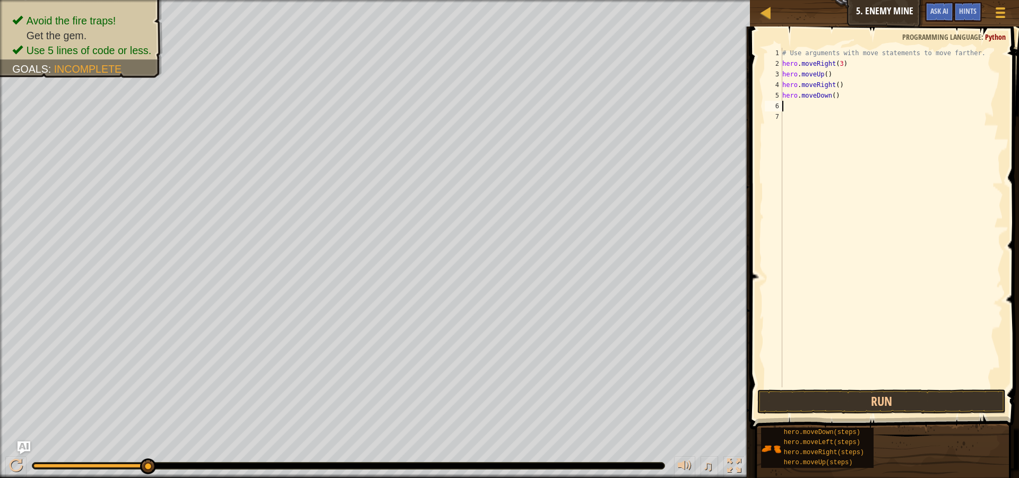
scroll to position [5, 0]
click at [831, 96] on div "# Use arguments with move statements to move farther. hero . moveRight ( 3 ) he…" at bounding box center [891, 228] width 223 height 361
type textarea "hero.moveDown(4)"
click at [884, 100] on div "# Use arguments with move statements to move farther. hero . moveRight ( 3 ) he…" at bounding box center [891, 228] width 223 height 361
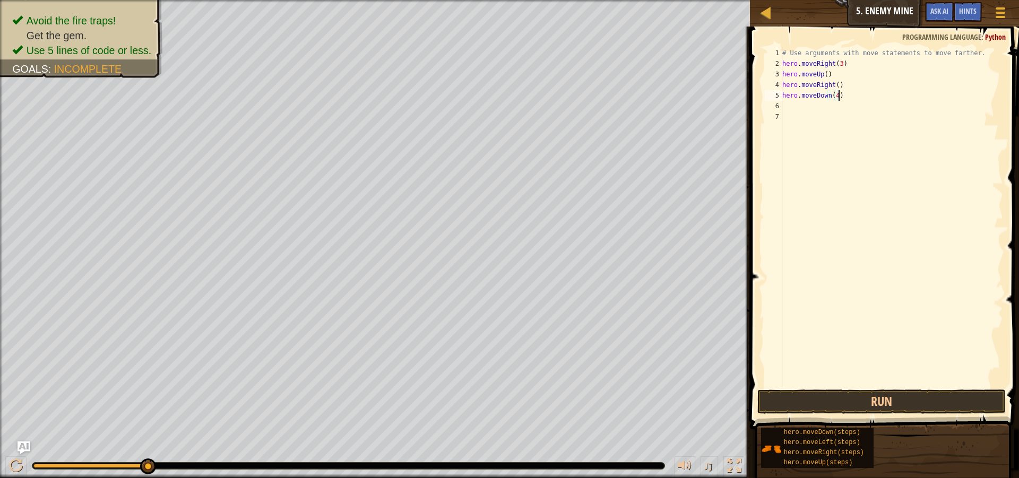
click at [854, 111] on div "# Use arguments with move statements to move farther. hero . moveRight ( 3 ) he…" at bounding box center [891, 228] width 223 height 361
type textarea "h"
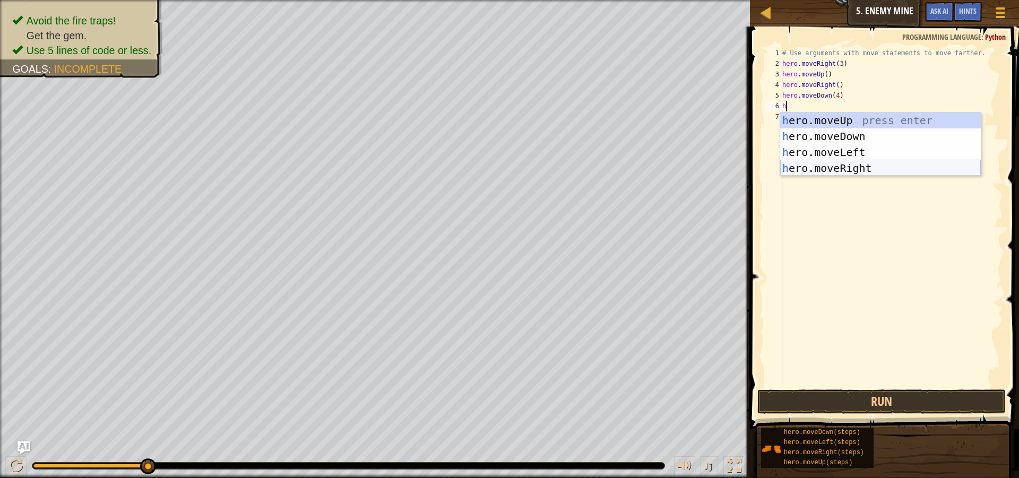
click at [873, 165] on div "h ero.moveUp press enter h ero.moveDown press enter h ero.moveLeft press enter …" at bounding box center [880, 161] width 201 height 96
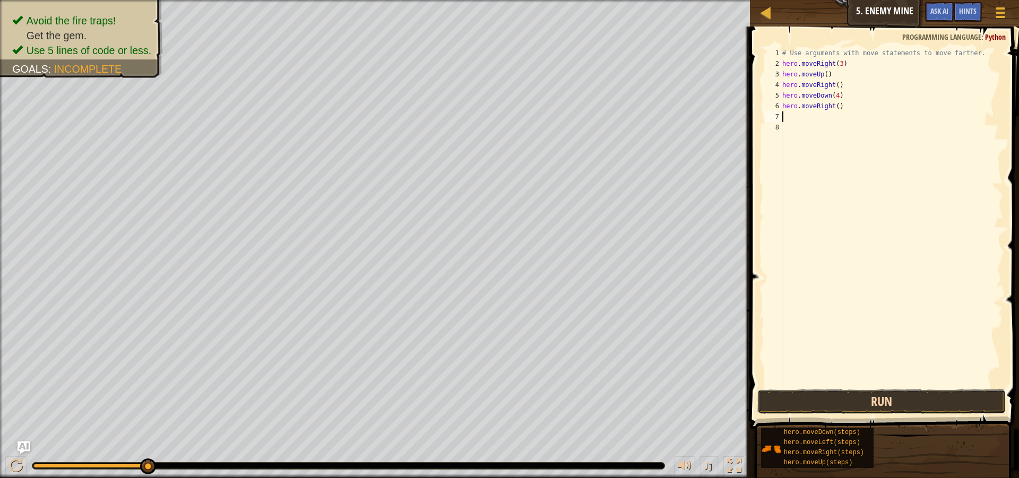
click at [873, 403] on button "Run" at bounding box center [881, 402] width 248 height 24
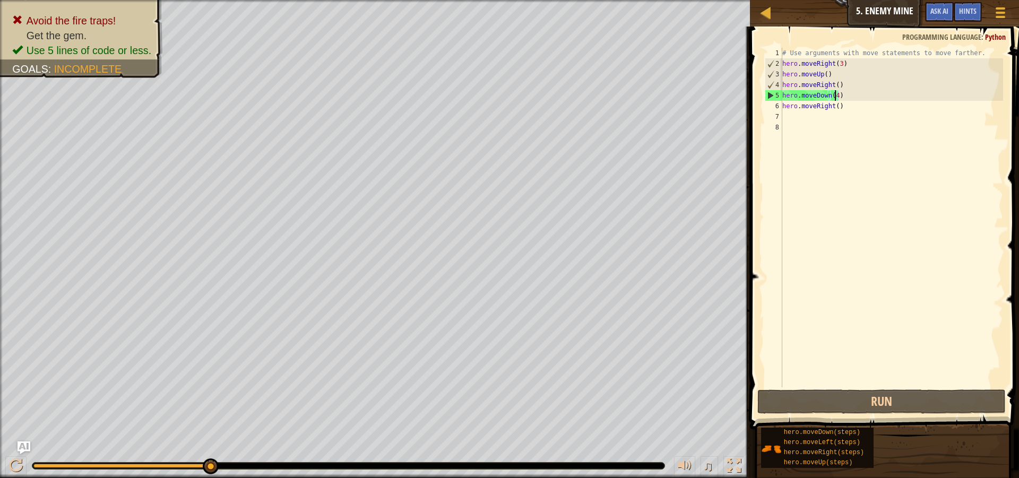
click at [834, 91] on div "# Use arguments with move statements to move farther. hero . moveRight ( 3 ) he…" at bounding box center [891, 228] width 223 height 361
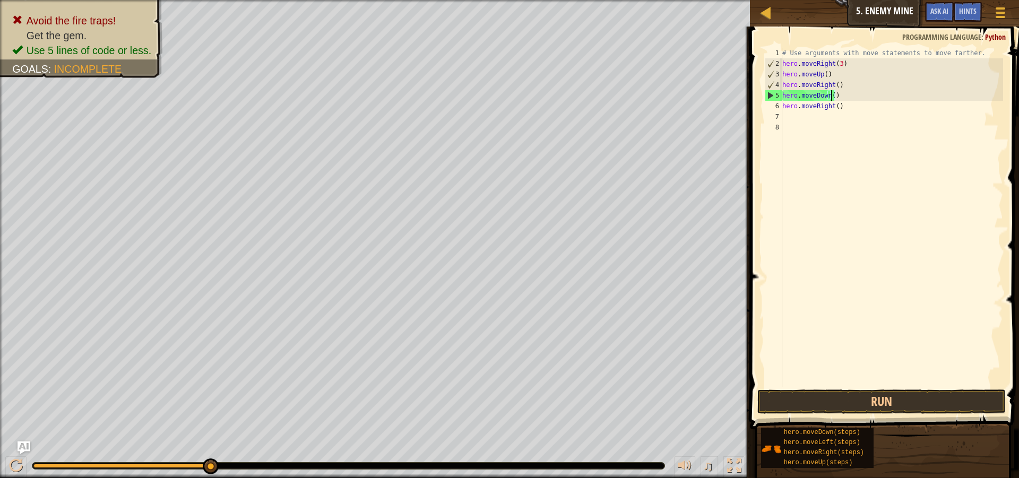
type textarea "hero.moveDown(3)"
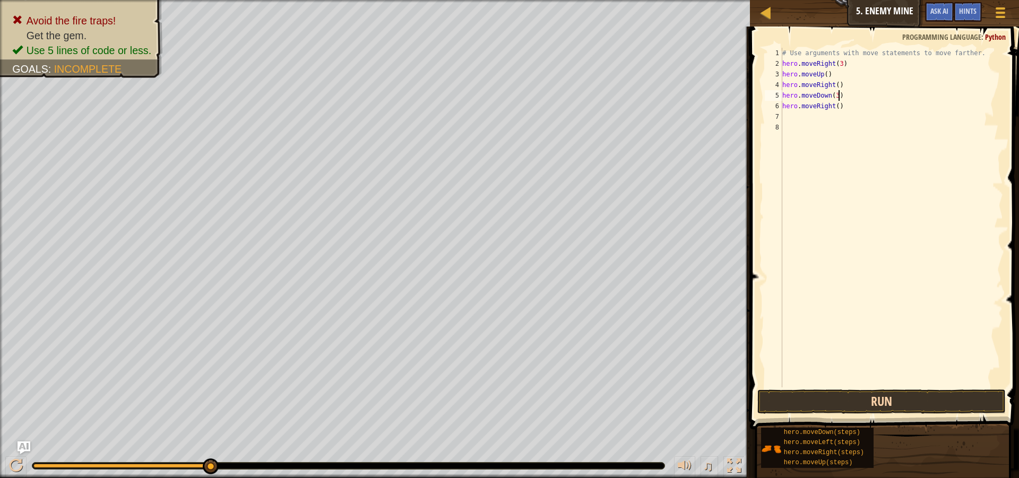
type textarea "hero.moveDown(3)"
click at [865, 401] on button "Run" at bounding box center [881, 402] width 248 height 24
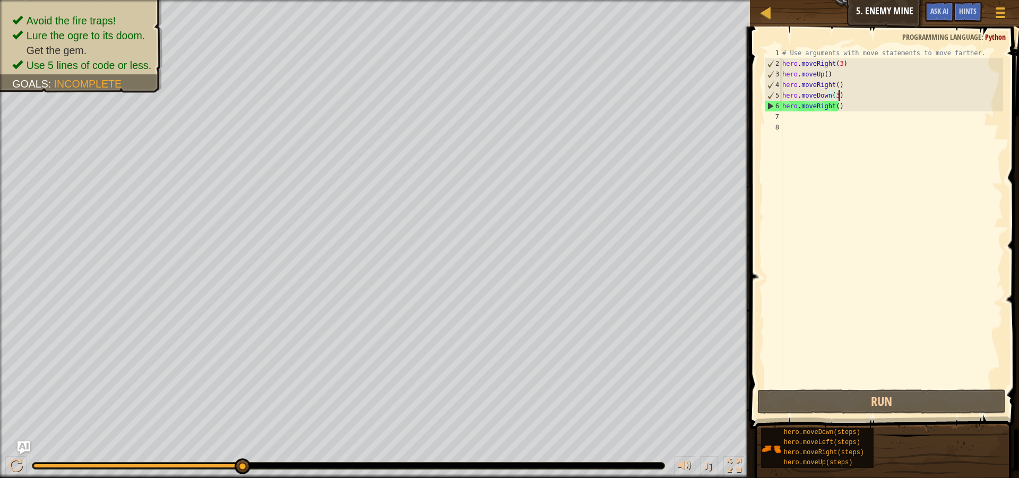
click at [863, 166] on div "# Use arguments with move statements to move farther. hero . moveRight ( 3 ) he…" at bounding box center [891, 228] width 223 height 361
click at [835, 109] on div "# Use arguments with move statements to move farther. hero . moveRight ( 3 ) he…" at bounding box center [891, 228] width 223 height 361
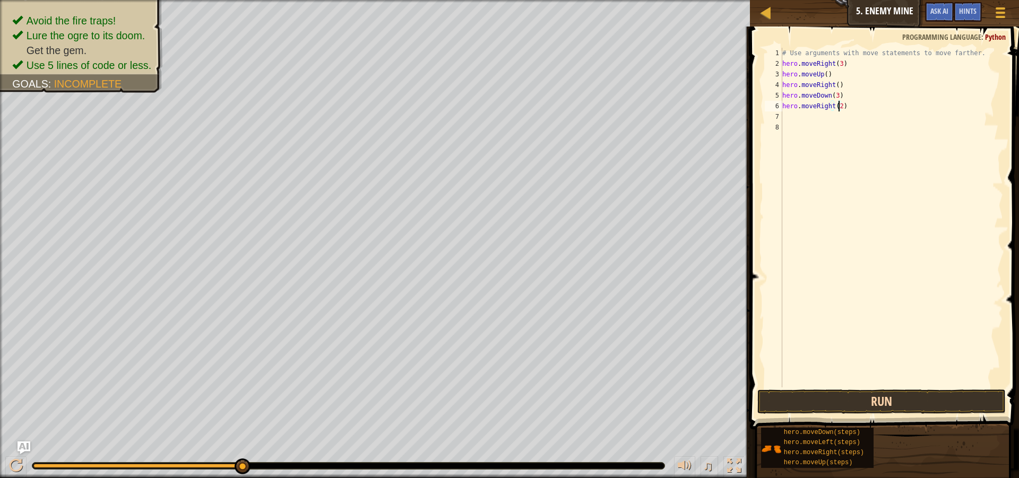
type textarea "hero.moveRight(2)"
click at [867, 399] on button "Run" at bounding box center [881, 402] width 248 height 24
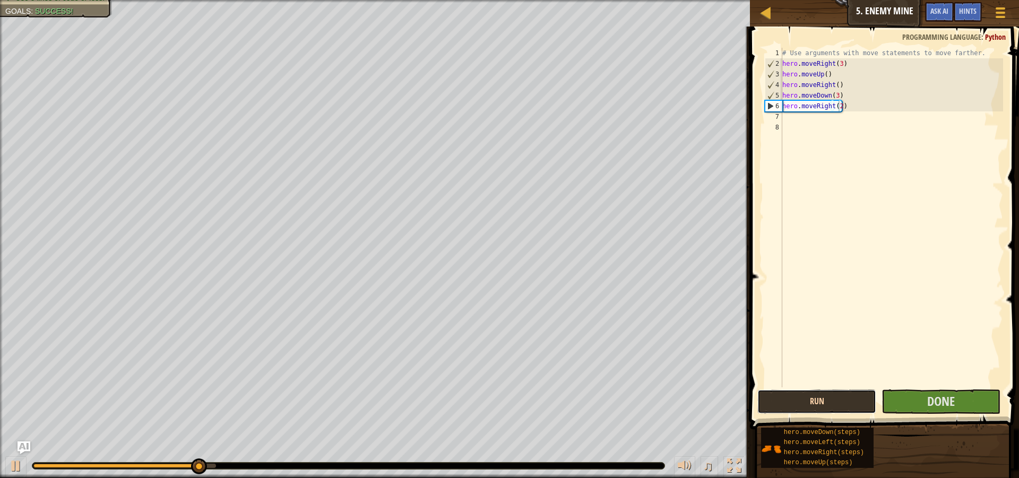
click at [867, 399] on button "Run" at bounding box center [816, 402] width 119 height 24
click at [961, 393] on button "Done" at bounding box center [941, 402] width 119 height 24
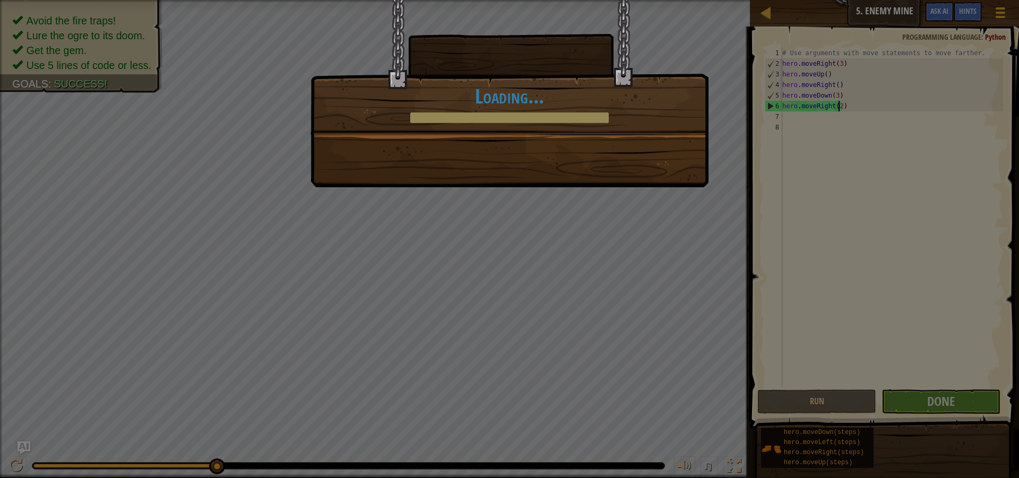
click at [555, 114] on div at bounding box center [509, 118] width 199 height 11
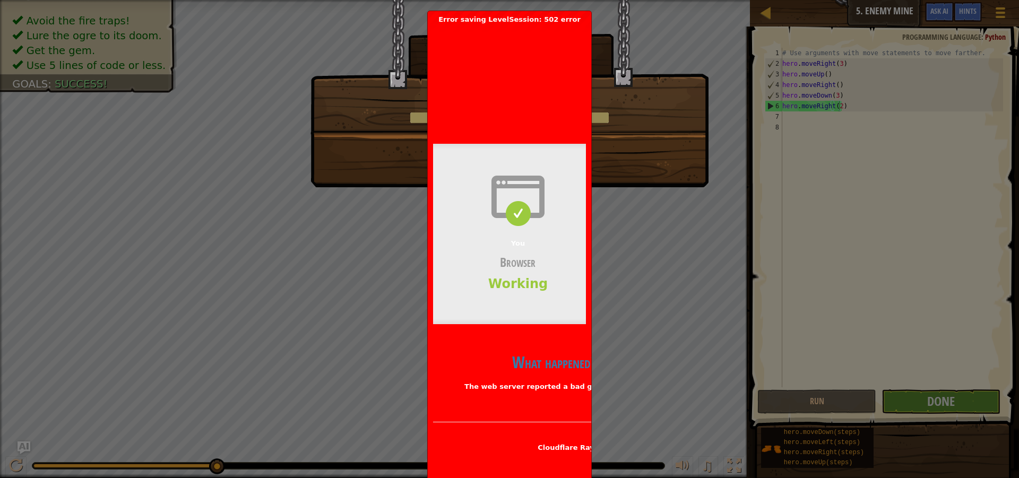
click at [568, 118] on div "2025-09-24 13:19:26 UTC" at bounding box center [688, 122] width 510 height 8
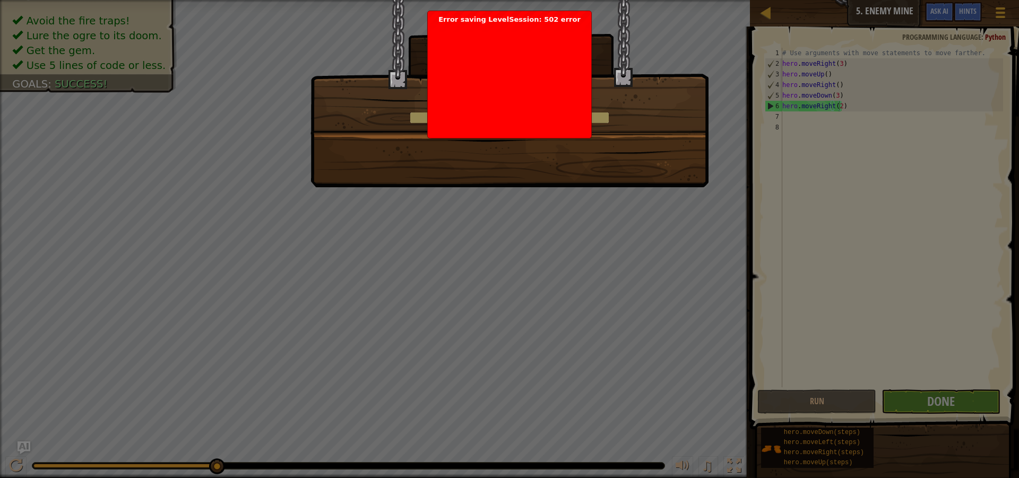
click at [615, 110] on div "Loading..." at bounding box center [509, 104] width 397 height 38
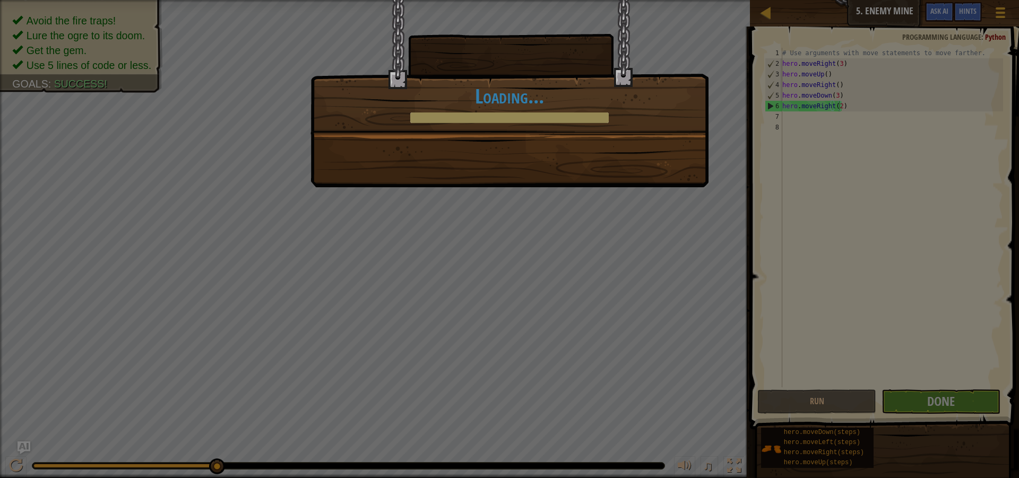
click at [685, 212] on div "Nice moves! +12 +18 Continue Loading..." at bounding box center [509, 239] width 1019 height 478
click at [796, 395] on div "Nice moves! +12 +18 Continue Loading..." at bounding box center [509, 239] width 1019 height 478
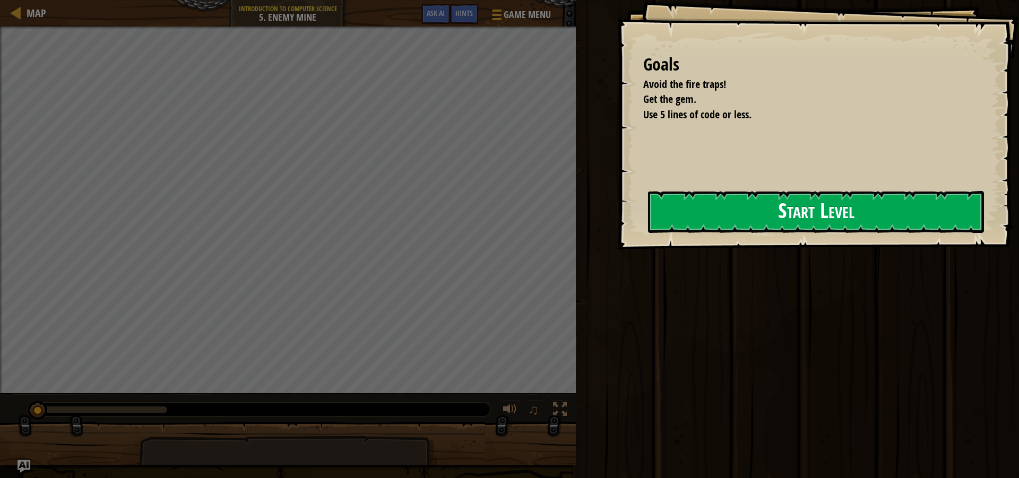
click at [806, 218] on button "Start Level" at bounding box center [816, 212] width 336 height 42
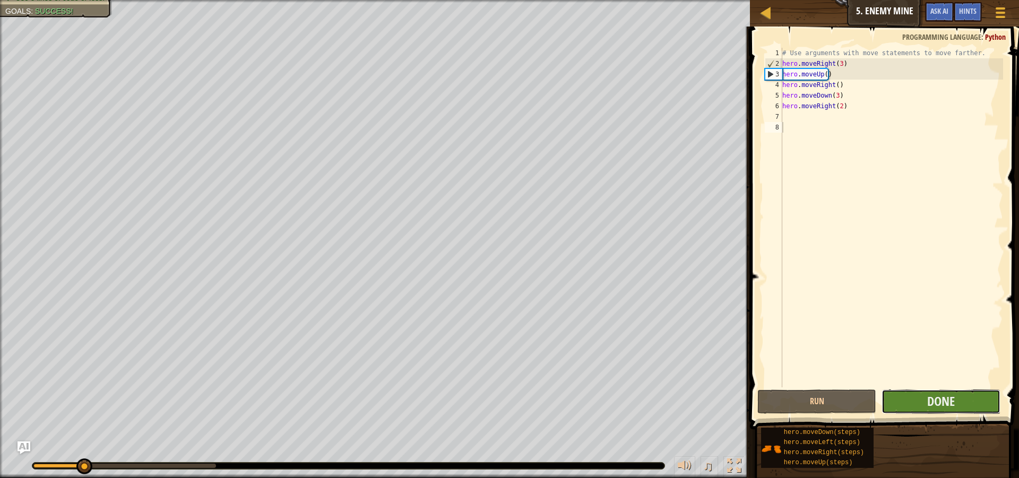
click at [911, 396] on button "Done" at bounding box center [941, 402] width 119 height 24
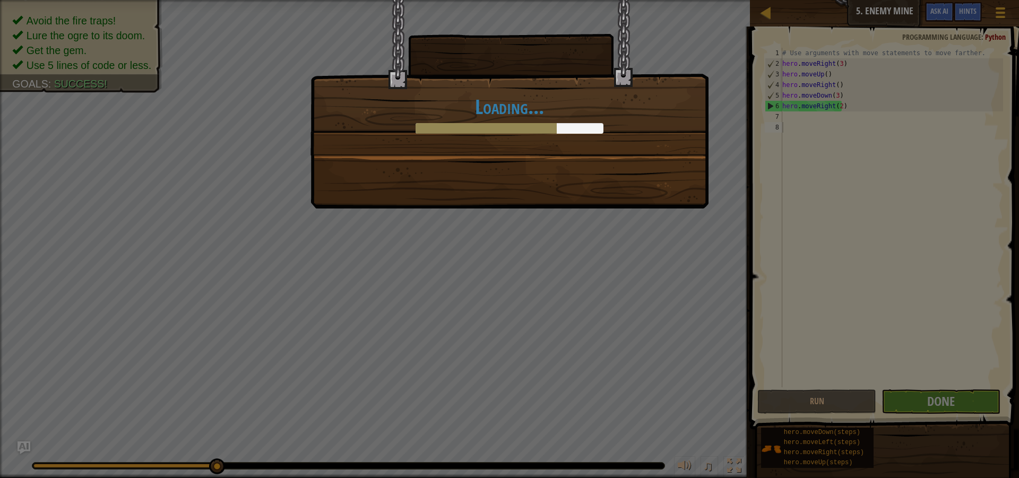
click at [652, 180] on div "Loading..." at bounding box center [510, 104] width 398 height 209
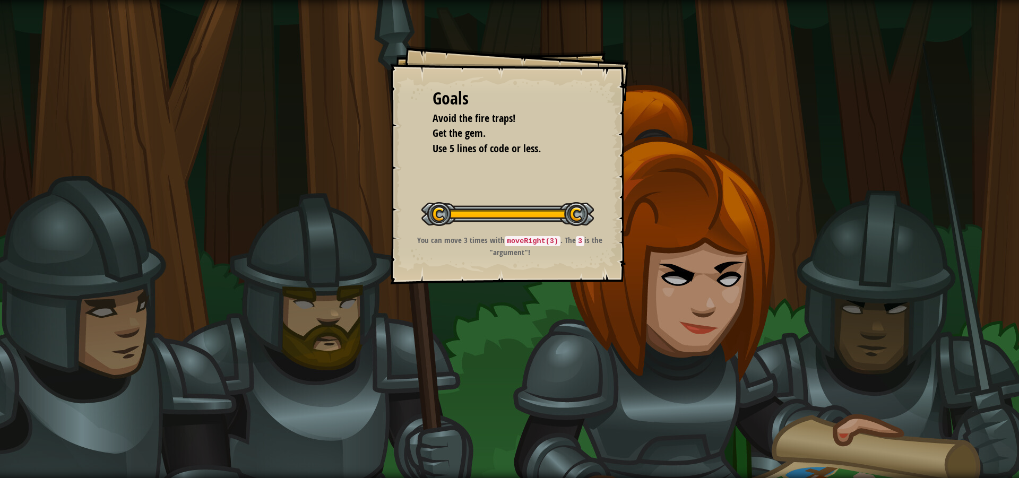
drag, startPoint x: 235, startPoint y: 318, endPoint x: 242, endPoint y: 332, distance: 15.0
click at [242, 332] on div "Goals Avoid the fire traps! Get the gem. Use 5 lines of code or less. Start Lev…" at bounding box center [509, 239] width 1019 height 478
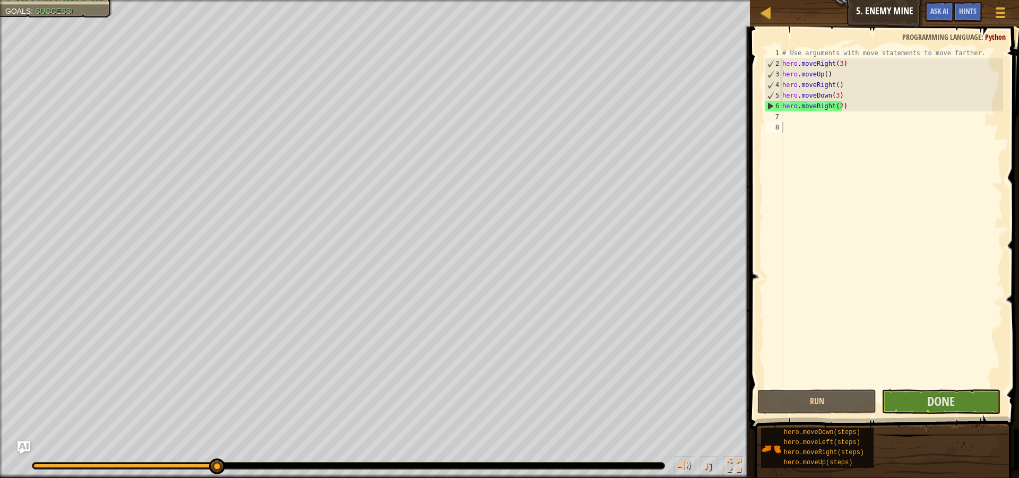
click at [942, 404] on span "Done" at bounding box center [941, 401] width 28 height 17
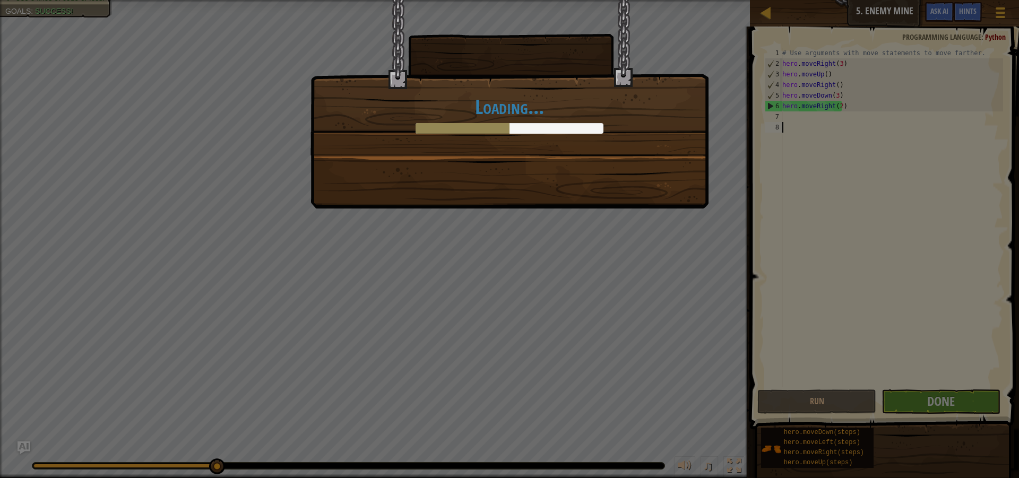
click at [515, 123] on div at bounding box center [510, 128] width 188 height 11
drag, startPoint x: 527, startPoint y: 119, endPoint x: 554, endPoint y: 132, distance: 29.2
click at [541, 122] on div "Loading..." at bounding box center [510, 115] width 376 height 38
click at [559, 135] on div "Loading..." at bounding box center [509, 77] width 397 height 155
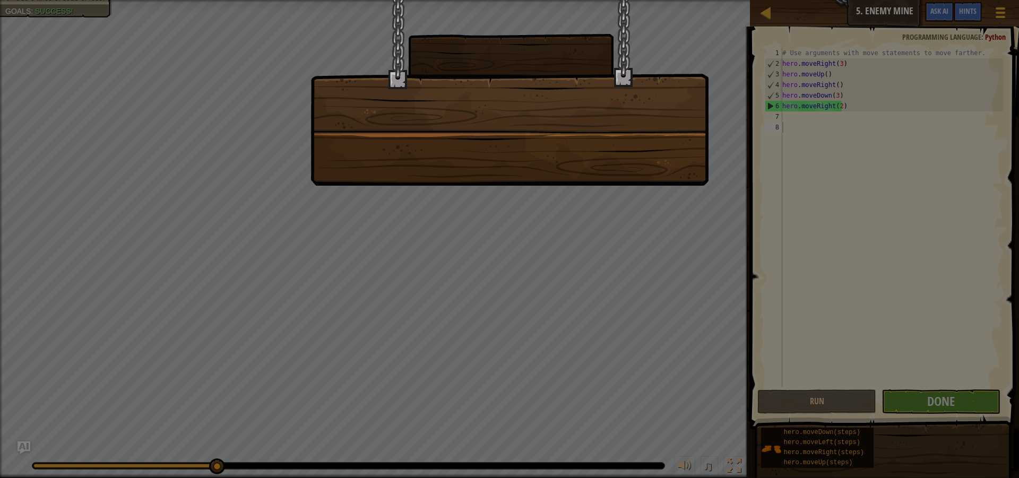
click at [553, 99] on div at bounding box center [510, 93] width 398 height 186
click at [525, 6] on div at bounding box center [509, 10] width 397 height 21
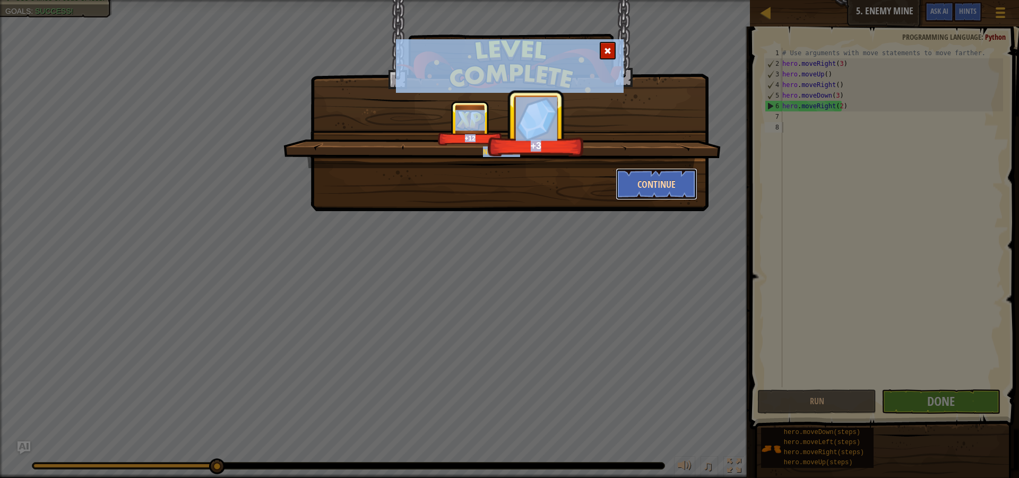
click at [658, 182] on button "Continue" at bounding box center [657, 184] width 82 height 32
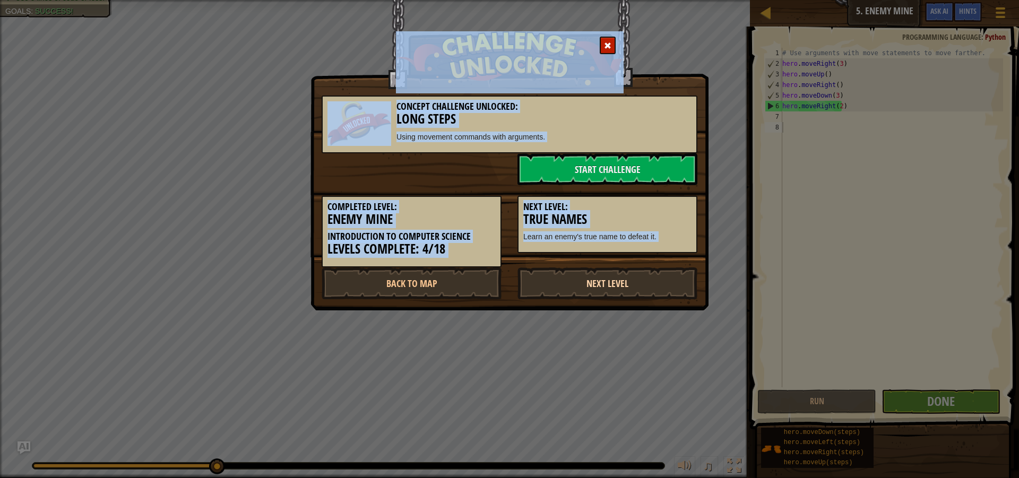
click at [607, 295] on link "Next Level" at bounding box center [608, 284] width 180 height 32
click at [601, 281] on link "Next Level" at bounding box center [608, 284] width 180 height 32
click at [614, 227] on div "Next Level: True Names Learn an enemy's true name to defeat it." at bounding box center [608, 225] width 180 height 58
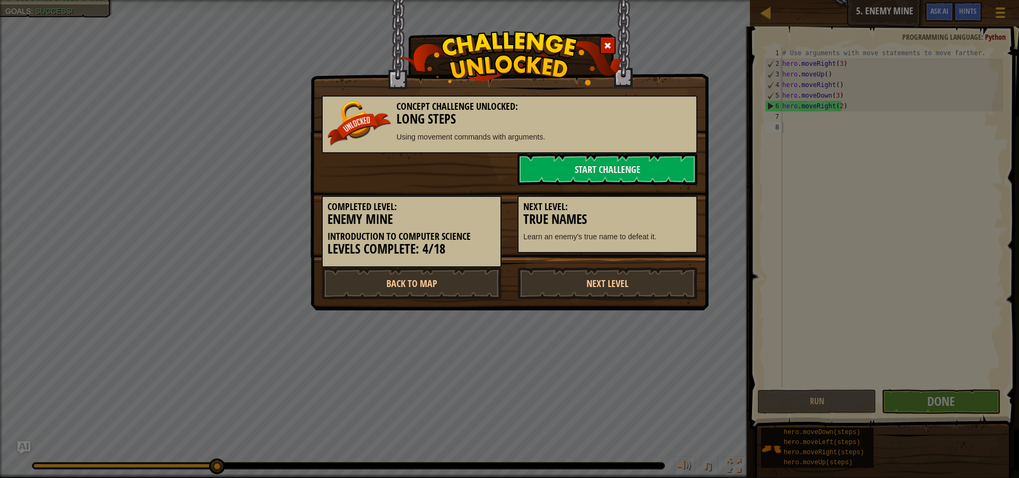
click at [614, 225] on h3 "True Names" at bounding box center [607, 219] width 168 height 14
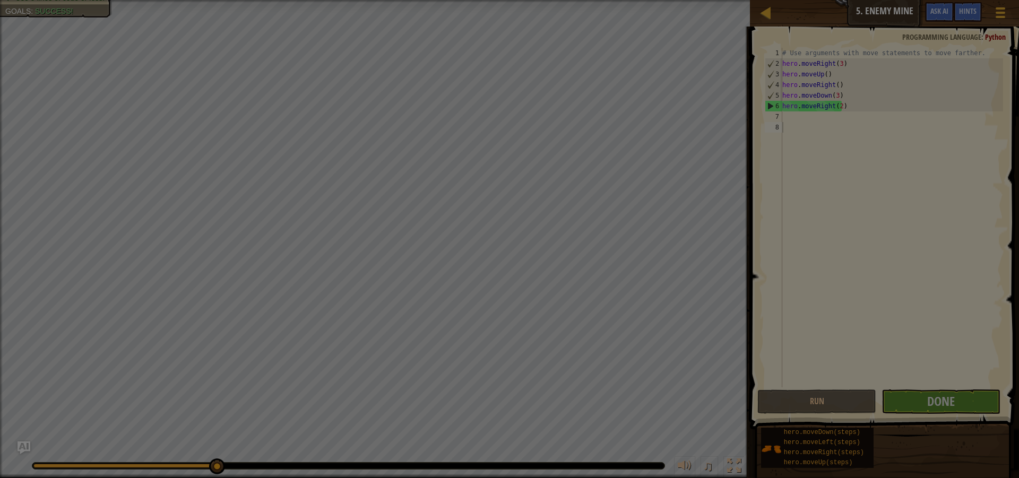
click at [620, 1] on body "Map Introduction to Computer Science 5. Enemy Mine Game Menu Done Hints Ask AI …" at bounding box center [509, 0] width 1019 height 1
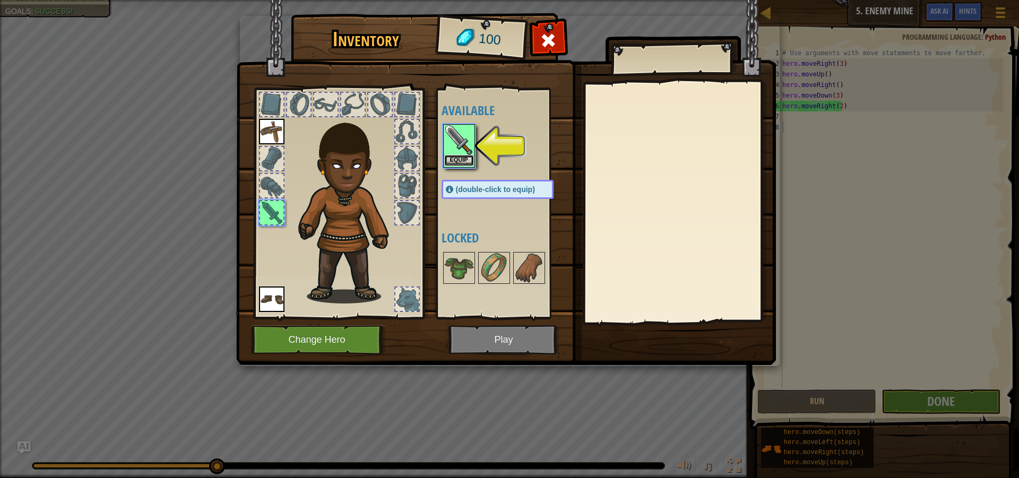
click at [461, 165] on button "Equip" at bounding box center [459, 160] width 30 height 11
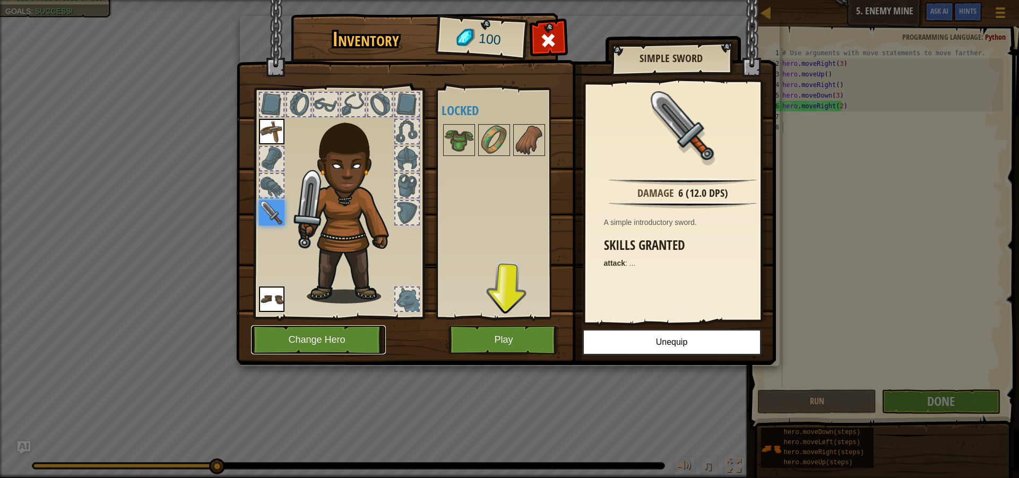
click at [371, 347] on button "Change Hero" at bounding box center [318, 339] width 135 height 29
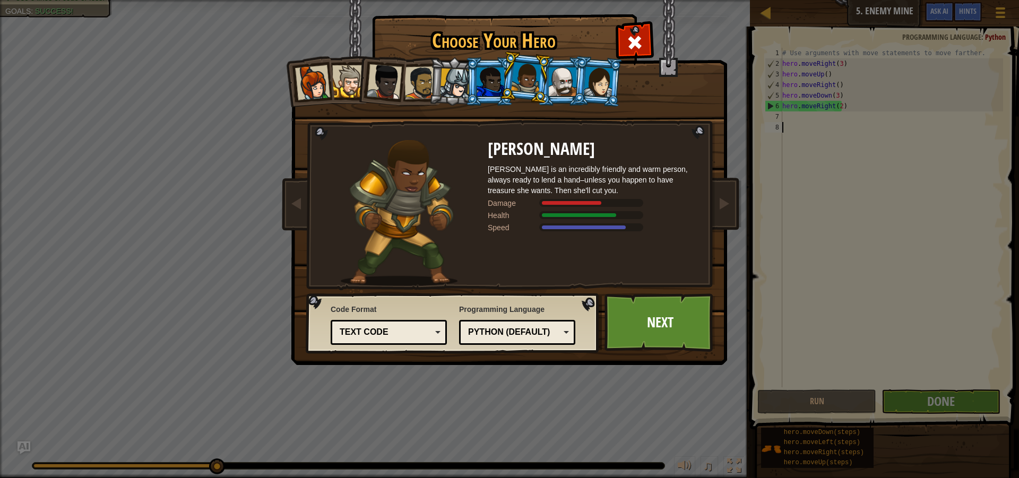
click at [554, 84] on div at bounding box center [563, 81] width 28 height 29
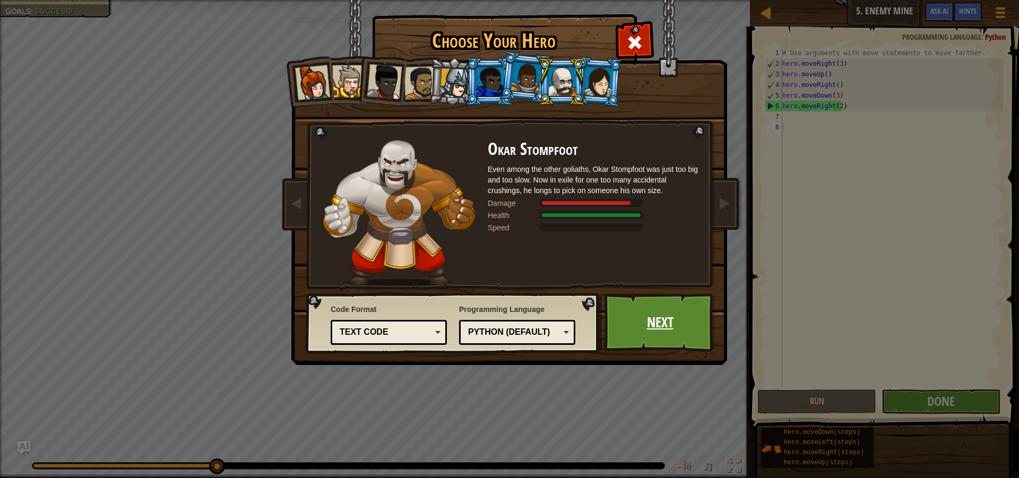
click at [669, 312] on link "Next" at bounding box center [660, 323] width 111 height 58
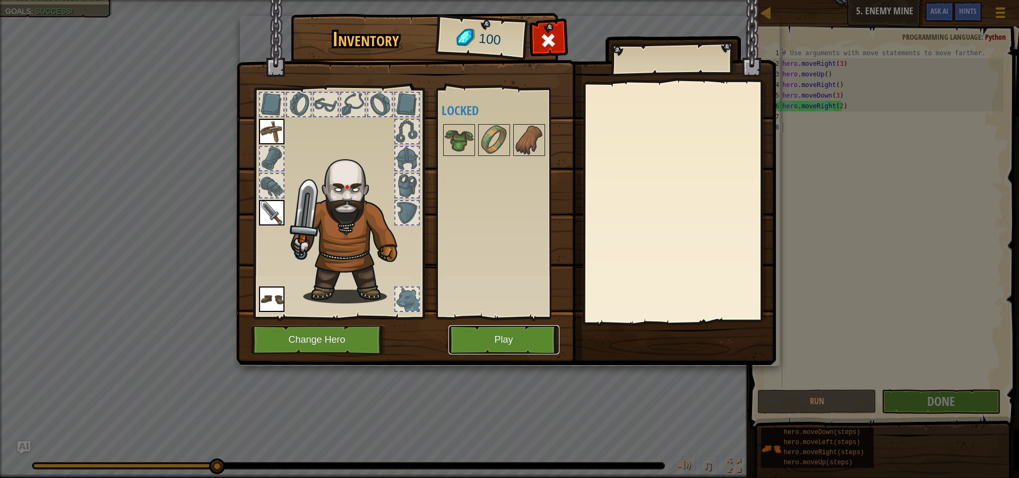
click at [510, 346] on button "Play" at bounding box center [504, 339] width 111 height 29
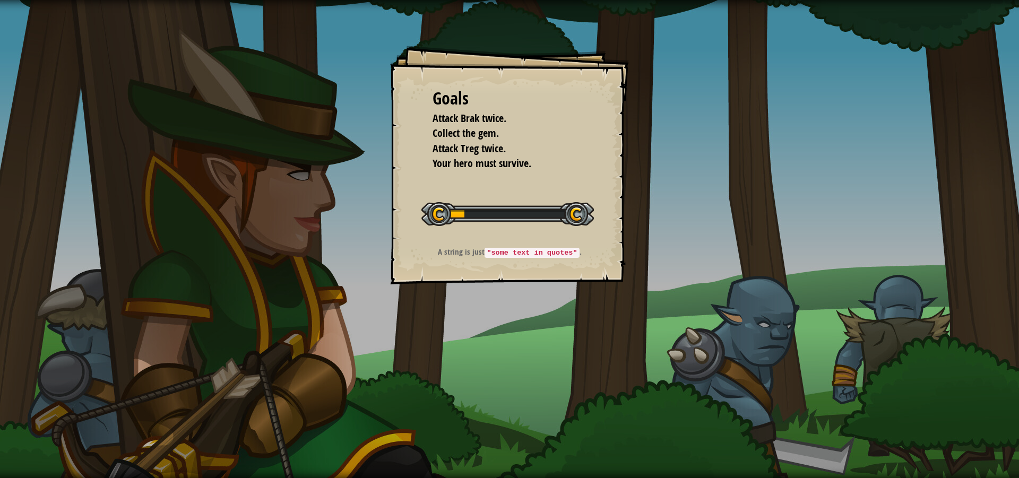
click at [453, 455] on div "Goals Attack Brak twice. Collect the gem. Attack Treg twice. Your hero must sur…" at bounding box center [509, 239] width 1019 height 478
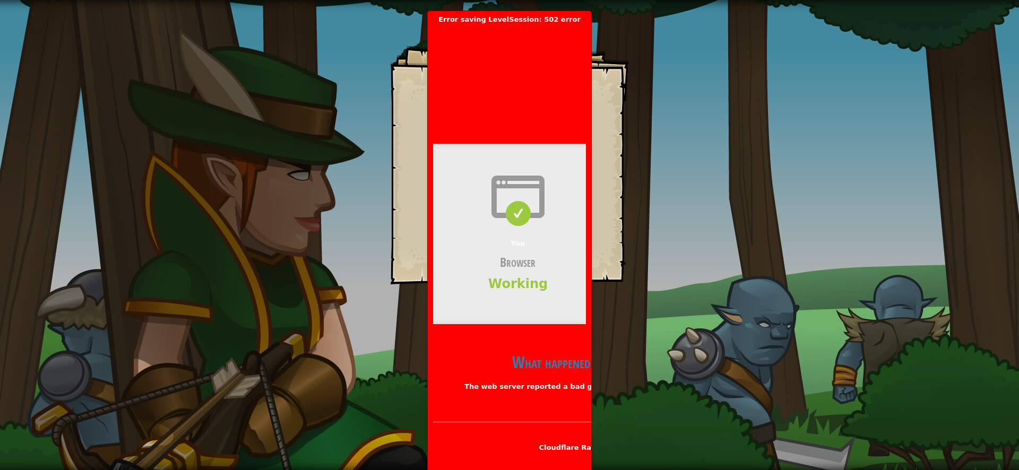
click at [235, 58] on div "Goals Attack Brak twice. Collect the gem. Attack Treg twice. Your hero must sur…" at bounding box center [509, 235] width 1019 height 470
click at [589, 47] on header "Bad gateway Error code 502 Visit cloudflare.com for more information. 2025-09-2…" at bounding box center [688, 75] width 510 height 103
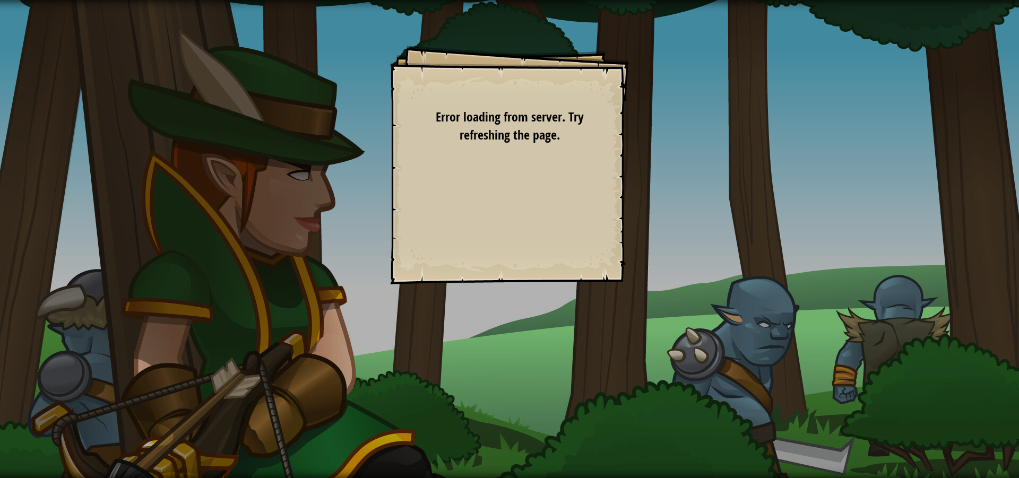
click at [567, 64] on div "Goals Attack Brak twice. Collect the gem. Attack Treg twice. Your hero must sur…" at bounding box center [509, 165] width 239 height 239
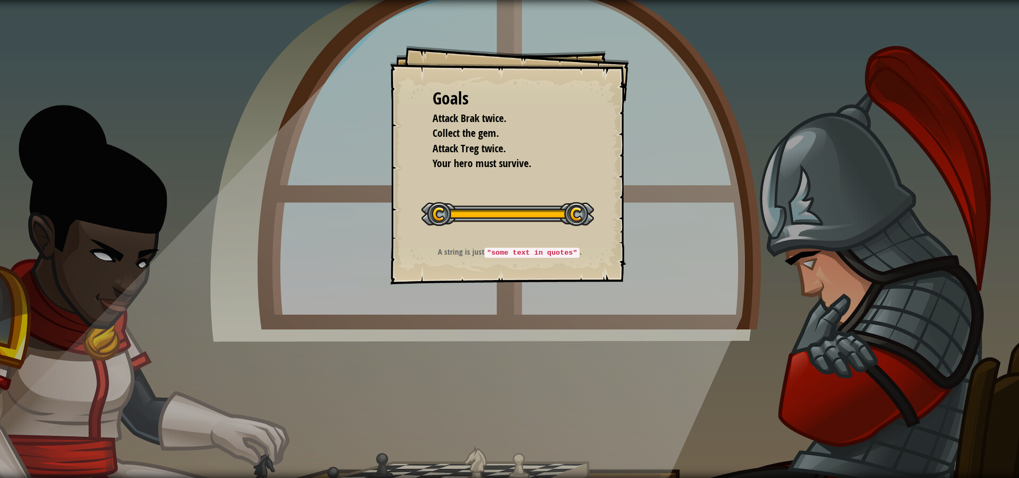
click at [157, 240] on div "Goals Attack Brak twice. Collect the gem. Attack Treg twice. Your hero must sur…" at bounding box center [509, 239] width 1019 height 478
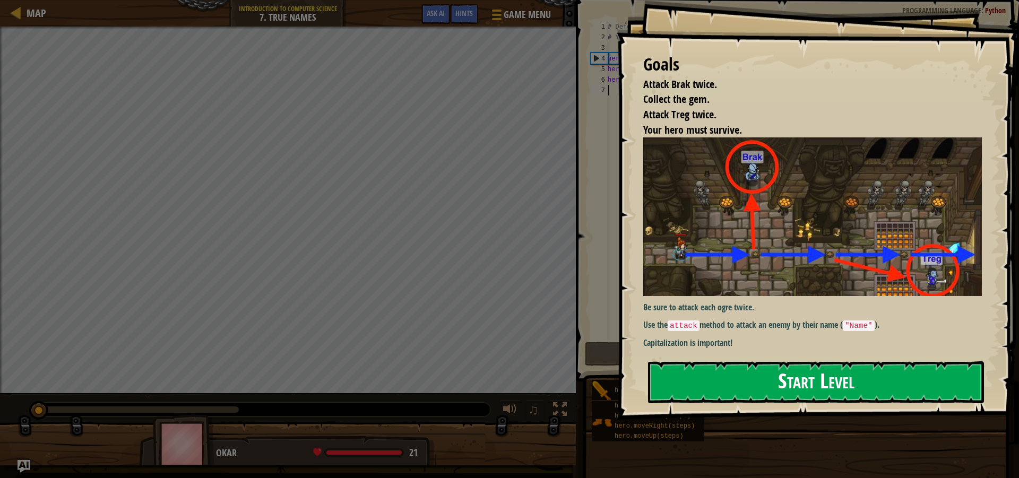
click at [707, 382] on button "Start Level" at bounding box center [816, 382] width 336 height 42
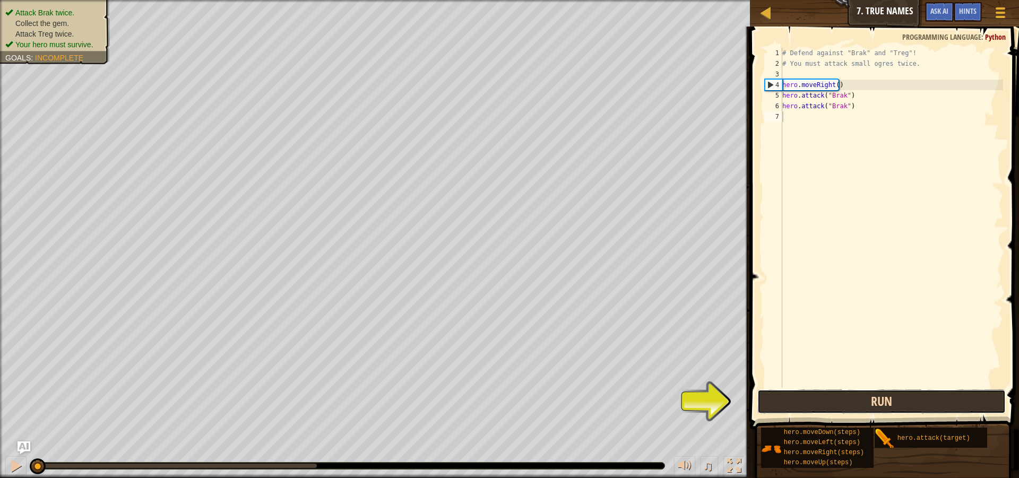
click at [867, 398] on button "Run" at bounding box center [881, 402] width 248 height 24
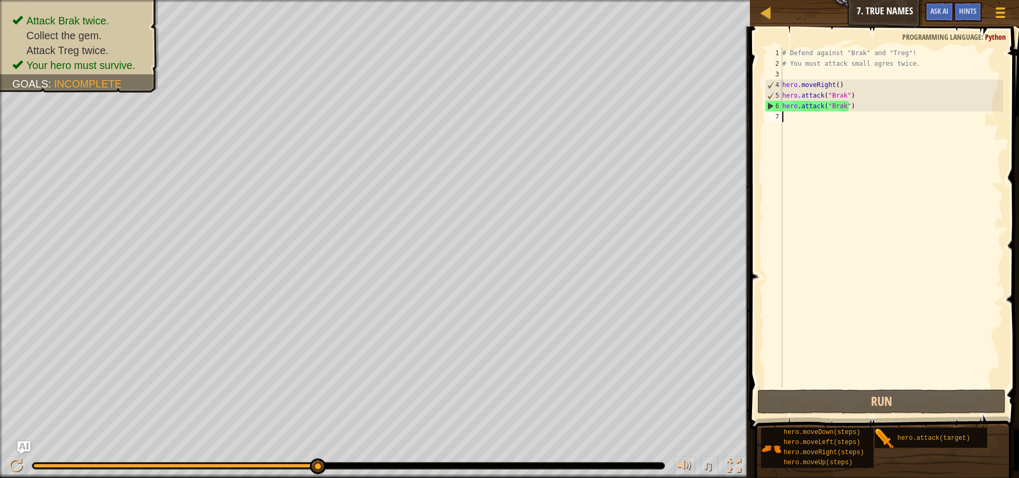
click at [816, 125] on div "# Defend against "Brak" and "Treg"! # You must attack small ogres twice. hero .…" at bounding box center [891, 228] width 223 height 361
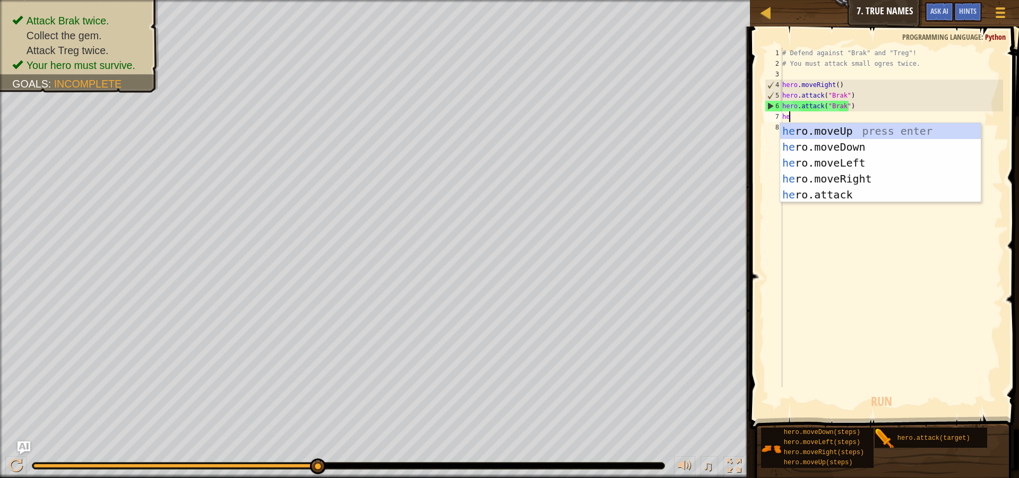
type textarea "her"
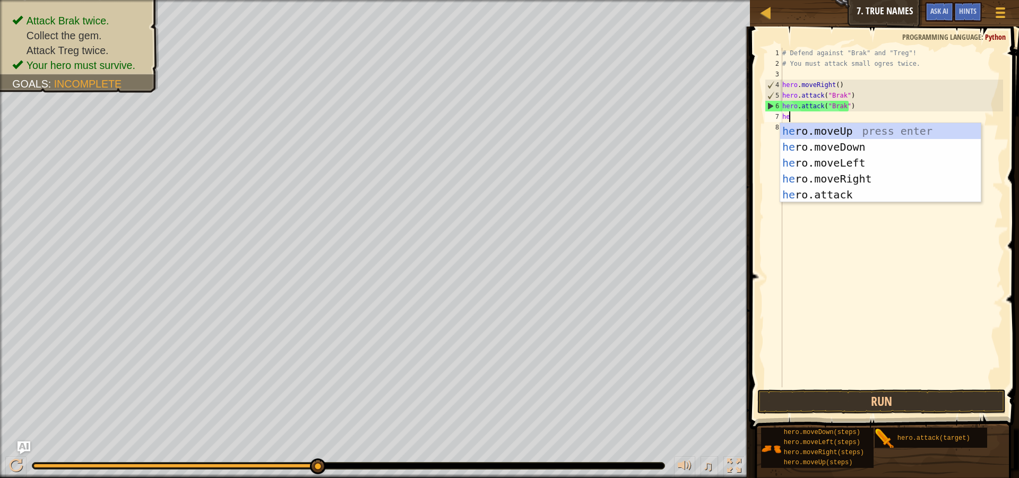
scroll to position [5, 1]
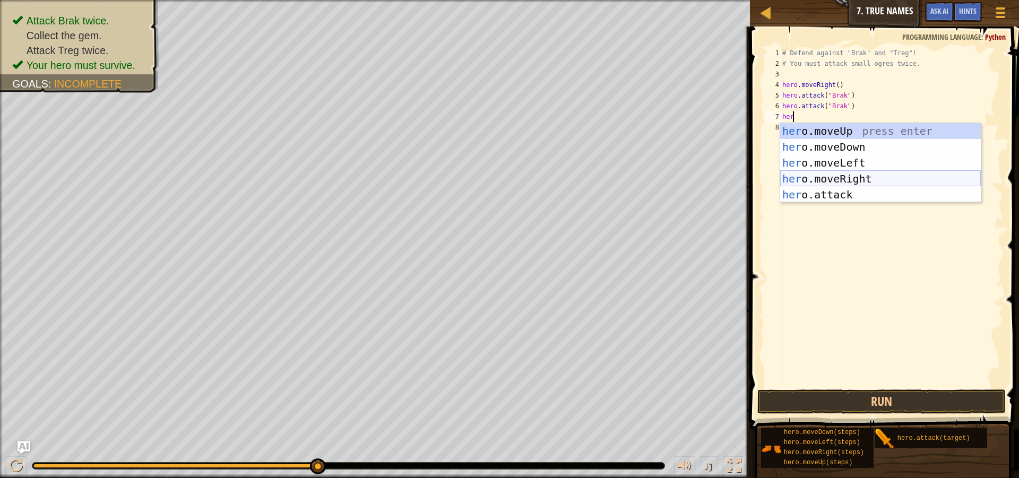
click at [834, 174] on div "her o.moveUp press enter her o.moveDown press enter her o.moveLeft press enter …" at bounding box center [880, 178] width 201 height 111
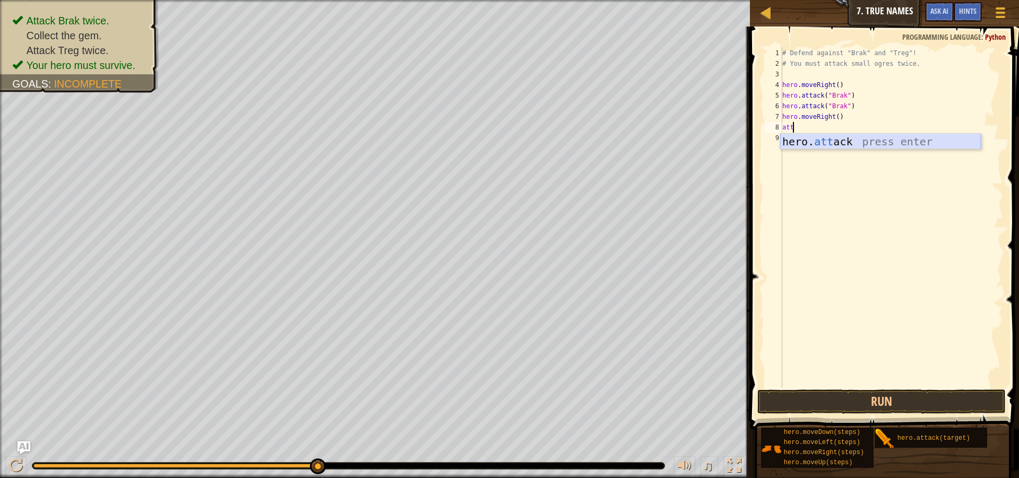
click at [852, 138] on div "hero. att ack press enter" at bounding box center [880, 158] width 201 height 48
click at [832, 124] on div "# Defend against "Brak" and "Treg"! # You must attack small ogres twice. hero .…" at bounding box center [891, 228] width 223 height 361
type textarea "hero.attack("Treg")"
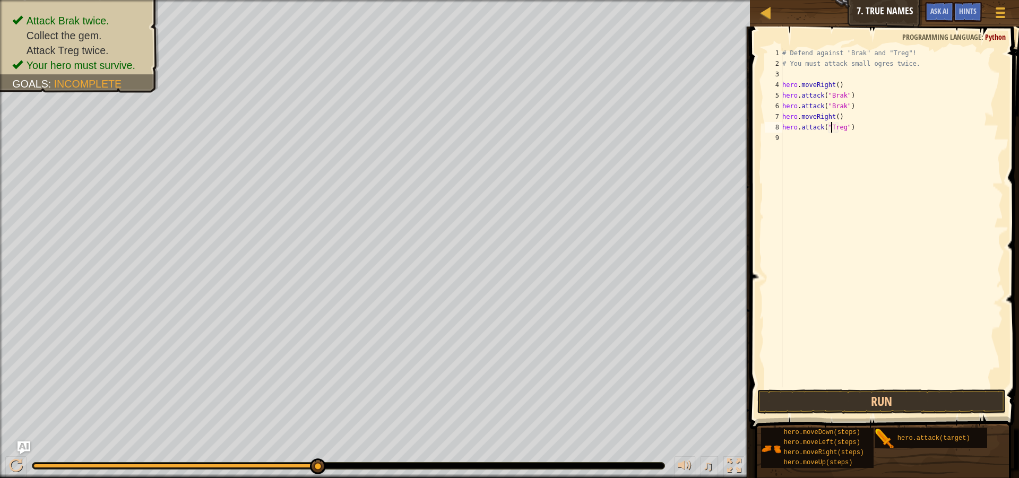
click at [796, 139] on div "# Defend against "Brak" and "Treg"! # You must attack small ogres twice. hero .…" at bounding box center [891, 228] width 223 height 361
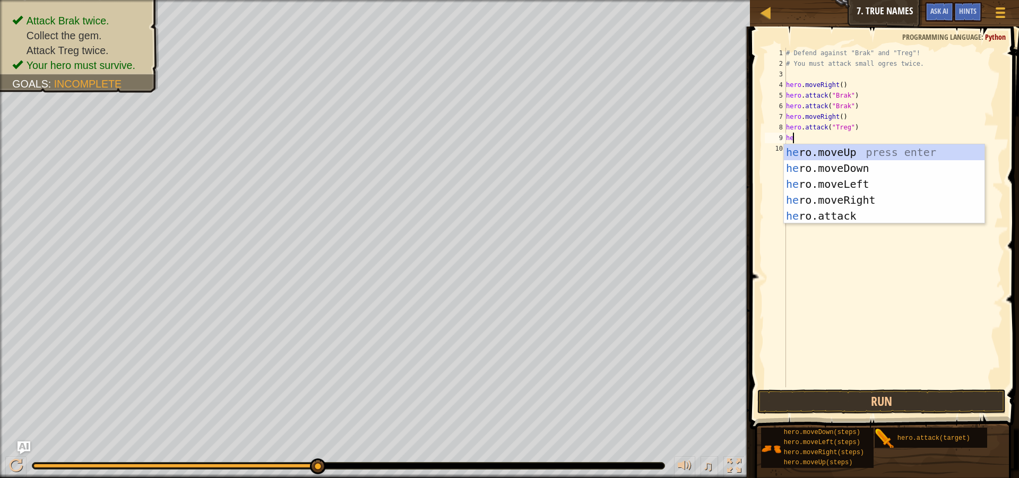
scroll to position [5, 1]
click at [877, 216] on div "her o.moveUp press enter her o.moveDown press enter her o.moveLeft press enter …" at bounding box center [884, 199] width 201 height 111
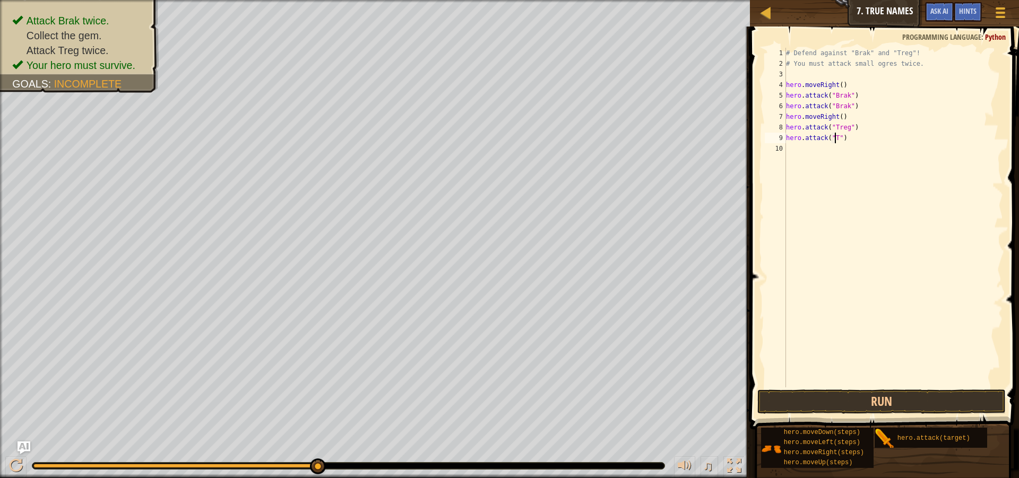
scroll to position [5, 5]
type textarea "hero.attack("Treg")"
click at [874, 401] on button "Run" at bounding box center [881, 402] width 248 height 24
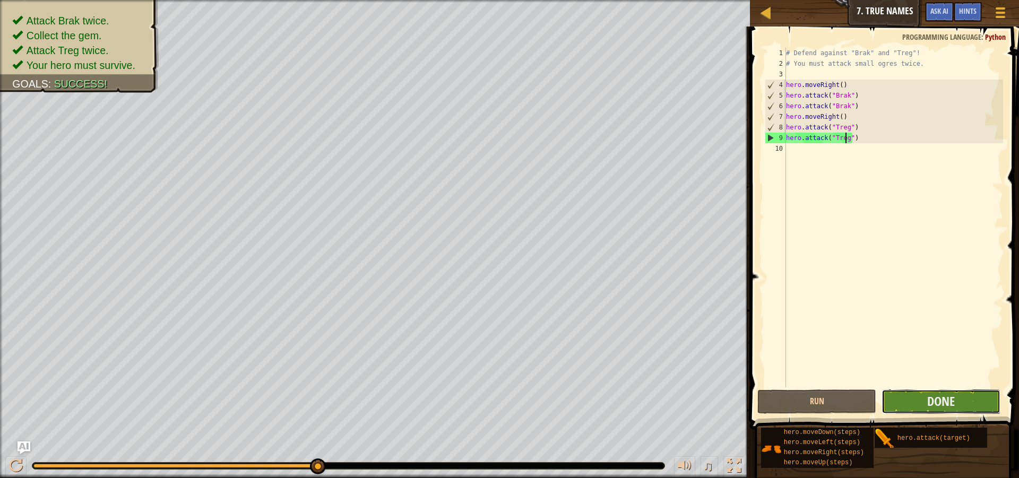
click at [926, 405] on button "Done" at bounding box center [941, 402] width 119 height 24
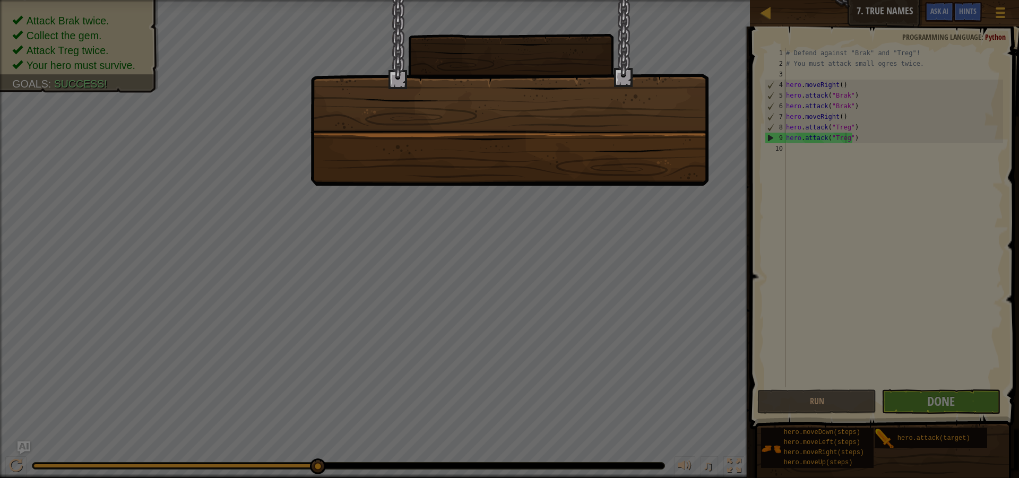
click at [1019, 62] on div at bounding box center [509, 239] width 1019 height 478
click at [509, 98] on div at bounding box center [510, 93] width 398 height 186
click at [296, 347] on div at bounding box center [509, 239] width 1019 height 478
drag, startPoint x: 136, startPoint y: 417, endPoint x: 462, endPoint y: 208, distance: 386.5
click at [462, 208] on div at bounding box center [509, 239] width 1019 height 478
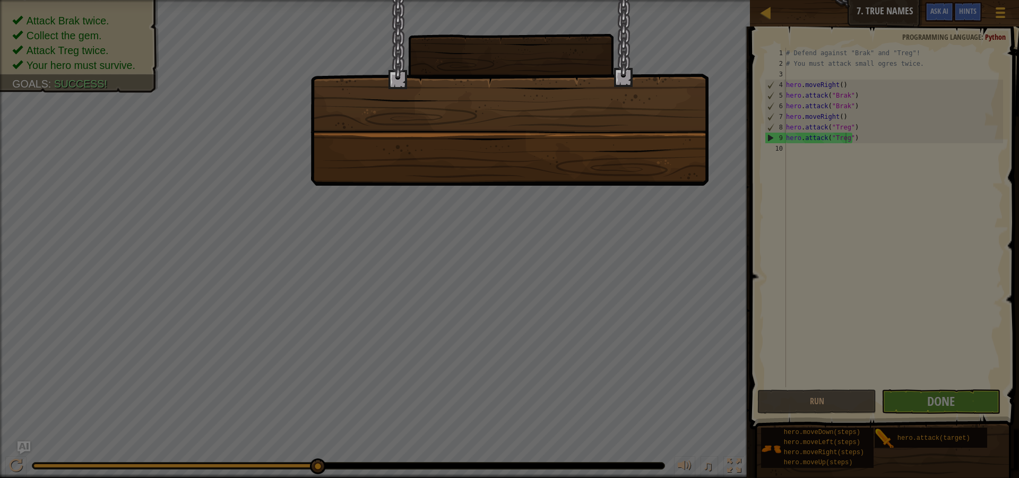
click at [336, 226] on div at bounding box center [509, 239] width 1019 height 478
click at [412, 243] on div at bounding box center [509, 239] width 1019 height 478
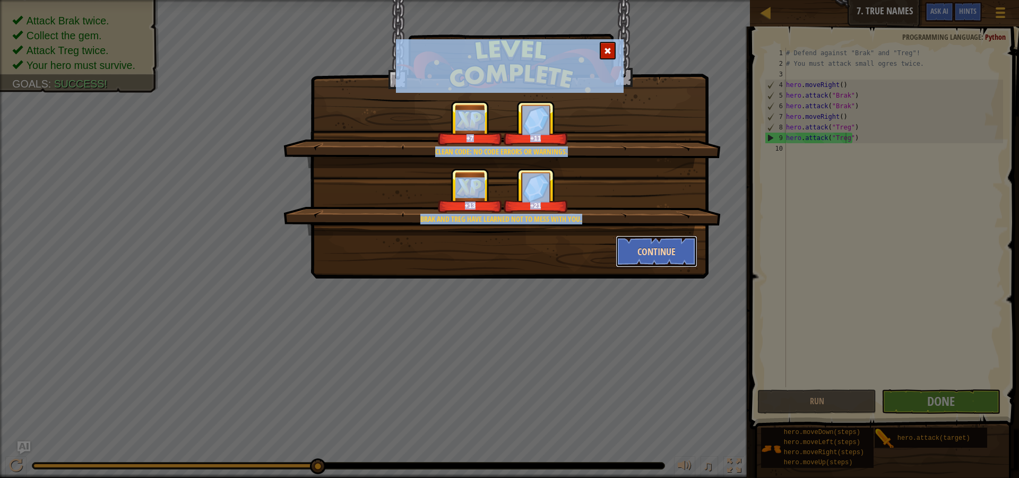
click at [659, 257] on button "Continue" at bounding box center [657, 252] width 82 height 32
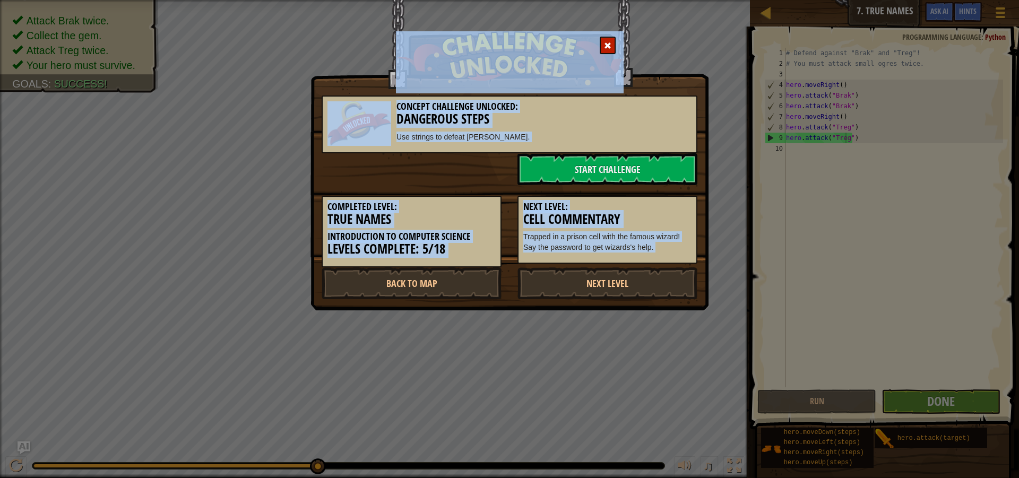
click at [498, 221] on div "Completed Level: True Names Introduction to Computer Science Levels Complete: 5…" at bounding box center [412, 232] width 180 height 72
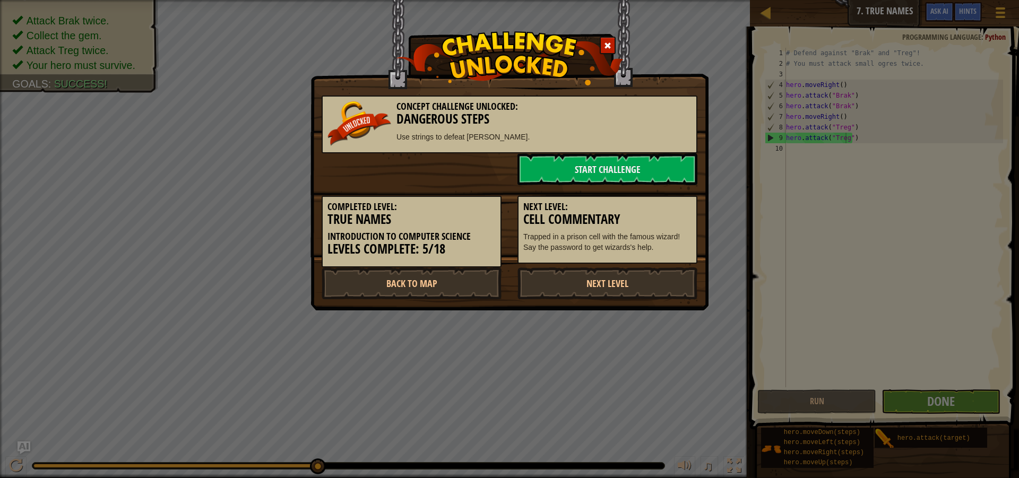
click at [498, 221] on div "Completed Level: True Names Introduction to Computer Science Levels Complete: 5…" at bounding box center [412, 232] width 180 height 72
click at [476, 292] on link "Back to Map" at bounding box center [412, 284] width 180 height 32
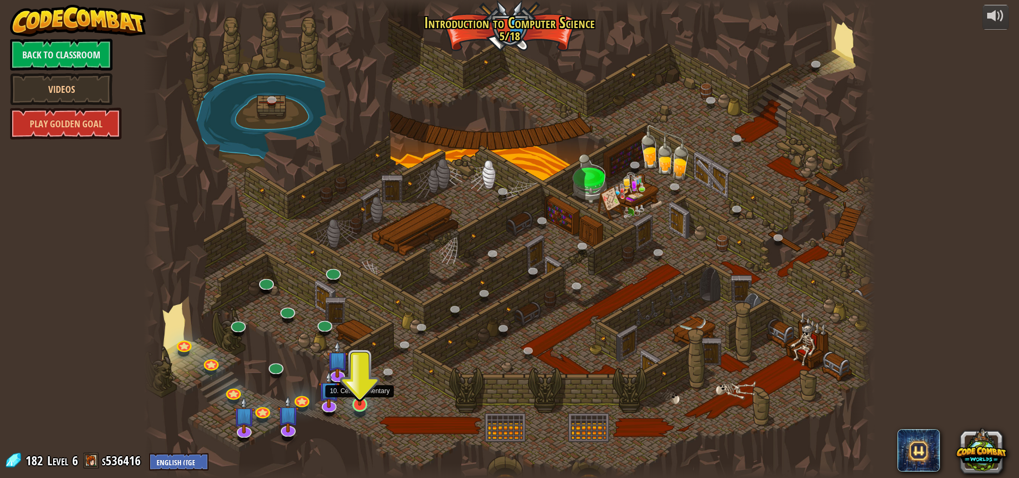
click at [353, 403] on img at bounding box center [360, 383] width 20 height 45
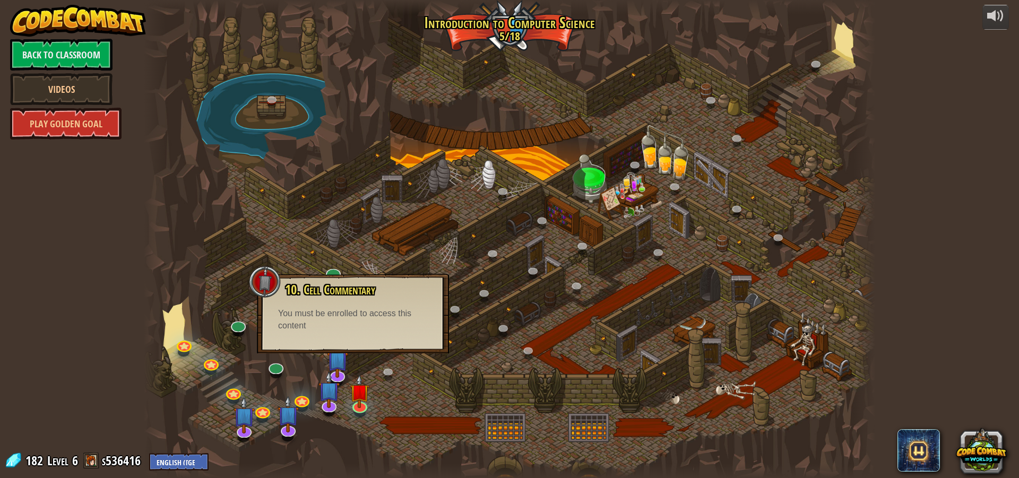
click at [346, 234] on div at bounding box center [509, 239] width 731 height 478
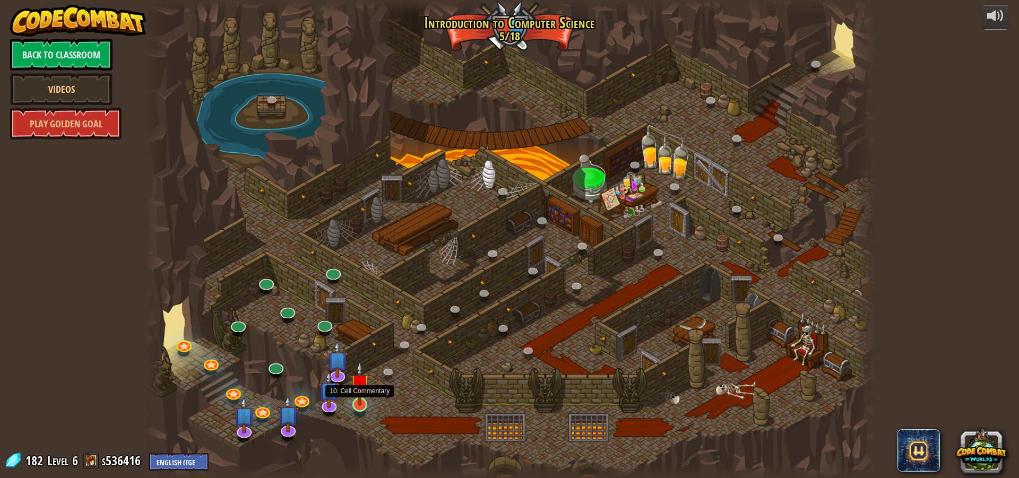
click at [355, 404] on img at bounding box center [360, 383] width 20 height 45
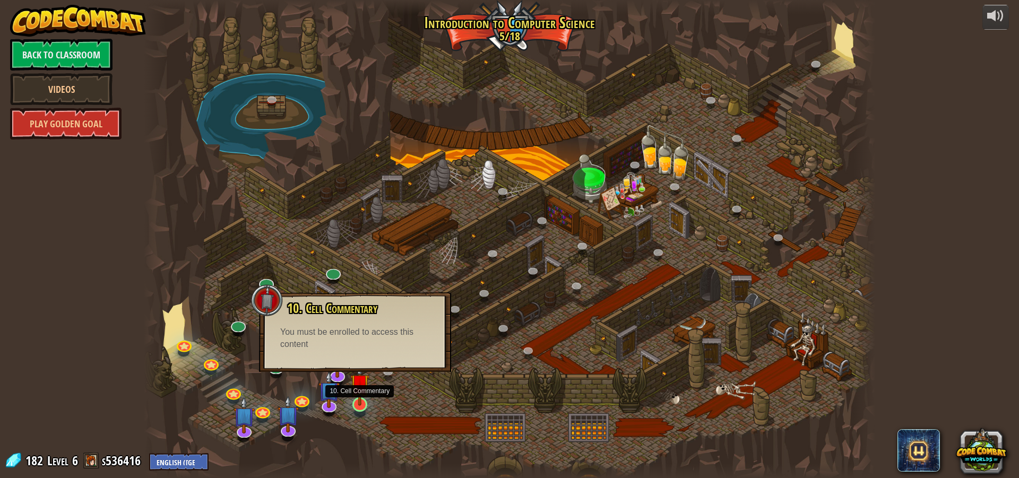
click at [355, 404] on img at bounding box center [360, 383] width 20 height 45
click at [343, 376] on link at bounding box center [336, 372] width 21 height 21
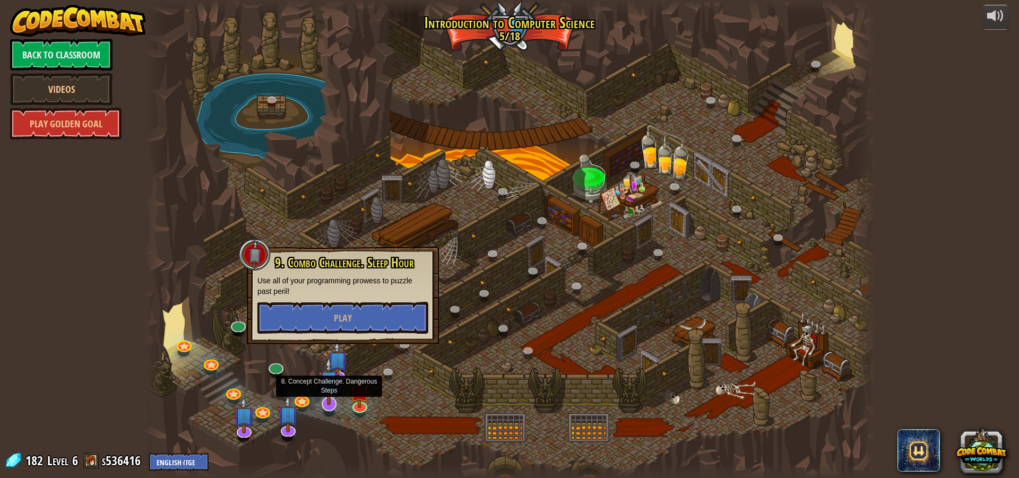
click at [338, 391] on img at bounding box center [328, 381] width 21 height 49
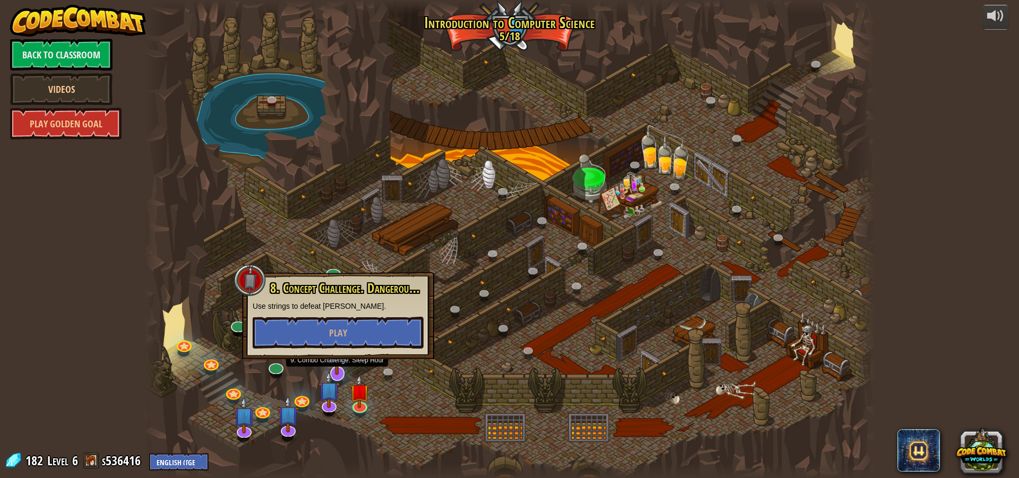
click at [333, 364] on img at bounding box center [336, 350] width 21 height 49
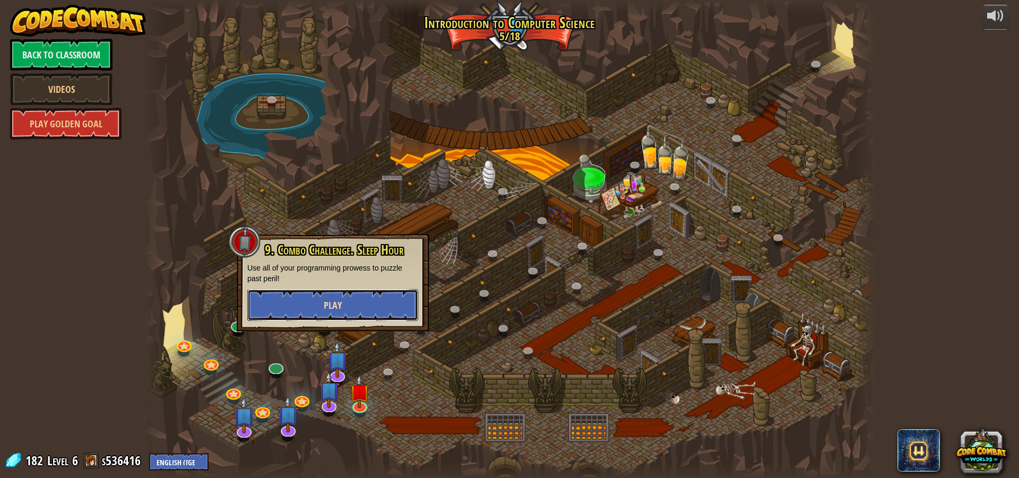
click at [365, 297] on button "Play" at bounding box center [332, 305] width 171 height 32
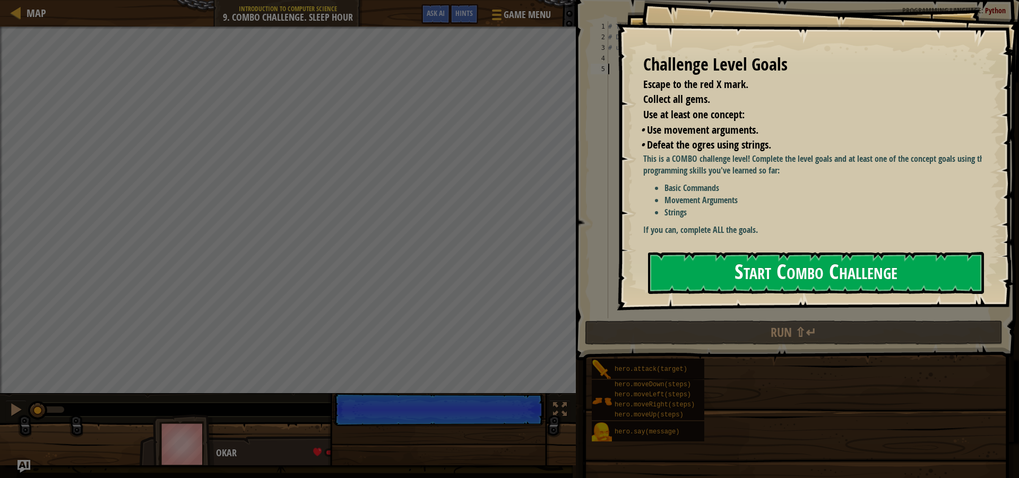
click at [691, 283] on button "Start Combo Challenge" at bounding box center [816, 273] width 336 height 42
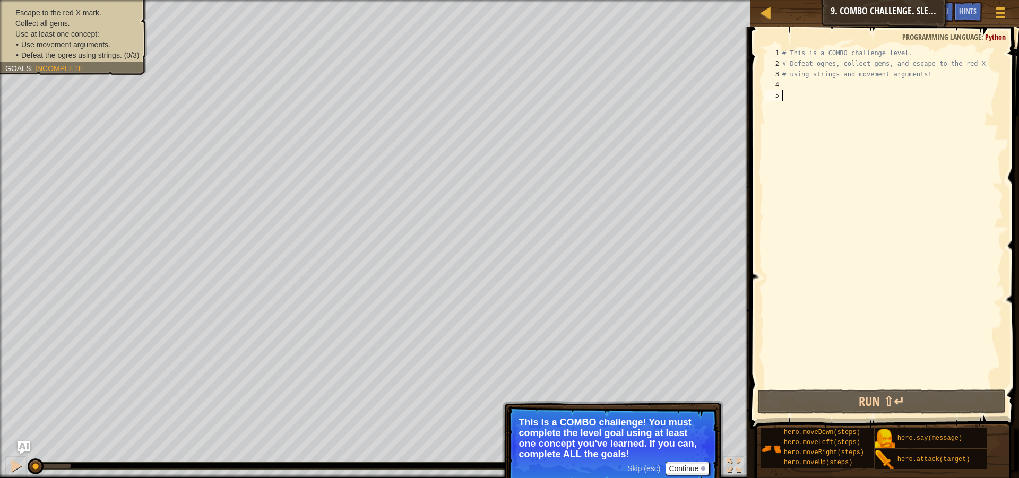
scroll to position [5, 0]
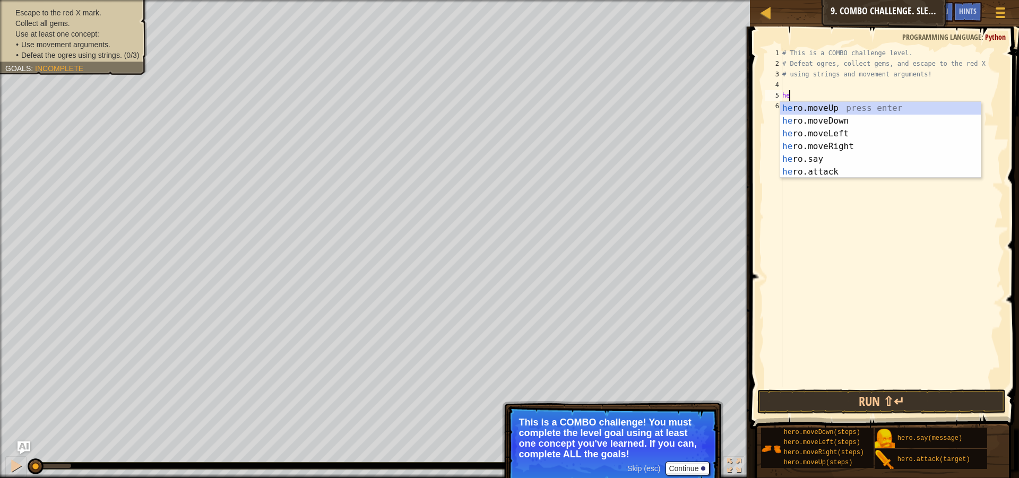
type textarea "her"
click at [917, 112] on div "her o.moveUp press enter her o.moveDown press enter her o.moveLeft press enter …" at bounding box center [880, 153] width 201 height 102
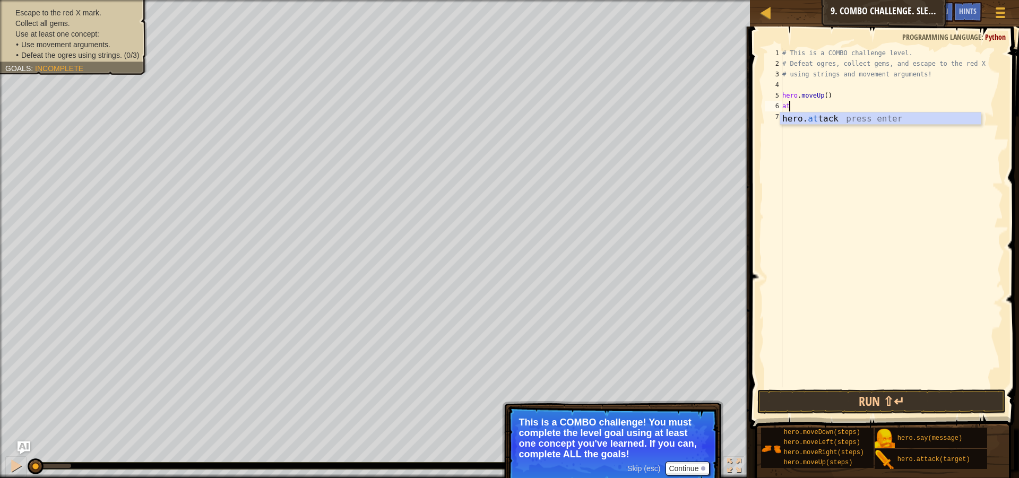
click at [873, 123] on div "hero. at tack press enter" at bounding box center [880, 132] width 201 height 38
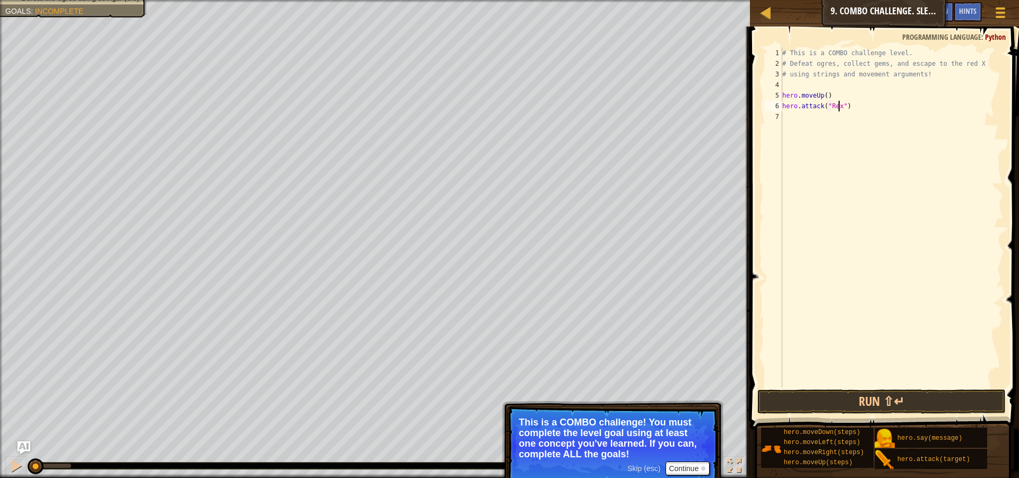
scroll to position [5, 5]
type textarea "hero.attack("Rexxar")"
click at [893, 122] on div "# This is a COMBO challenge level. # Defeat [PERSON_NAME], collect gems, and es…" at bounding box center [891, 228] width 223 height 361
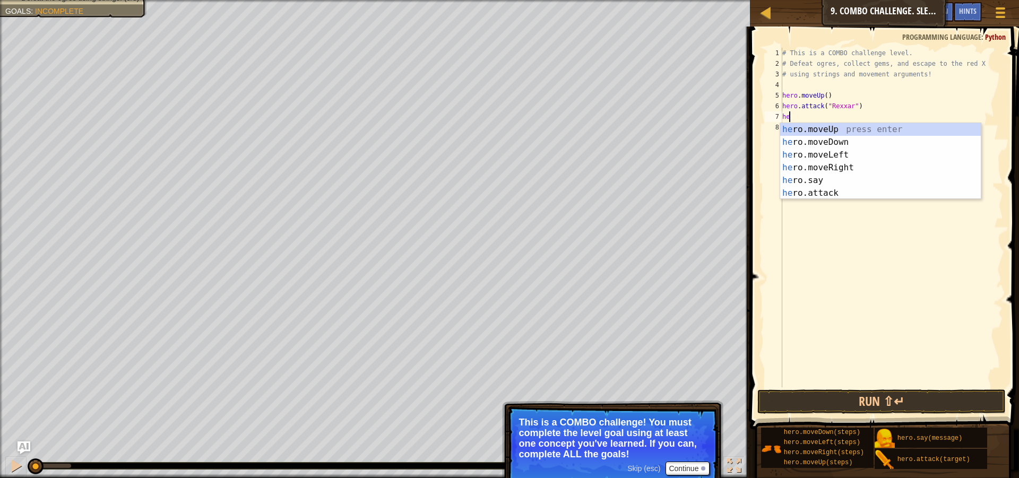
type textarea "her"
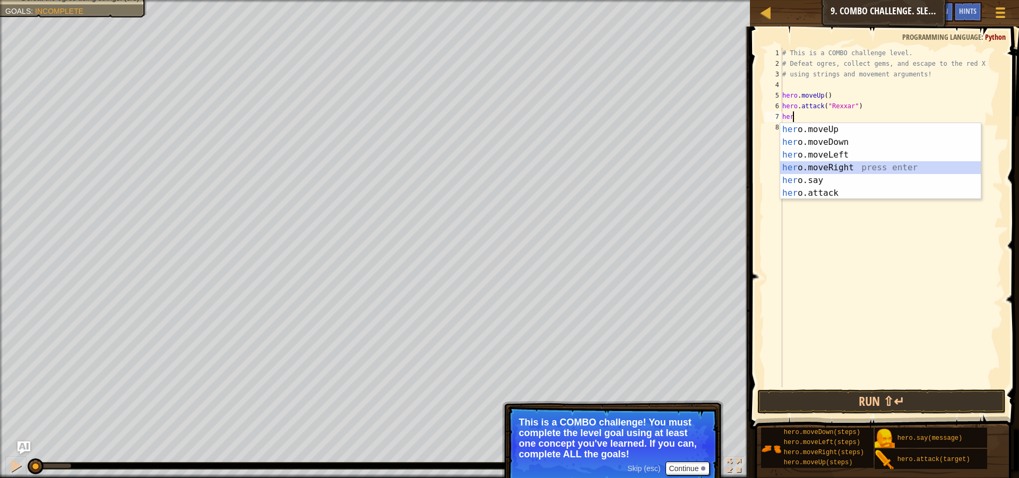
click at [889, 166] on div "her o.moveUp press enter her o.moveDown press enter her o.moveLeft press enter …" at bounding box center [880, 174] width 201 height 102
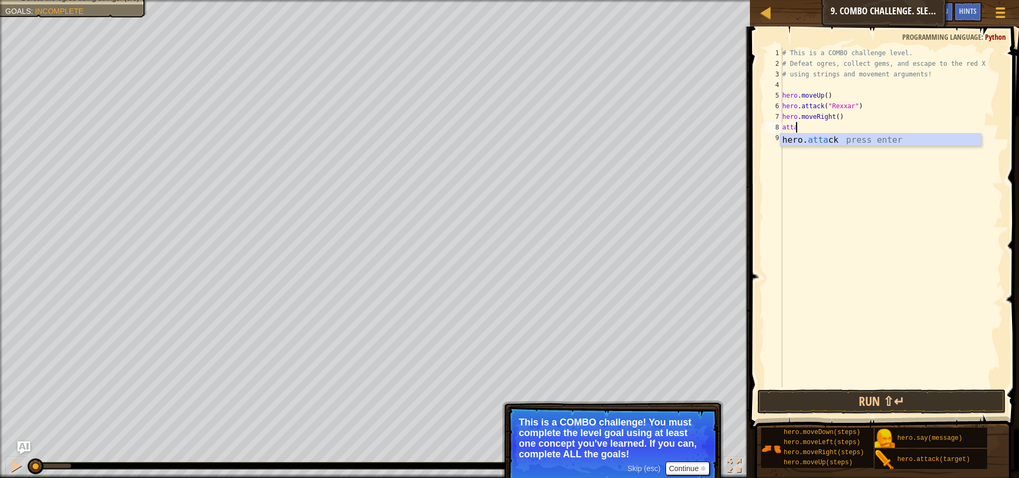
scroll to position [5, 1]
click at [875, 141] on div "hero. attack press enter" at bounding box center [880, 153] width 201 height 38
type textarea "hero.attack("Brack")"
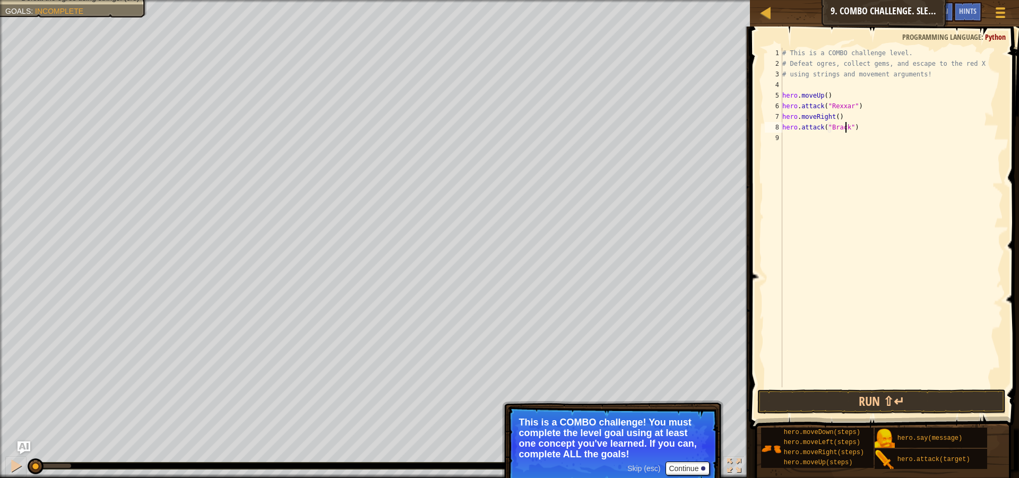
click at [859, 136] on div "# This is a COMBO challenge level. # Defeat [PERSON_NAME], collect gems, and es…" at bounding box center [891, 228] width 223 height 361
type textarea "H"
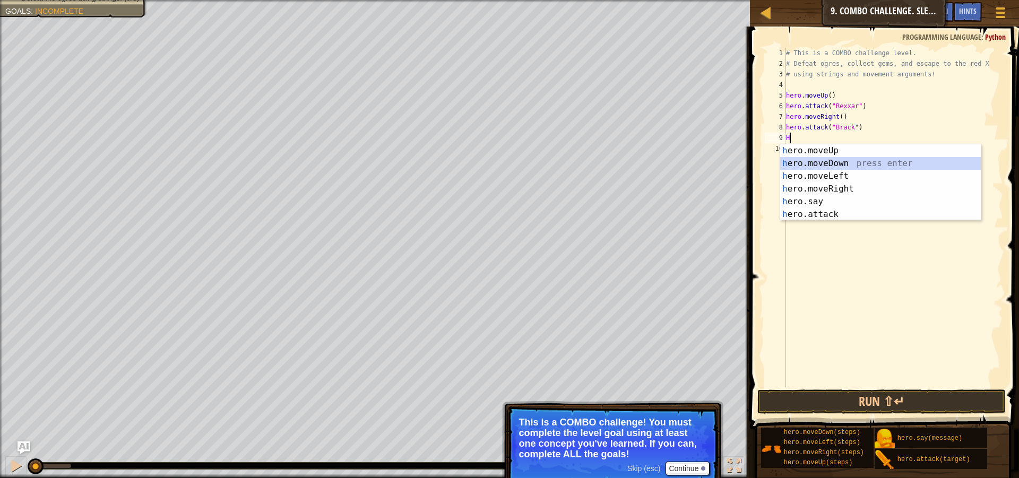
click at [837, 167] on div "h ero.moveUp press enter h ero.moveDown press enter h ero.moveLeft press enter …" at bounding box center [880, 195] width 201 height 102
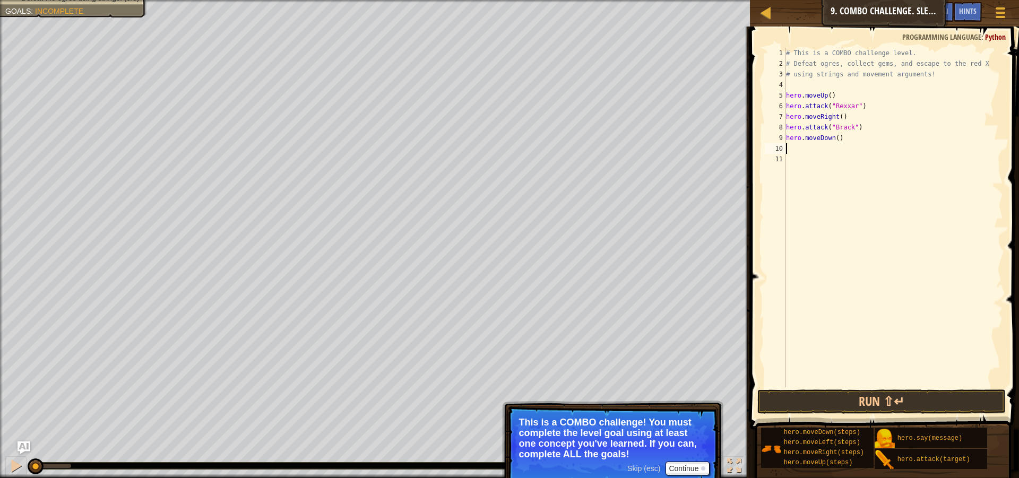
type textarea "H"
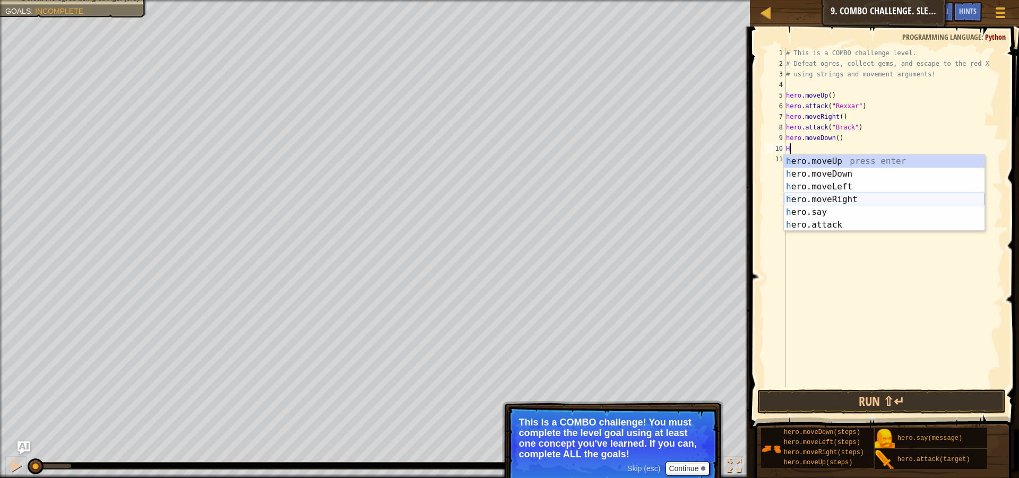
click at [855, 203] on div "h ero.moveUp press enter h ero.moveDown press enter h ero.moveLeft press enter …" at bounding box center [884, 206] width 201 height 102
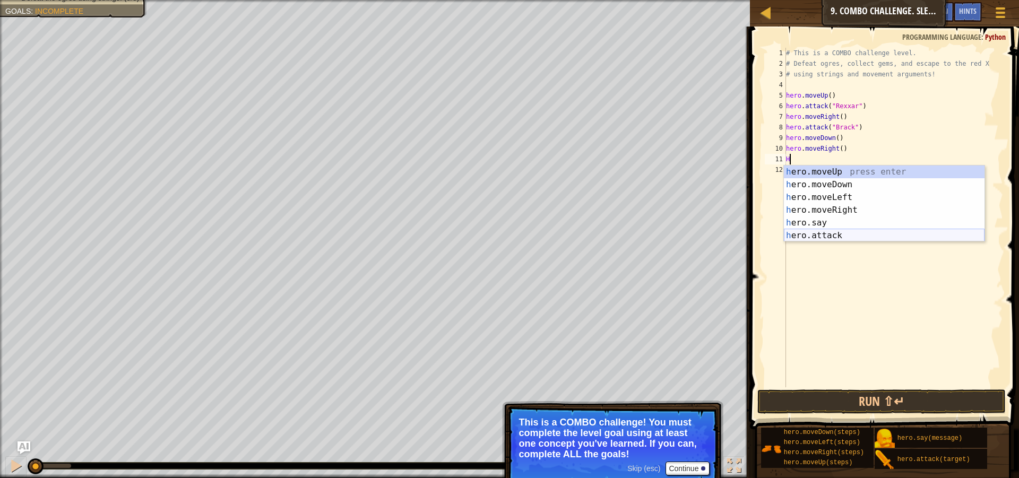
click at [860, 234] on div "h ero.moveUp press enter h ero.moveDown press enter h ero.moveLeft press enter …" at bounding box center [884, 217] width 201 height 102
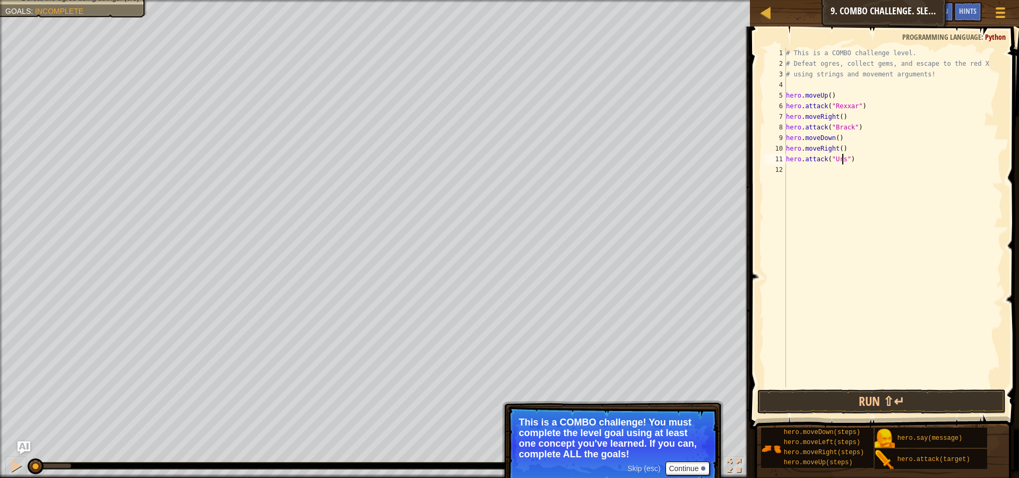
scroll to position [5, 5]
type textarea "hero.attack("Ursa")"
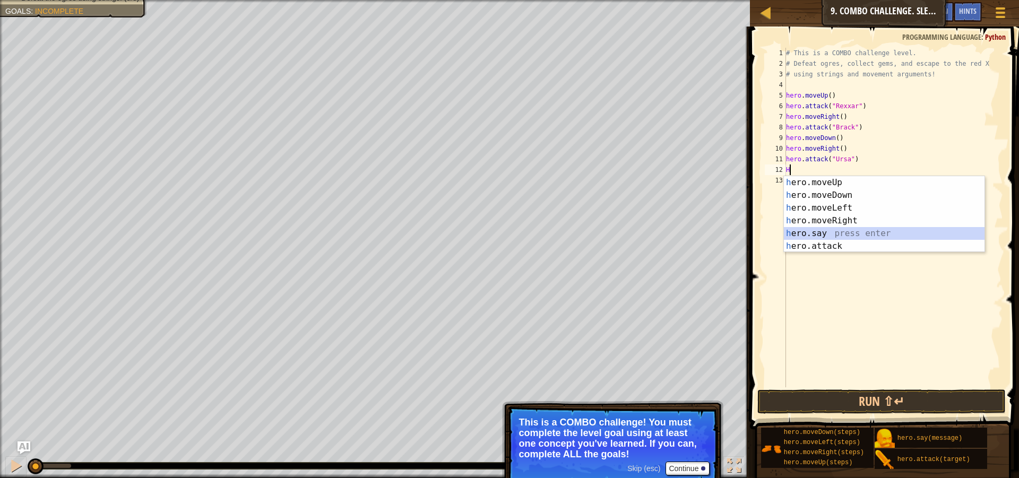
click at [873, 237] on div "h ero.moveUp press enter h ero.moveDown press enter h ero.moveLeft press enter …" at bounding box center [884, 227] width 201 height 102
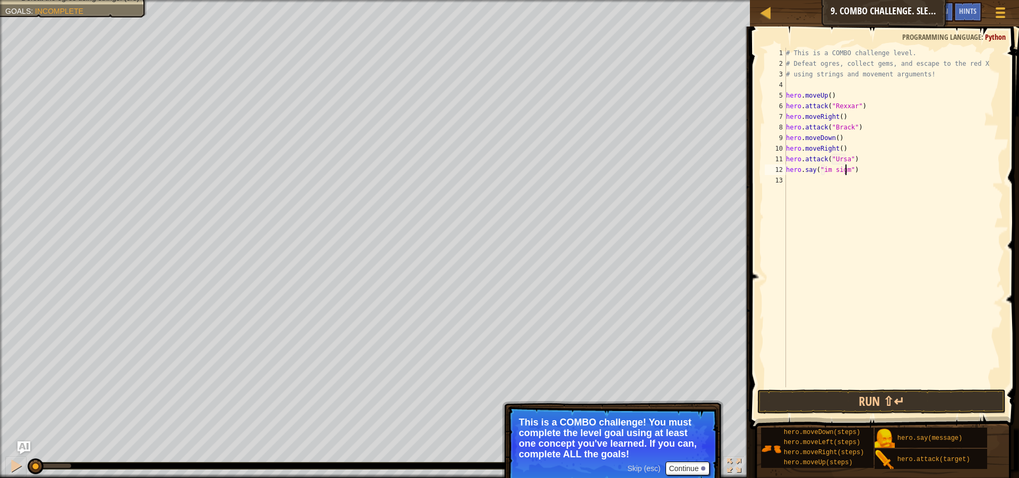
type textarea "hero.say("im sigma")"
type textarea "H"
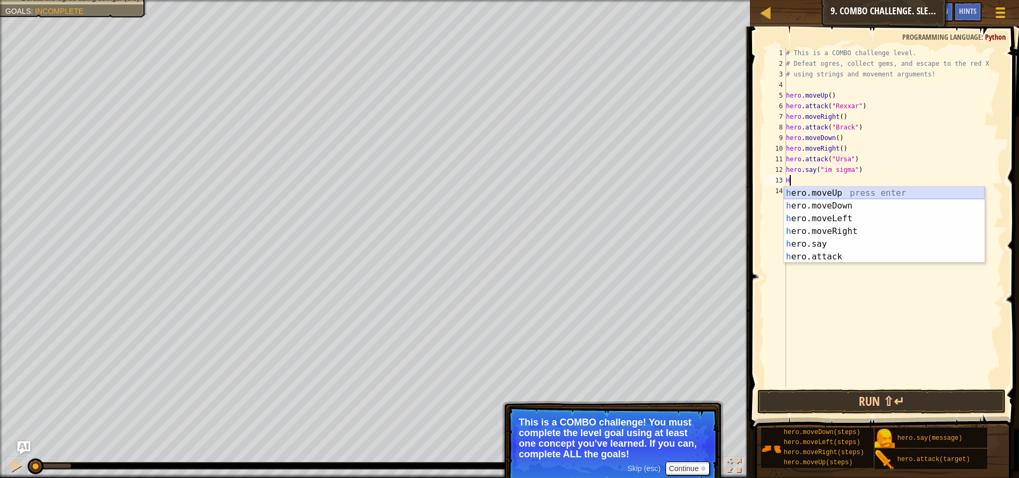
click at [871, 195] on div "h ero.moveUp press enter h ero.moveDown press enter h ero.moveLeft press enter …" at bounding box center [884, 238] width 201 height 102
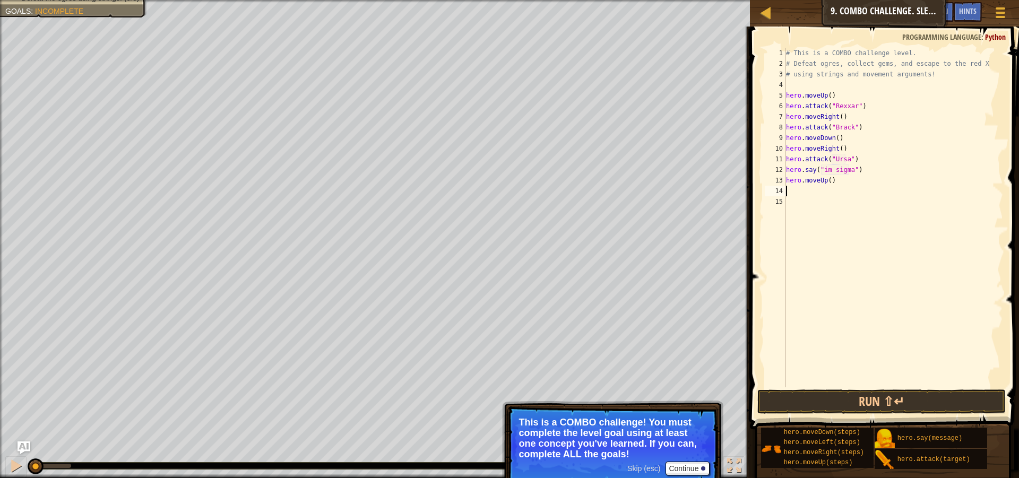
type textarea "H"
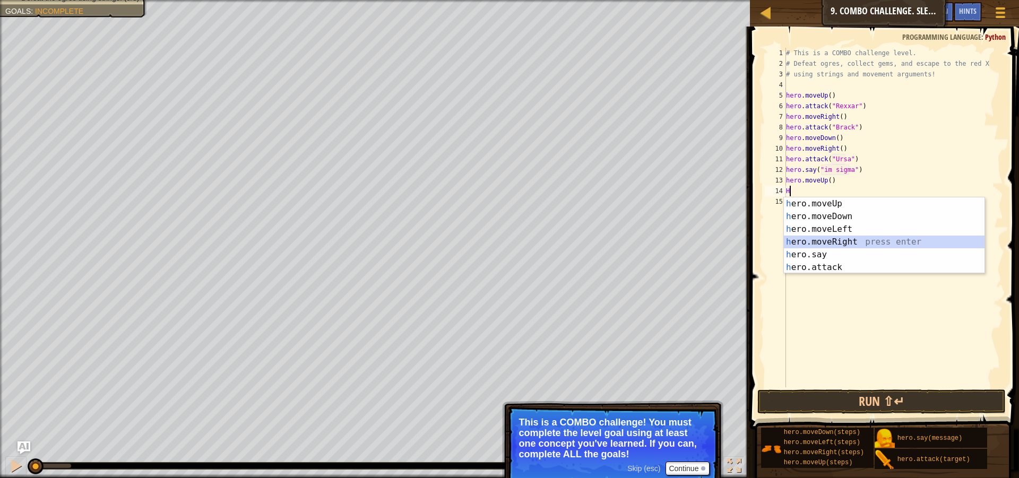
click at [899, 242] on div "h ero.moveUp press enter h ero.moveDown press enter h ero.moveLeft press enter …" at bounding box center [884, 248] width 201 height 102
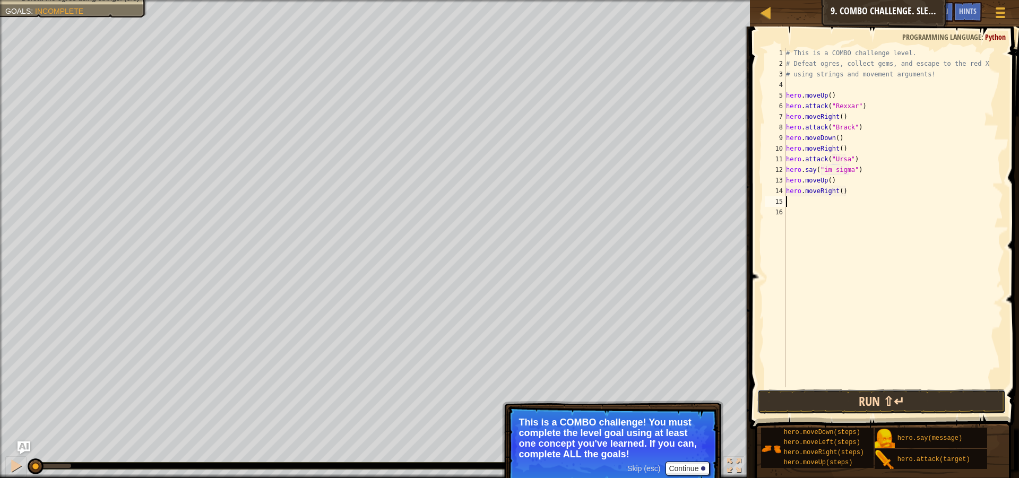
click at [971, 399] on button "Run ⇧↵" at bounding box center [881, 402] width 248 height 24
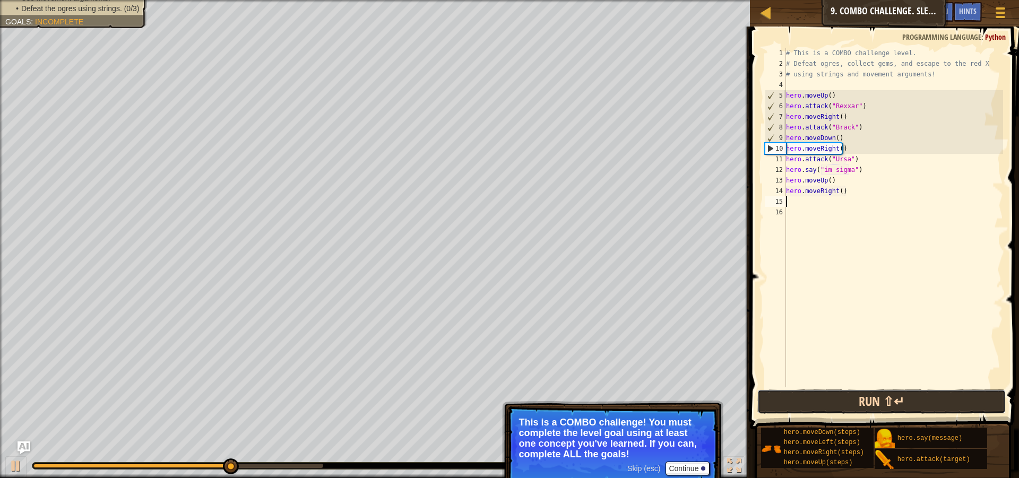
click at [908, 393] on button "Run ⇧↵" at bounding box center [881, 402] width 248 height 24
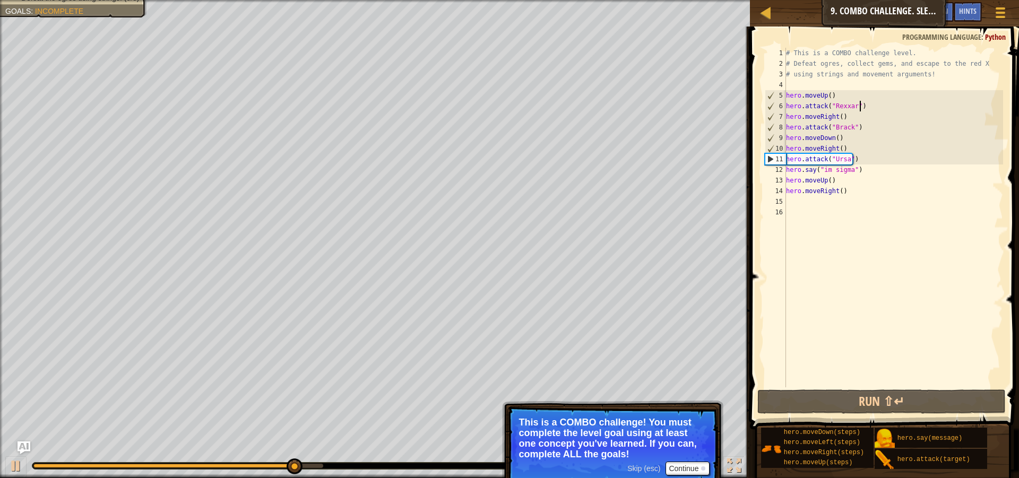
click at [882, 103] on div "# This is a COMBO challenge level. # Defeat [PERSON_NAME], collect gems, and es…" at bounding box center [894, 228] width 220 height 361
type textarea "hero.attack("Rexxar")"
click at [882, 103] on div "# This is a COMBO challenge level. # Defeat [PERSON_NAME], collect gems, and es…" at bounding box center [894, 228] width 220 height 361
click at [882, 103] on div "# This is a COMBO challenge level. # Defeat [PERSON_NAME], collect gems, and es…" at bounding box center [893, 218] width 219 height 340
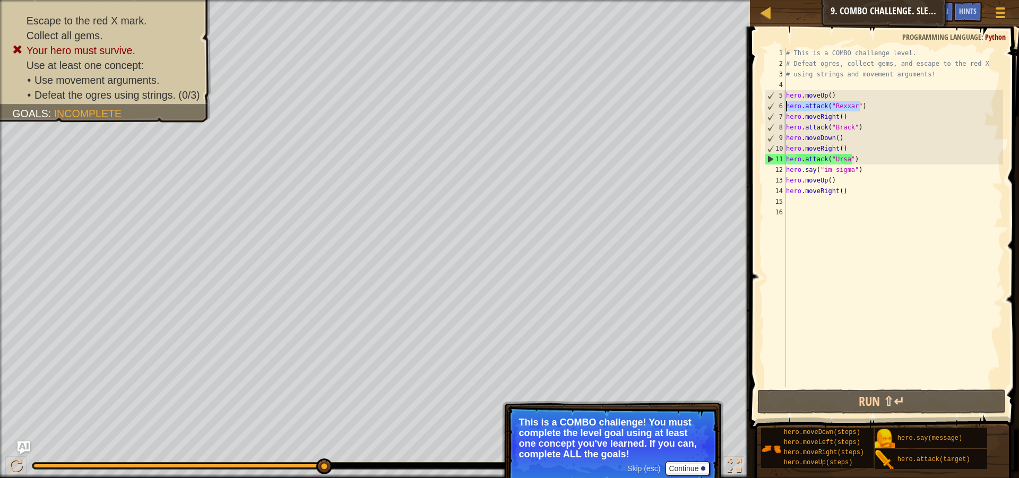
drag, startPoint x: 869, startPoint y: 101, endPoint x: 775, endPoint y: 109, distance: 94.3
click at [783, 106] on div "hero.attack("Rexxar") 1 2 3 4 5 6 7 8 9 10 11 12 13 14 15 16 # This is a COMBO …" at bounding box center [883, 218] width 240 height 340
click at [883, 106] on div "# This is a COMBO challenge level. # Defeat [PERSON_NAME], collect gems, and es…" at bounding box center [893, 218] width 219 height 340
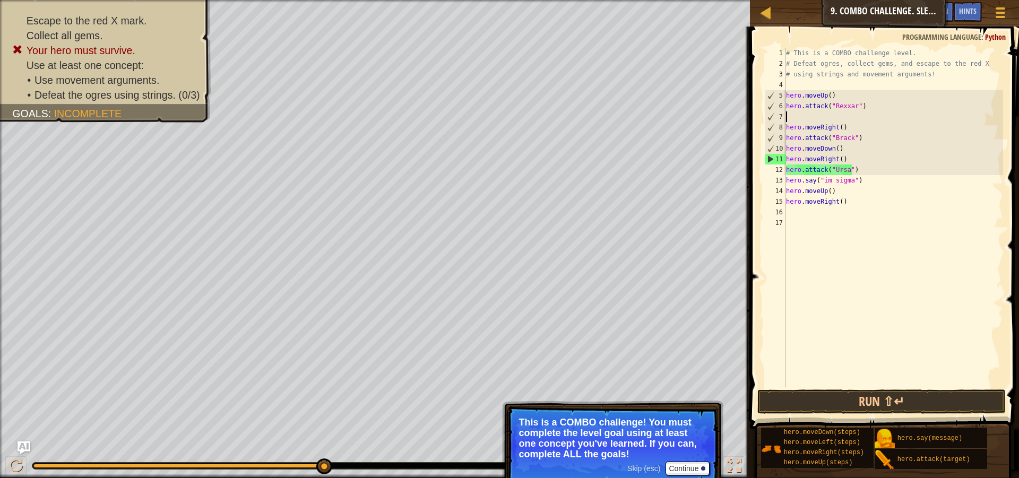
paste textarea "hero.attack("Rexxar")"
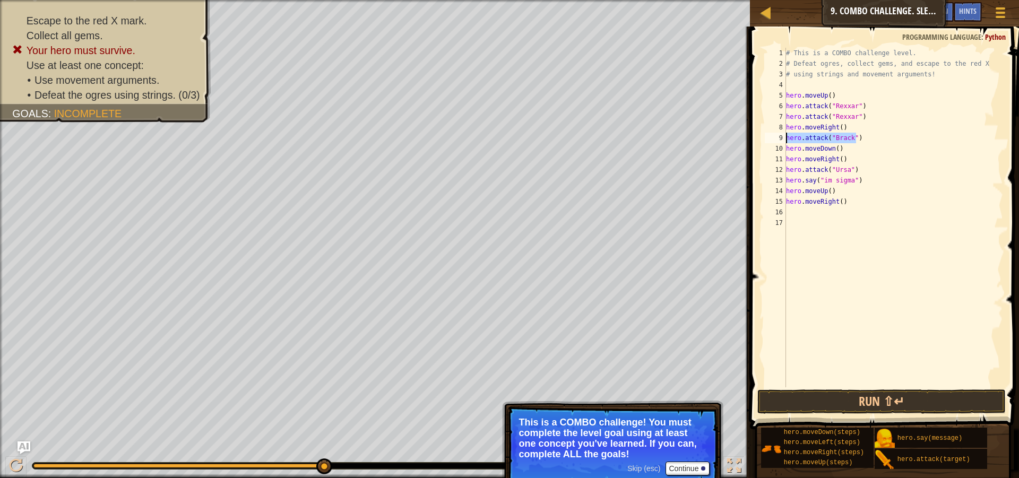
drag, startPoint x: 883, startPoint y: 134, endPoint x: 782, endPoint y: 141, distance: 101.1
click at [782, 141] on div "hero.attack("Rexxar") 1 2 3 4 5 6 7 8 9 10 11 12 13 14 15 16 17 # This is a COM…" at bounding box center [883, 218] width 240 height 340
type textarea "hero.attack("Brack")"
click at [884, 139] on div "# This is a COMBO challenge level. # Defeat [PERSON_NAME], collect gems, and es…" at bounding box center [893, 218] width 219 height 340
paste textarea "hero.attack("Brack")"
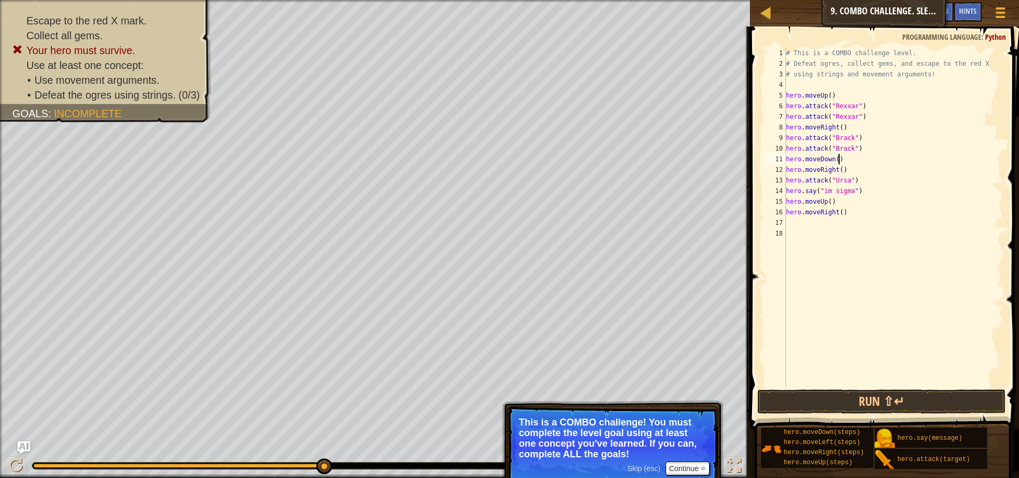
drag, startPoint x: 849, startPoint y: 161, endPoint x: 841, endPoint y: 157, distance: 9.0
click at [841, 157] on div "# This is a COMBO challenge level. # Defeat [PERSON_NAME], collect gems, and es…" at bounding box center [894, 228] width 220 height 361
click at [829, 160] on div "# This is a COMBO challenge level. # Defeat [PERSON_NAME], collect gems, and es…" at bounding box center [894, 228] width 220 height 361
click at [832, 160] on div "# This is a COMBO challenge level. # Defeat [PERSON_NAME], collect gems, and es…" at bounding box center [894, 228] width 220 height 361
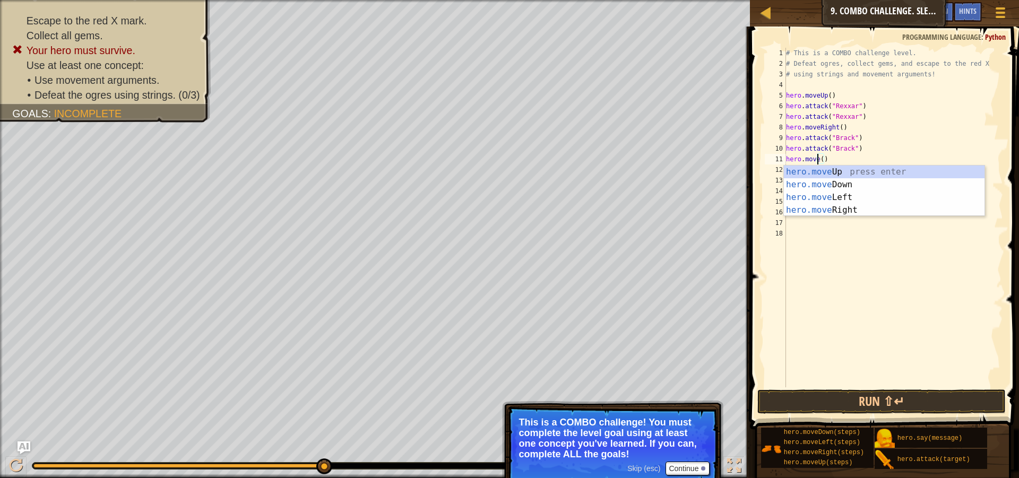
scroll to position [5, 3]
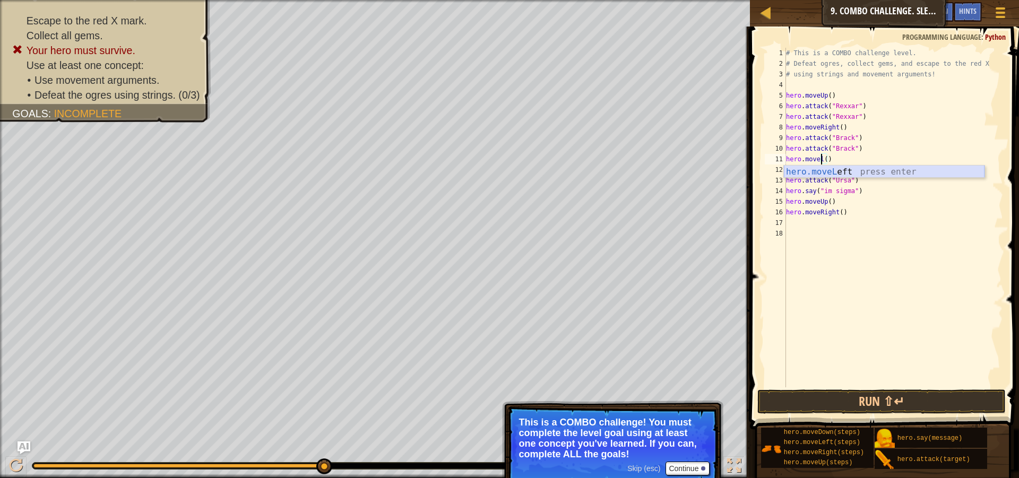
click at [869, 168] on div "hero.moveL eft press enter" at bounding box center [884, 185] width 201 height 38
click at [836, 174] on div "# This is a COMBO challenge level. # Defeat [PERSON_NAME], collect gems, and es…" at bounding box center [894, 228] width 220 height 361
click at [852, 159] on div "# This is a COMBO challenge level. # Defeat [PERSON_NAME], collect gems, and es…" at bounding box center [894, 228] width 220 height 361
type textarea "hero.moveDown()"
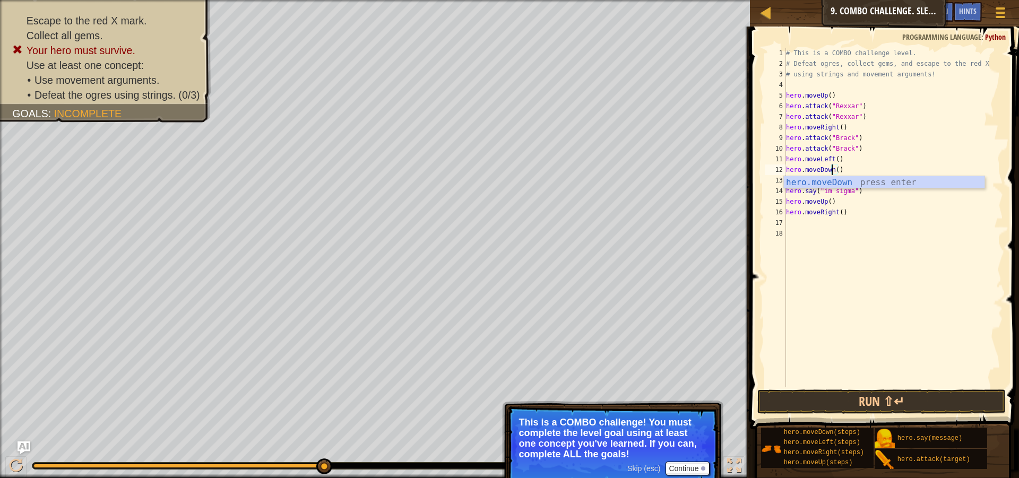
click at [821, 228] on div "# This is a COMBO challenge level. # Defeat [PERSON_NAME], collect gems, and es…" at bounding box center [894, 228] width 220 height 361
click at [849, 158] on div "# This is a COMBO challenge level. # Defeat [PERSON_NAME], collect gems, and es…" at bounding box center [894, 228] width 220 height 361
click at [856, 163] on div "# This is a COMBO challenge level. # Defeat [PERSON_NAME], collect gems, and es…" at bounding box center [894, 228] width 220 height 361
click at [865, 168] on div "# This is a COMBO challenge level. # Defeat [PERSON_NAME], collect gems, and es…" at bounding box center [894, 228] width 220 height 361
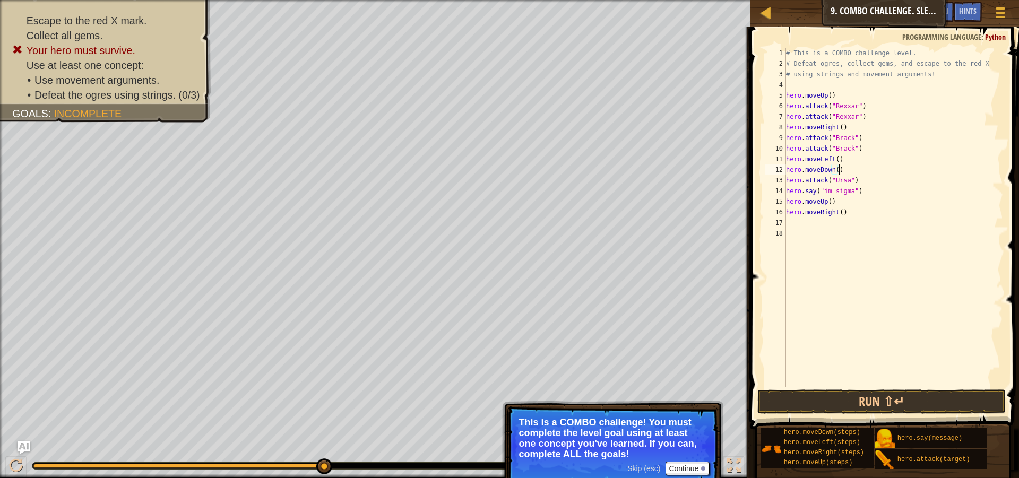
type textarea "hero.moveDown()"
type textarea "H"
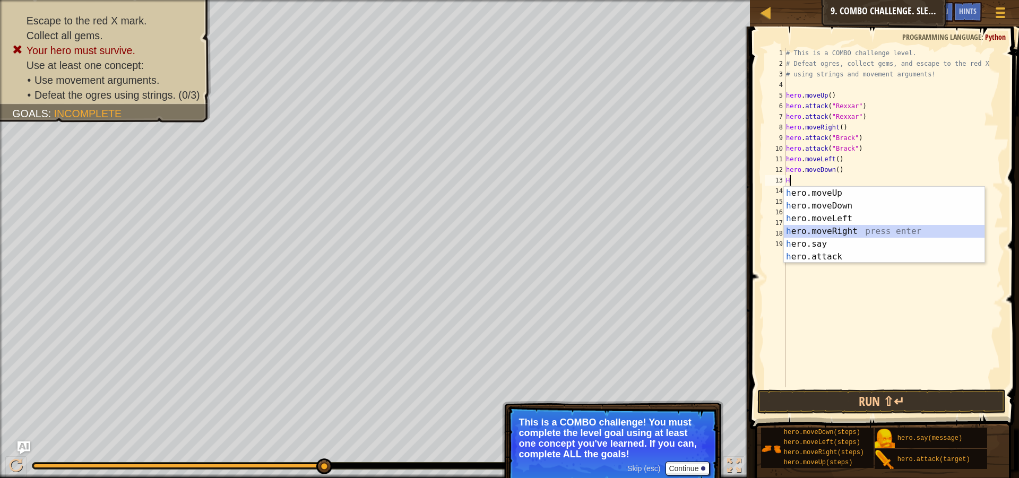
click at [894, 233] on div "h ero.moveUp press enter h ero.moveDown press enter h ero.moveLeft press enter …" at bounding box center [884, 238] width 201 height 102
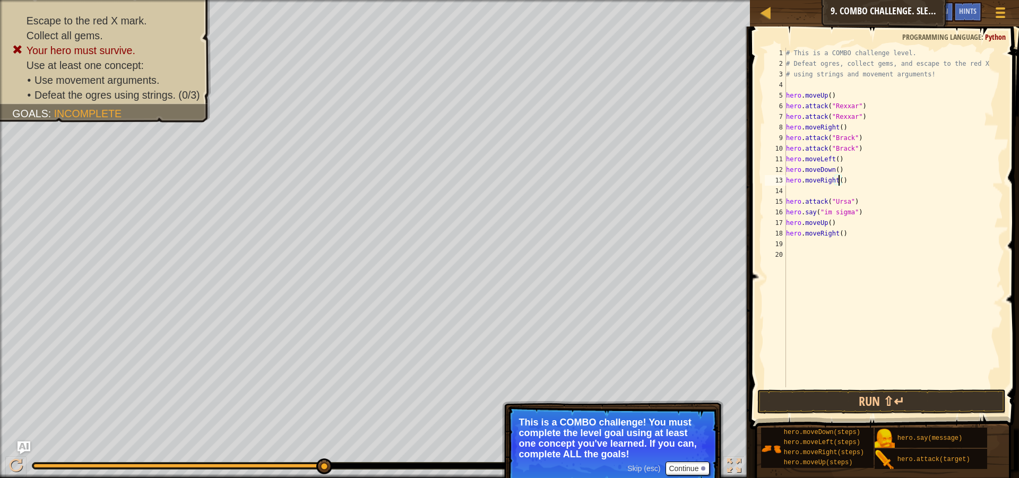
type textarea "hero.moveRight(3)"
drag, startPoint x: 876, startPoint y: 191, endPoint x: 769, endPoint y: 193, distance: 107.8
click at [767, 191] on div "hero.moveRight(3) 1 2 3 4 5 6 7 8 9 10 11 12 13 14 15 16 17 18 19 # This is a C…" at bounding box center [883, 218] width 240 height 340
type textarea "hero.attack("Ursa")"
click at [931, 191] on div "# This is a COMBO challenge level. # Defeat [PERSON_NAME], collect gems, and es…" at bounding box center [893, 218] width 219 height 340
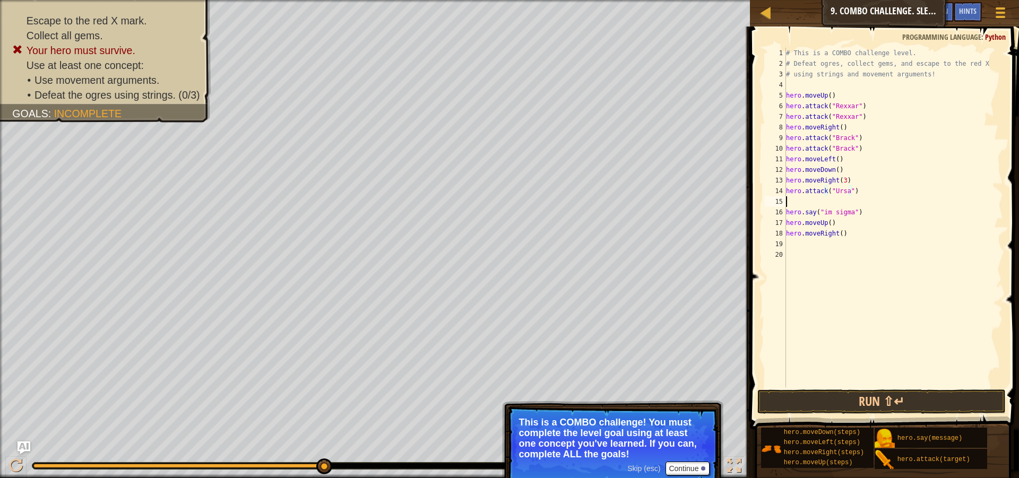
paste textarea "hero.attack("Ursa")"
drag, startPoint x: 824, startPoint y: 223, endPoint x: 817, endPoint y: 226, distance: 6.7
click at [817, 226] on div "# This is a COMBO challenge level. # Defeat [PERSON_NAME], collect gems, and es…" at bounding box center [894, 228] width 220 height 361
click at [852, 223] on div "# This is a COMBO challenge level. # Defeat [PERSON_NAME], collect gems, and es…" at bounding box center [894, 228] width 220 height 361
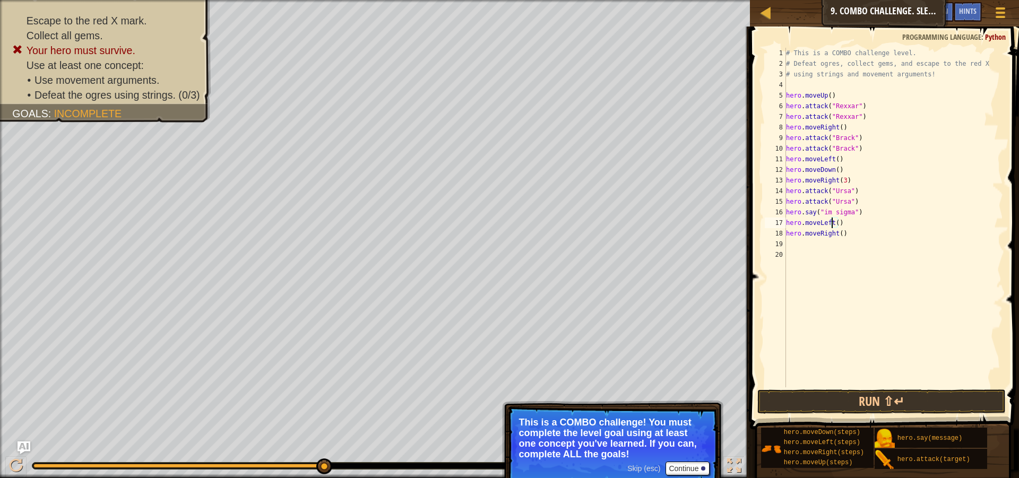
click at [831, 218] on div "# This is a COMBO challenge level. # Defeat [PERSON_NAME], collect gems, and es…" at bounding box center [894, 228] width 220 height 361
click at [835, 219] on div "# This is a COMBO challenge level. # Defeat [PERSON_NAME], collect gems, and es…" at bounding box center [894, 228] width 220 height 361
click at [847, 236] on div "# This is a COMBO challenge level. # Defeat [PERSON_NAME], collect gems, and es…" at bounding box center [894, 228] width 220 height 361
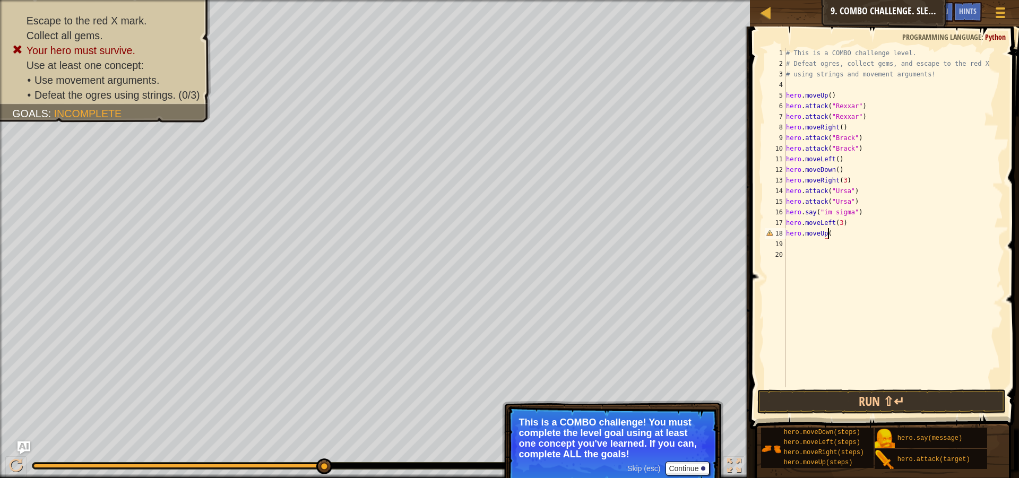
type textarea "hero.moveUp()"
type textarea "h"
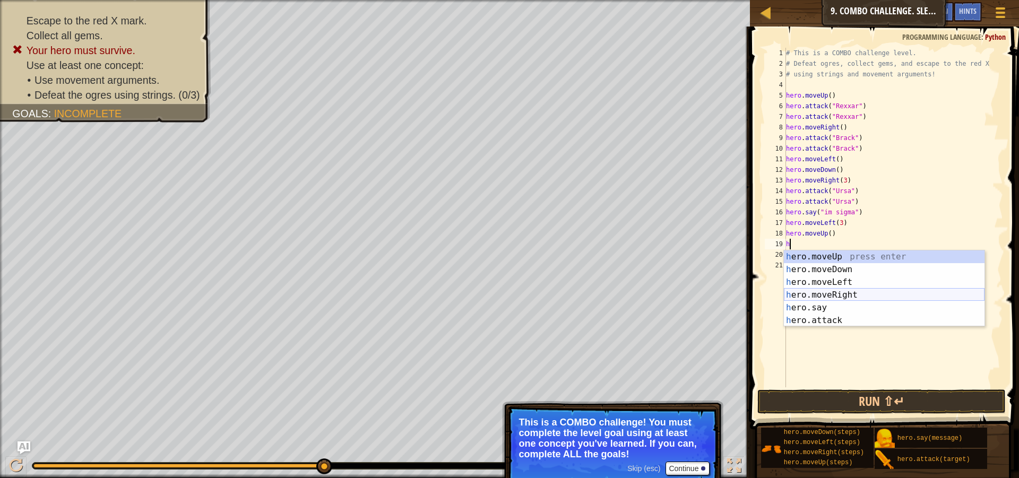
click at [857, 290] on div "h ero.moveUp press enter h ero.moveDown press enter h ero.moveLeft press enter …" at bounding box center [884, 302] width 201 height 102
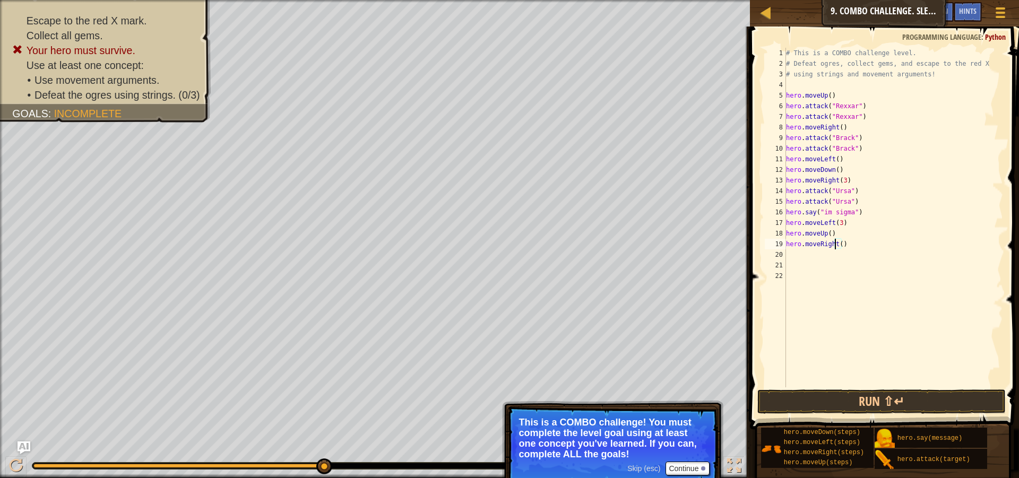
click at [838, 247] on div "# This is a COMBO challenge level. # Defeat [PERSON_NAME], collect gems, and es…" at bounding box center [894, 228] width 220 height 361
click at [839, 247] on div "# This is a COMBO challenge level. # Defeat [PERSON_NAME], collect gems, and es…" at bounding box center [893, 218] width 219 height 340
click at [916, 393] on button "Run ⇧↵" at bounding box center [881, 402] width 248 height 24
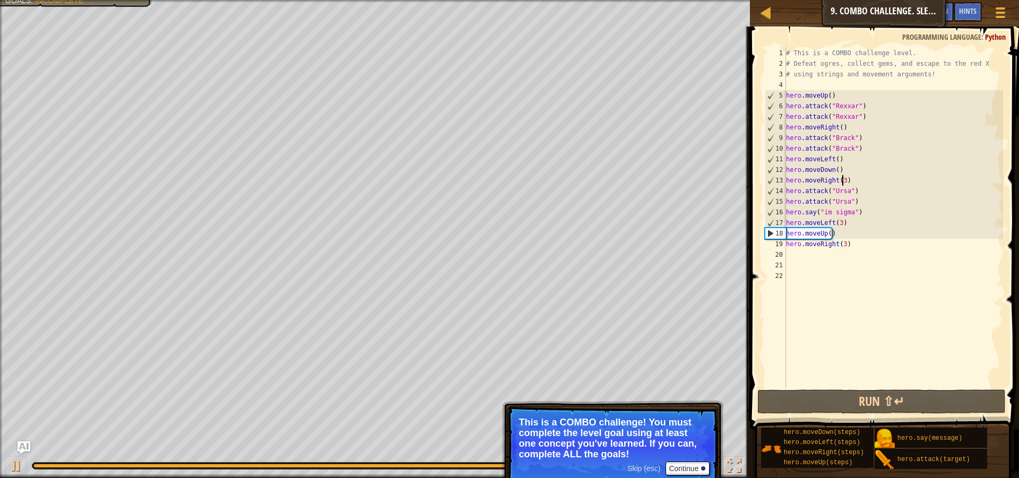
click at [842, 180] on div "# This is a COMBO challenge level. # Defeat [PERSON_NAME], collect gems, and es…" at bounding box center [894, 228] width 220 height 361
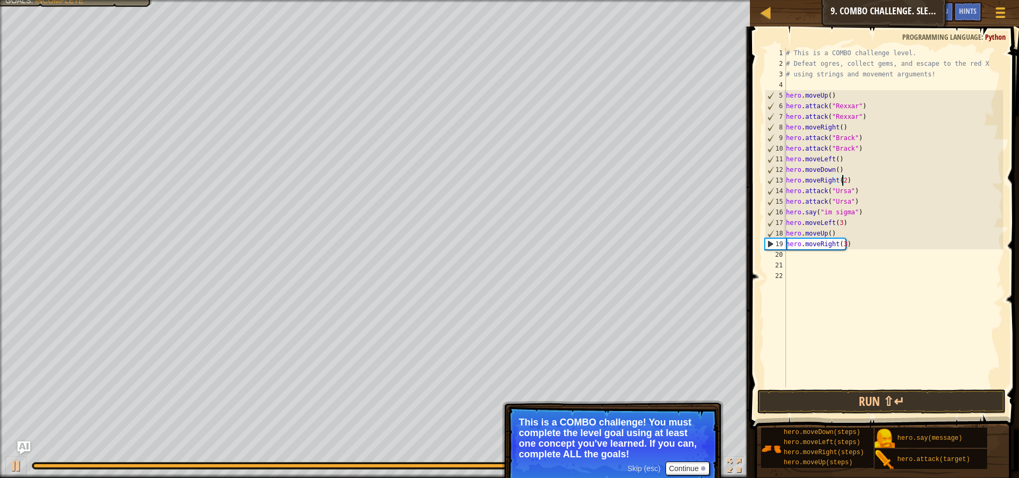
click at [838, 218] on div "# This is a COMBO challenge level. # Defeat [PERSON_NAME], collect gems, and es…" at bounding box center [894, 228] width 220 height 361
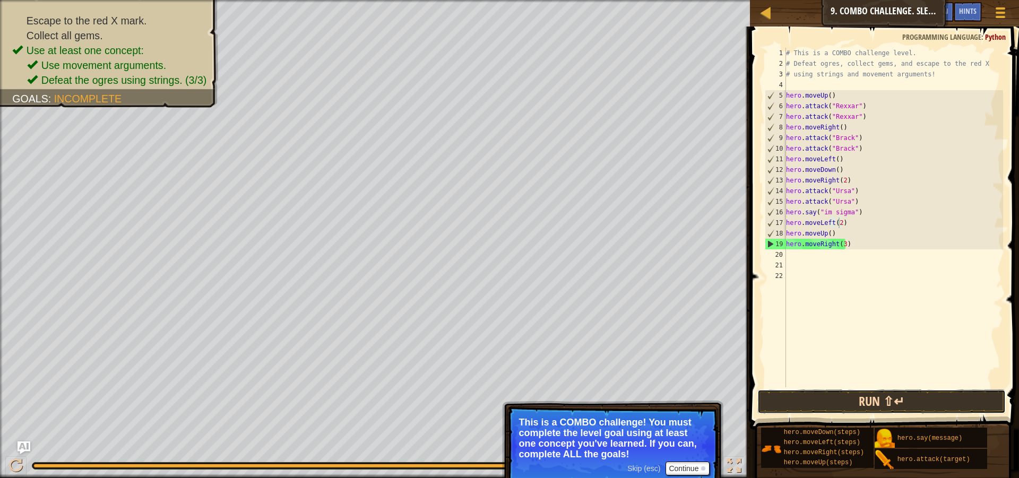
click at [901, 393] on button "Run ⇧↵" at bounding box center [881, 402] width 248 height 24
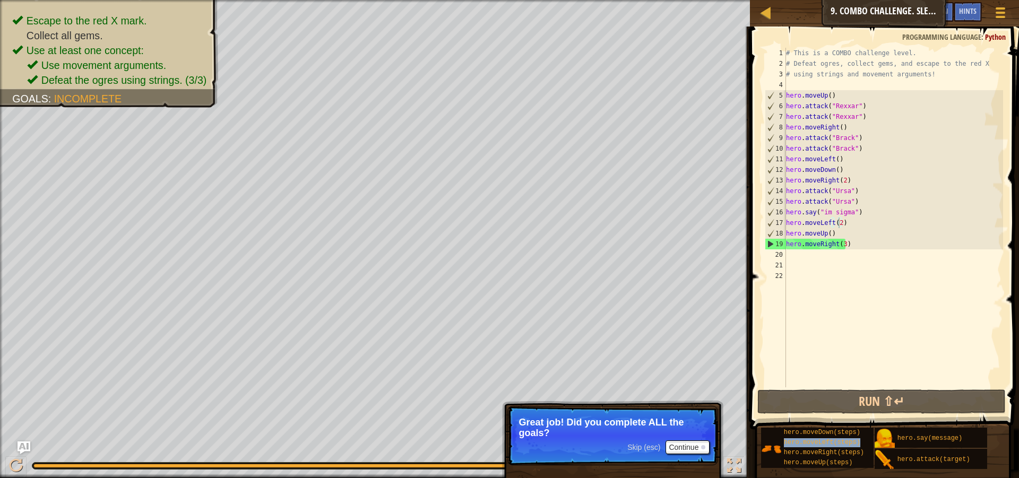
click at [613, 441] on p "Skip (esc) Continue Great job! Did you complete ALL the goals?" at bounding box center [612, 435] width 211 height 59
click at [637, 449] on span "Skip (esc)" at bounding box center [643, 447] width 33 height 8
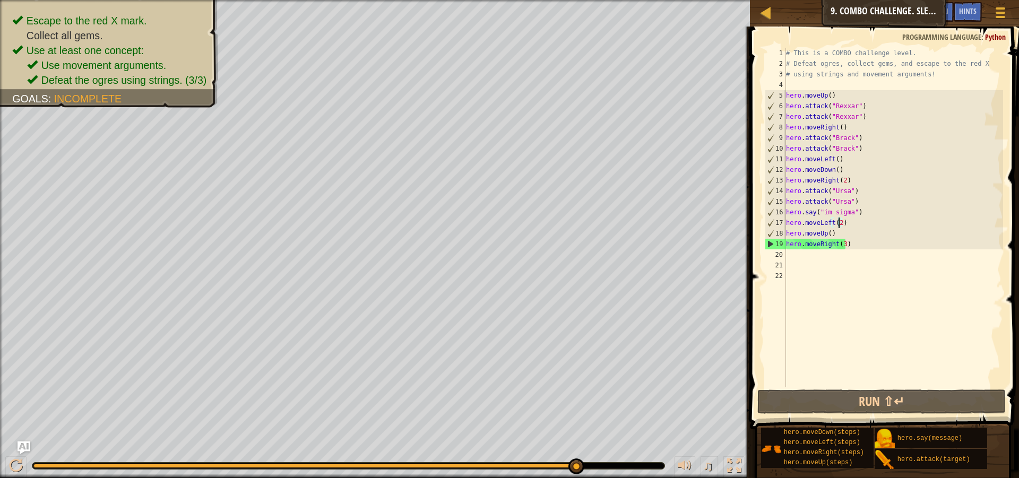
click at [829, 218] on div "# This is a COMBO challenge level. # Defeat [PERSON_NAME], collect gems, and es…" at bounding box center [894, 228] width 220 height 361
click at [830, 218] on div "# This is a COMBO challenge level. # Defeat [PERSON_NAME], collect gems, and es…" at bounding box center [894, 228] width 220 height 361
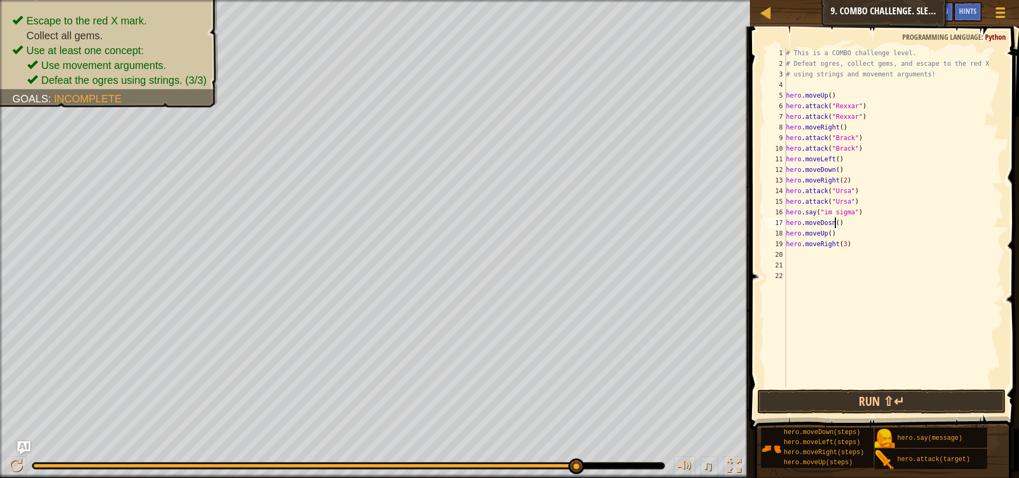
scroll to position [5, 4]
click at [825, 220] on div "# This is a COMBO challenge level. # Defeat [PERSON_NAME], collect gems, and es…" at bounding box center [894, 228] width 220 height 361
click at [827, 220] on div "# This is a COMBO challenge level. # Defeat [PERSON_NAME], collect gems, and es…" at bounding box center [894, 228] width 220 height 361
click at [855, 221] on div "# This is a COMBO challenge level. # Defeat [PERSON_NAME], collect gems, and es…" at bounding box center [894, 228] width 220 height 361
click at [823, 230] on div "# This is a COMBO challenge level. # Defeat [PERSON_NAME], collect gems, and es…" at bounding box center [894, 228] width 220 height 361
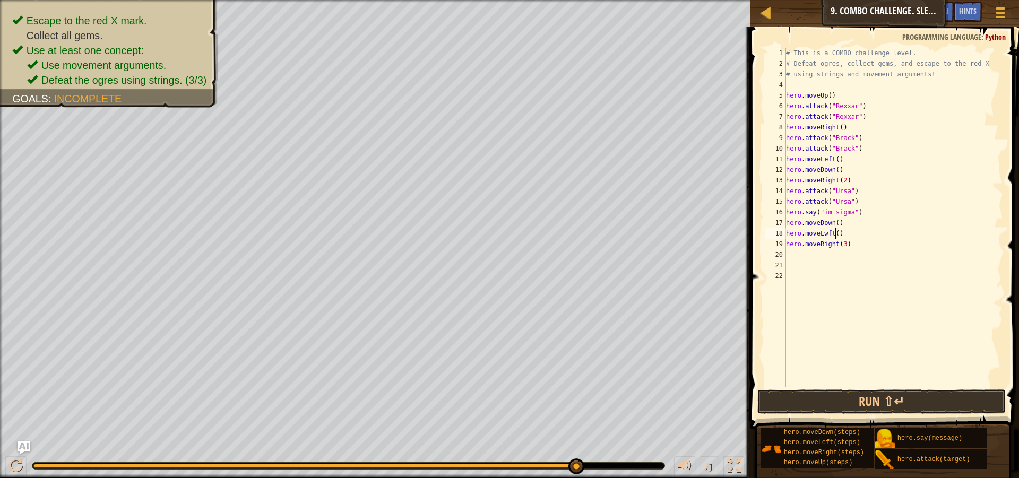
click at [835, 229] on div "# This is a COMBO challenge level. # Defeat [PERSON_NAME], collect gems, and es…" at bounding box center [894, 228] width 220 height 361
click at [843, 245] on div "# This is a COMBO challenge level. # Defeat [PERSON_NAME], collect gems, and es…" at bounding box center [894, 228] width 220 height 361
type textarea "hero.moveUp(2)"
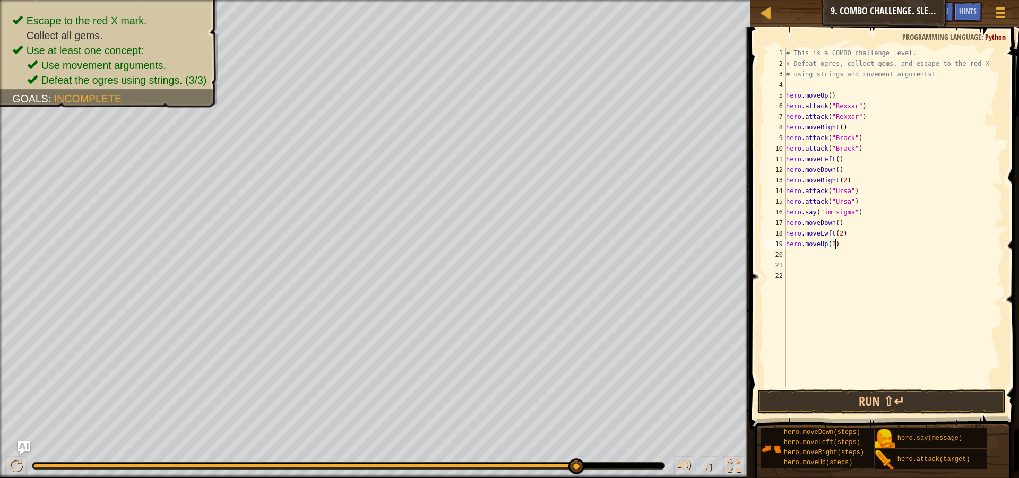
click at [841, 239] on div "# This is a COMBO challenge level. # Defeat [PERSON_NAME], collect gems, and es…" at bounding box center [894, 228] width 220 height 361
type textarea "m"
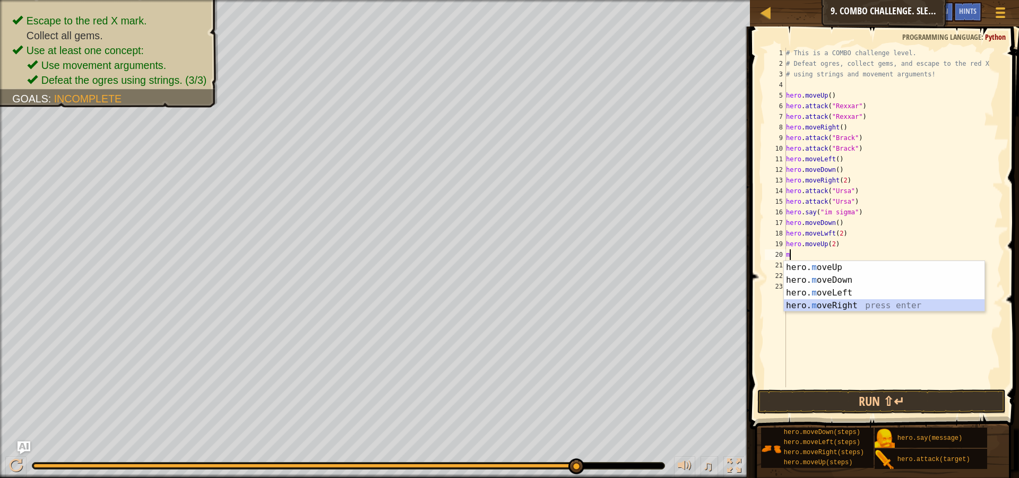
click at [804, 311] on div "hero. m oveUp press enter hero. m oveDown press enter hero. m oveLeft press ent…" at bounding box center [884, 299] width 201 height 76
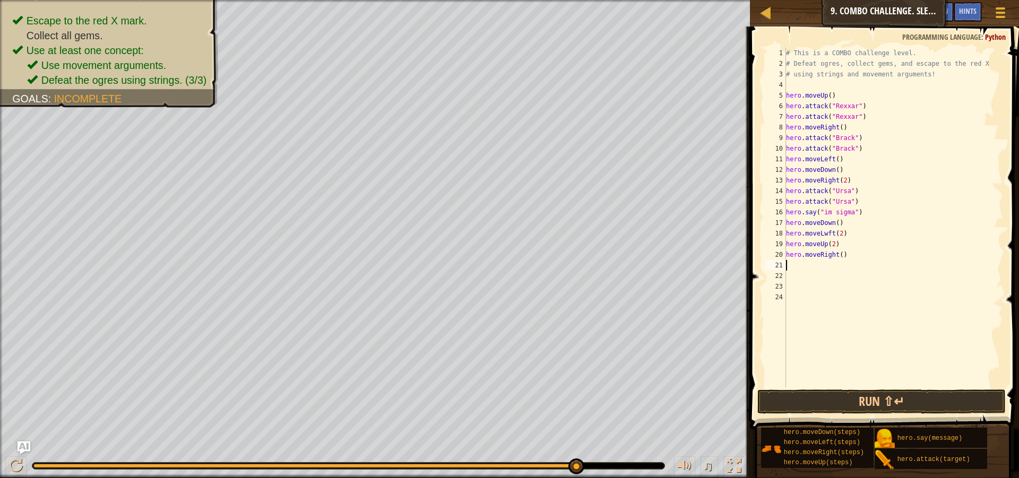
click at [838, 254] on div "# This is a COMBO challenge level. # Defeat [PERSON_NAME], collect gems, and es…" at bounding box center [894, 228] width 220 height 361
click at [928, 402] on button "Run ⇧↵" at bounding box center [881, 402] width 248 height 24
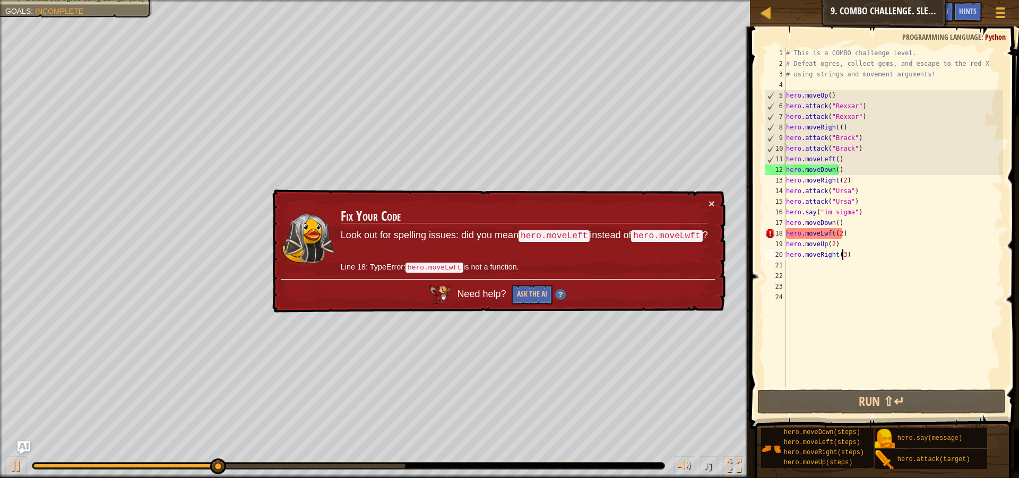
click at [825, 230] on div "# This is a COMBO challenge level. # Defeat [PERSON_NAME], collect gems, and es…" at bounding box center [894, 228] width 220 height 361
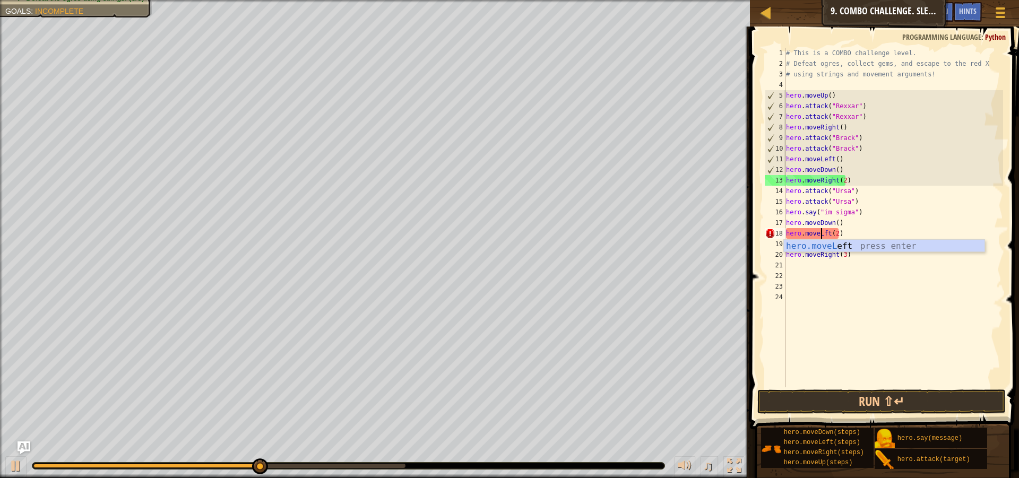
scroll to position [5, 4]
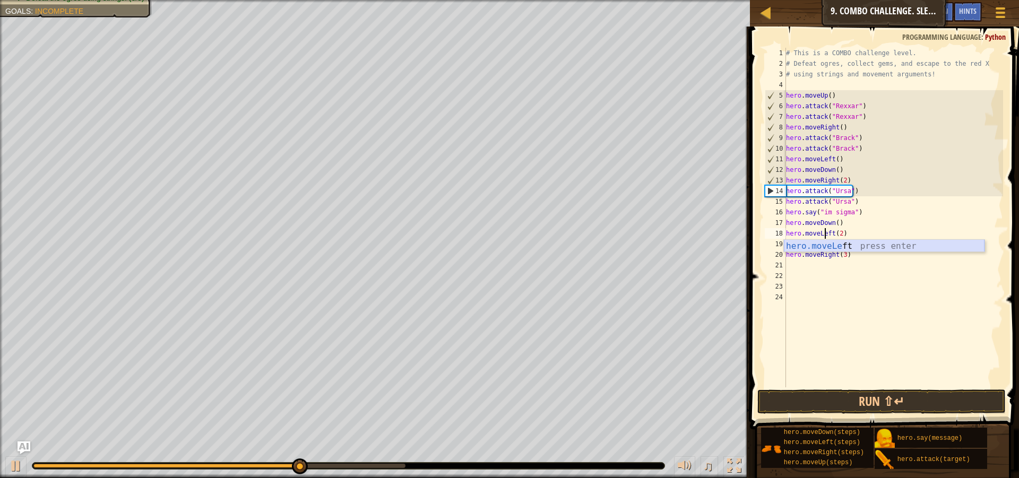
click at [824, 247] on div "hero.moveLe ft press enter" at bounding box center [884, 259] width 201 height 38
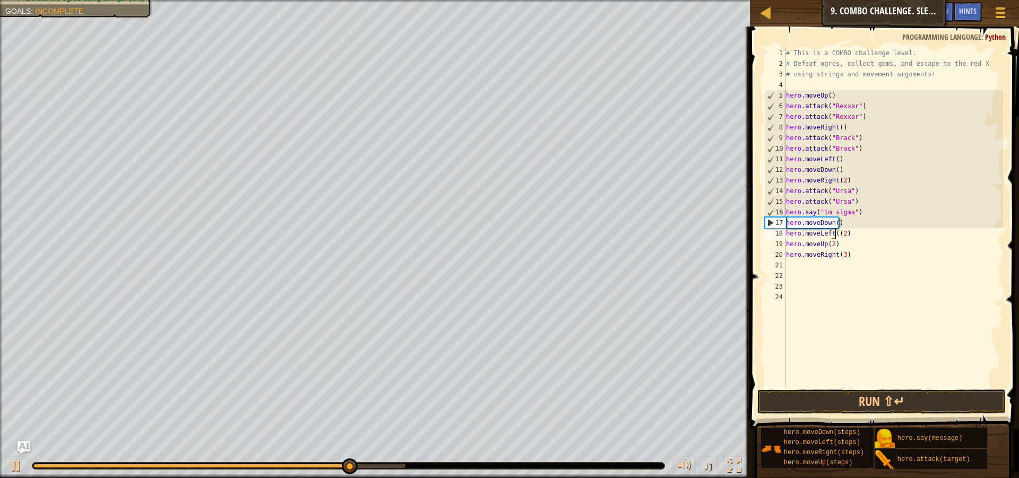
type textarea "hero.moveLeft(2)"
click at [838, 317] on div "# This is a COMBO challenge level. # Defeat [PERSON_NAME], collect gems, and es…" at bounding box center [894, 228] width 220 height 361
drag, startPoint x: 835, startPoint y: 320, endPoint x: 858, endPoint y: 330, distance: 24.5
click at [855, 329] on div "# This is a COMBO challenge level. # Defeat [PERSON_NAME], collect gems, and es…" at bounding box center [894, 228] width 220 height 361
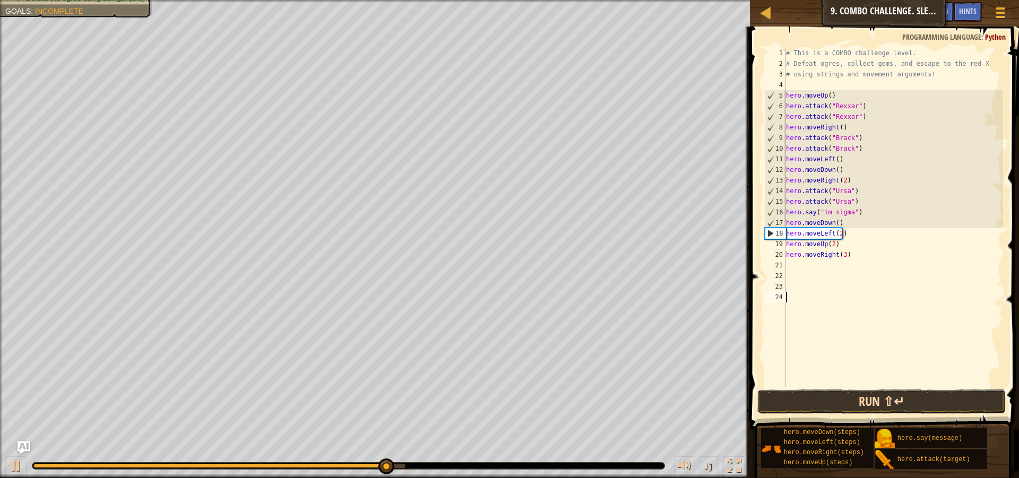
click at [861, 392] on button "Run ⇧↵" at bounding box center [881, 402] width 248 height 24
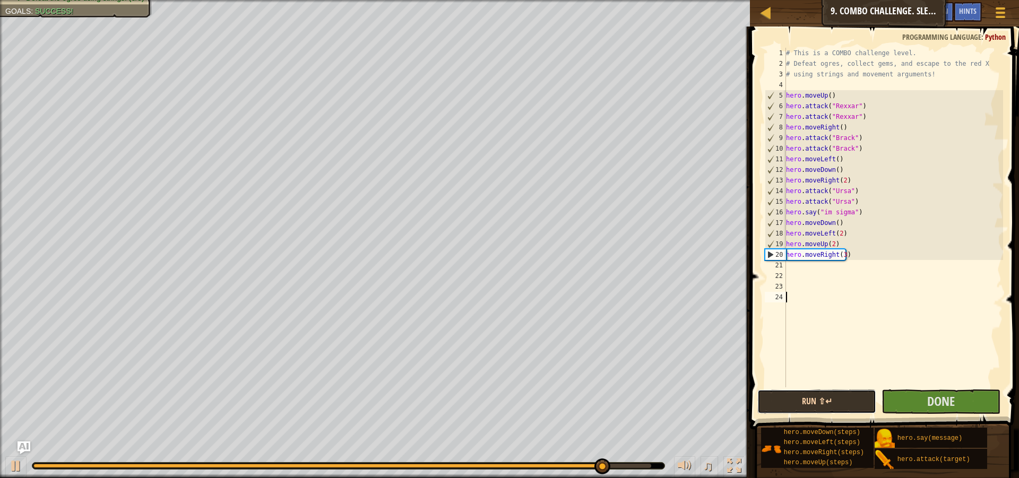
click at [824, 399] on button "Run ⇧↵" at bounding box center [816, 402] width 119 height 24
click at [926, 407] on button "Done" at bounding box center [941, 402] width 119 height 24
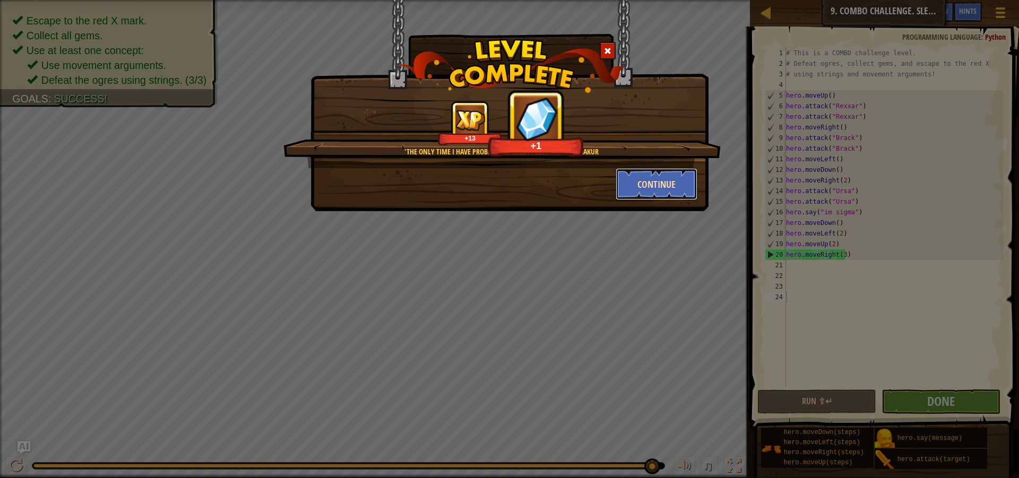
click at [678, 195] on button "Continue" at bounding box center [657, 184] width 82 height 32
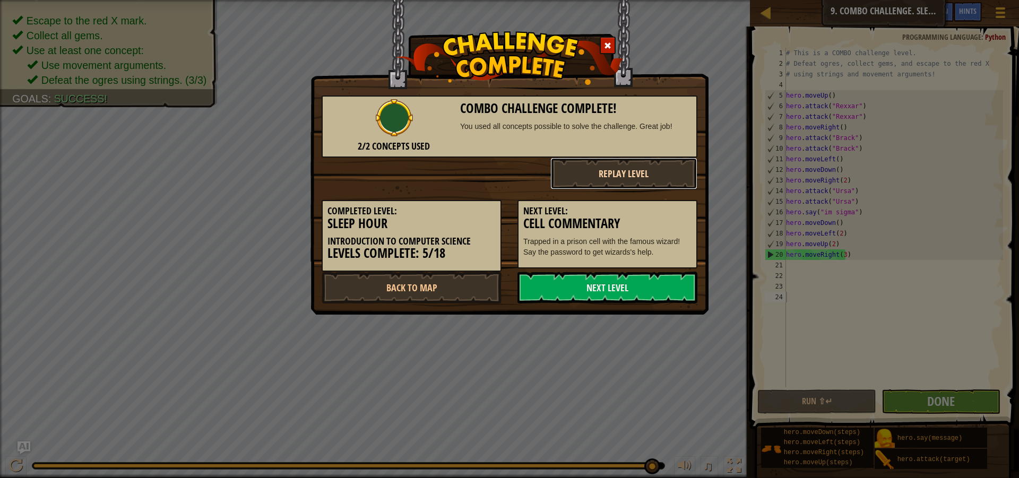
click at [672, 184] on button "Replay Level" at bounding box center [624, 174] width 148 height 32
